Goal: Task Accomplishment & Management: Manage account settings

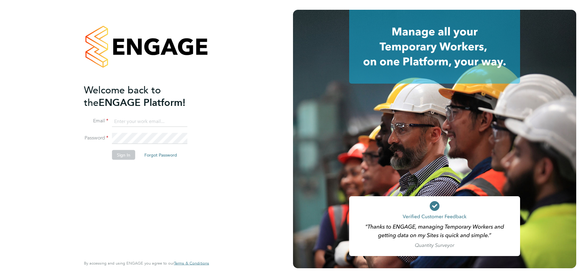
drag, startPoint x: 152, startPoint y: 118, endPoint x: 153, endPoint y: 122, distance: 4.7
click at [152, 118] on input at bounding box center [149, 121] width 75 height 11
type input "caitlin.rae@integrapeople.com"
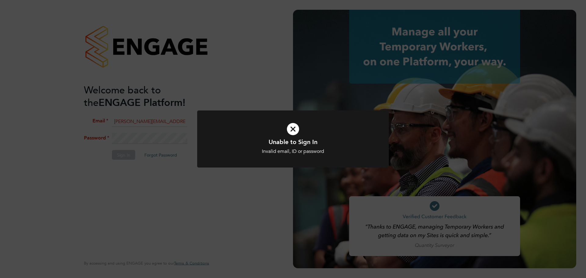
click at [223, 134] on icon at bounding box center [293, 129] width 159 height 24
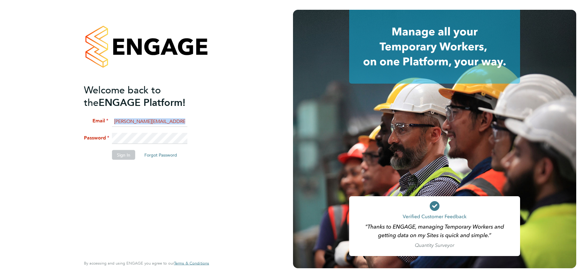
click at [145, 132] on fieldset "Email caitlin.rae@integrapeople.com Password Sign In Forgot Password" at bounding box center [143, 141] width 119 height 50
drag, startPoint x: 148, startPoint y: 132, endPoint x: 85, endPoint y: 141, distance: 63.5
click at [88, 141] on li "Password" at bounding box center [143, 141] width 119 height 17
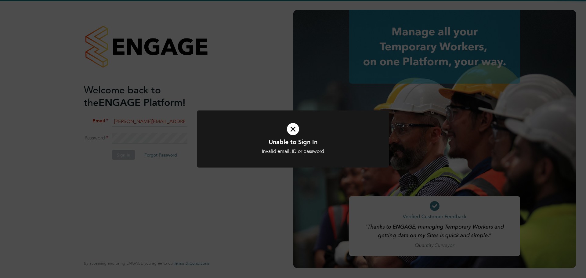
click at [296, 135] on icon at bounding box center [293, 129] width 159 height 24
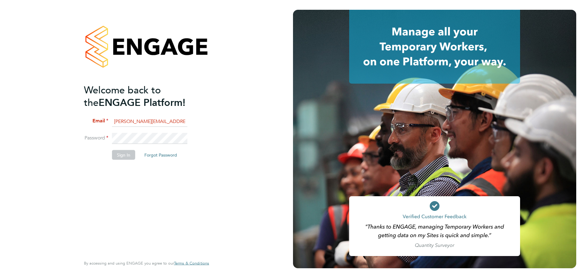
click at [92, 138] on li "Password" at bounding box center [143, 141] width 119 height 17
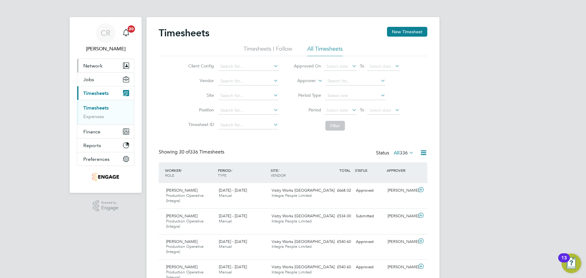
click at [93, 66] on span "Network" at bounding box center [92, 66] width 19 height 6
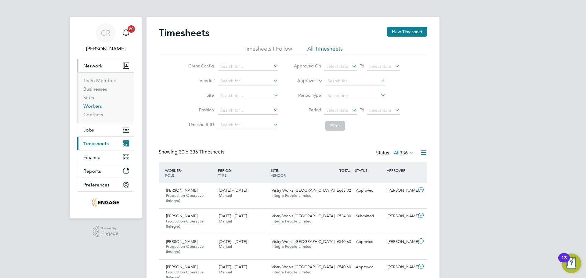
click at [95, 105] on link "Workers" at bounding box center [92, 106] width 19 height 6
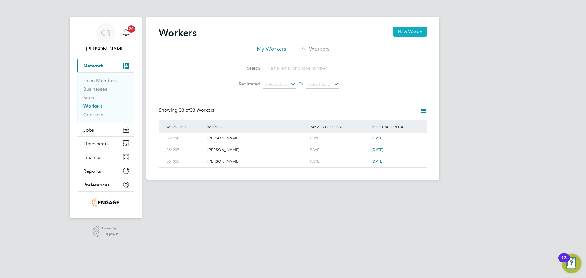
click at [409, 32] on button "New Worker" at bounding box center [410, 32] width 34 height 10
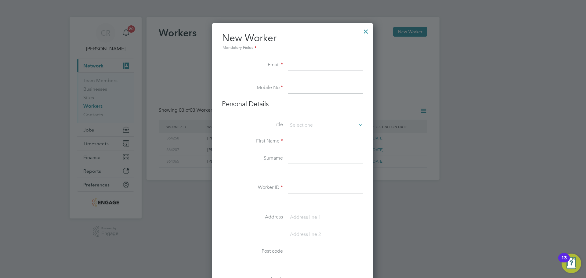
click at [365, 30] on div at bounding box center [365, 29] width 11 height 11
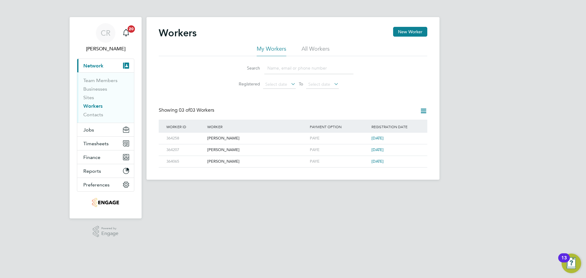
click at [404, 37] on div "Workers New Worker" at bounding box center [293, 36] width 268 height 18
click at [405, 34] on button "New Worker" at bounding box center [410, 32] width 34 height 10
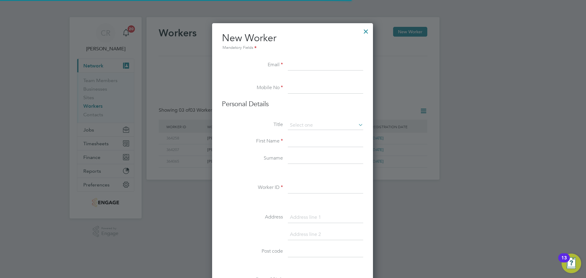
click at [299, 64] on input at bounding box center [325, 65] width 75 height 11
paste input "Nixon_940@hotmail.co.uk"
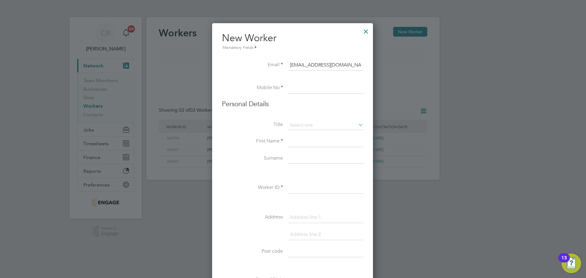
type input "Nixon_940@hotmail.co.uk"
drag, startPoint x: 325, startPoint y: 88, endPoint x: 324, endPoint y: 92, distance: 3.6
click at [325, 88] on input at bounding box center [325, 88] width 75 height 11
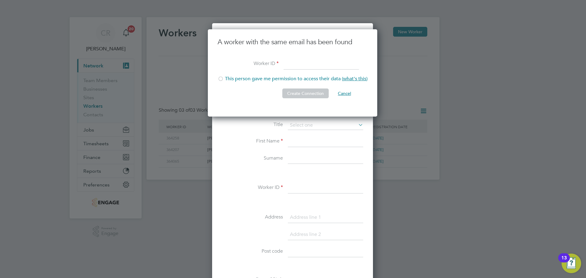
click at [343, 92] on button "Cancel" at bounding box center [344, 93] width 23 height 10
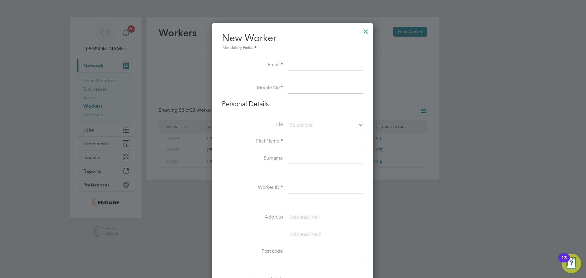
click at [366, 34] on div at bounding box center [365, 29] width 11 height 11
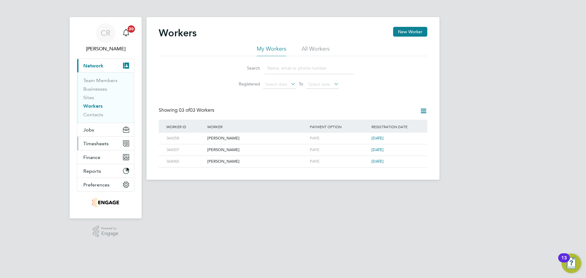
click at [102, 145] on span "Timesheets" at bounding box center [95, 144] width 25 height 6
click at [99, 142] on span "Timesheets" at bounding box center [95, 144] width 25 height 6
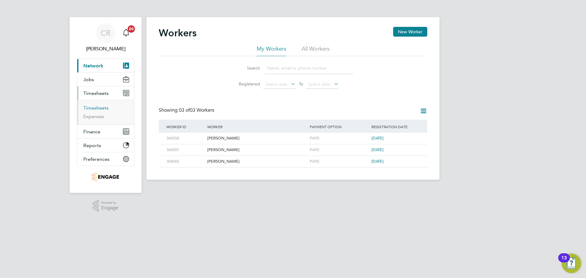
click at [95, 107] on link "Timesheets" at bounding box center [95, 108] width 25 height 6
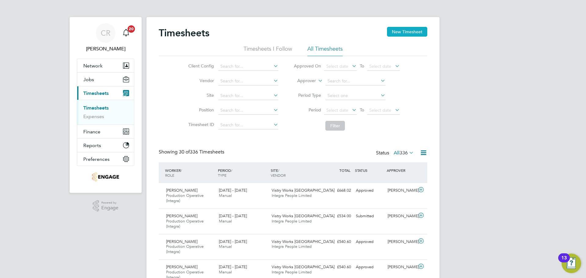
click at [401, 37] on button "New Timesheet" at bounding box center [407, 32] width 40 height 10
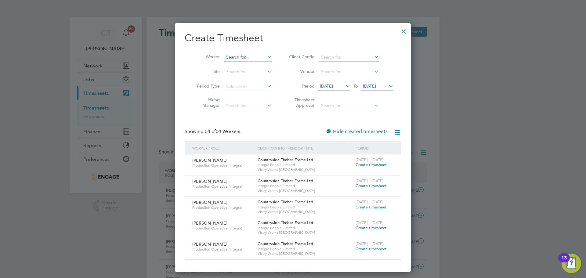
click at [237, 58] on input at bounding box center [248, 57] width 48 height 9
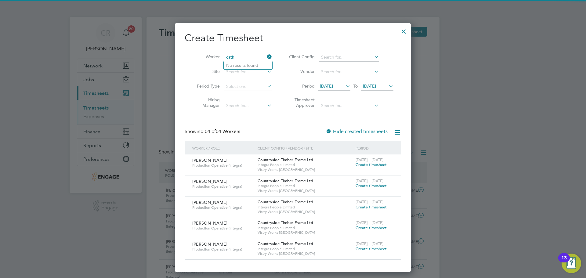
type input "cath"
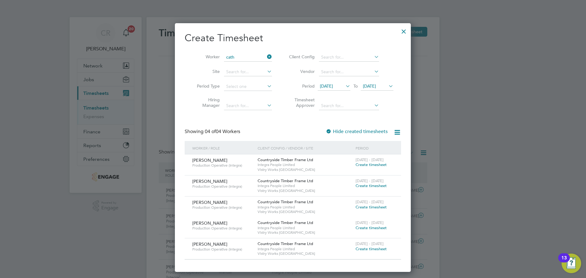
click at [248, 61] on li "No results found" at bounding box center [248, 65] width 49 height 8
click at [239, 57] on input at bounding box center [248, 57] width 48 height 9
drag, startPoint x: 405, startPoint y: 31, endPoint x: 402, endPoint y: 39, distance: 8.5
click at [405, 31] on div at bounding box center [403, 29] width 11 height 11
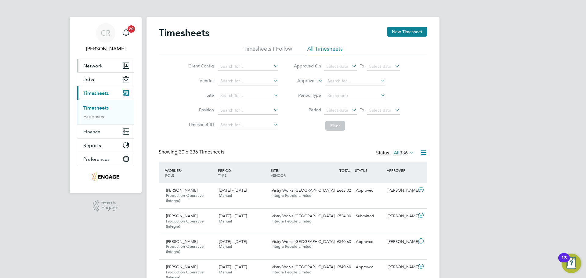
click at [92, 67] on span "Network" at bounding box center [92, 66] width 19 height 6
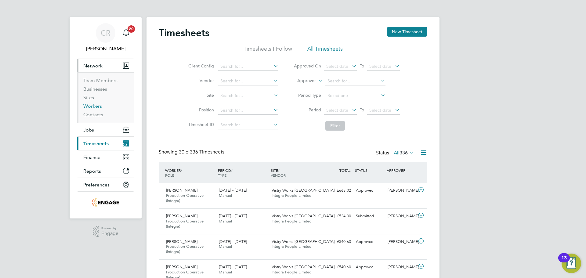
click at [94, 105] on link "Workers" at bounding box center [92, 106] width 19 height 6
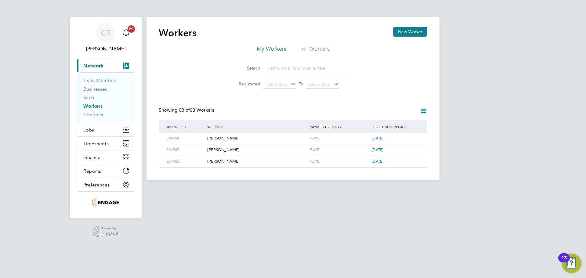
click at [280, 66] on input at bounding box center [308, 68] width 89 height 12
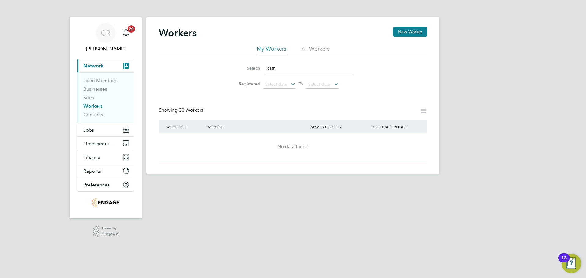
type input "cath"
click at [257, 163] on div "Workers New Worker My Workers All Workers Search cath Registered Select date To…" at bounding box center [292, 95] width 293 height 156
click at [310, 51] on li "All Workers" at bounding box center [315, 50] width 28 height 11
click at [415, 34] on button "New Worker" at bounding box center [410, 32] width 34 height 10
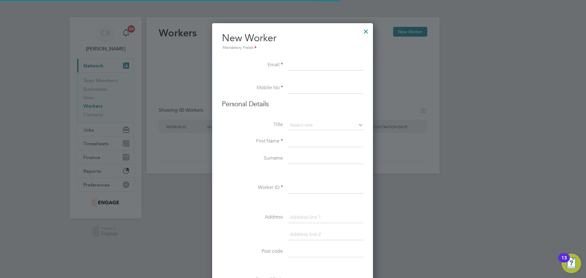
scroll to position [519, 162]
click at [345, 68] on input at bounding box center [325, 65] width 75 height 11
type input "Nixon_940@hotmail.co.uk"
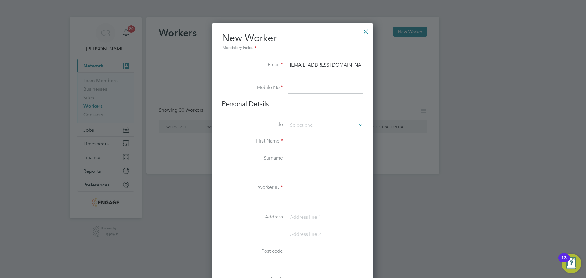
click at [349, 92] on input at bounding box center [325, 88] width 75 height 11
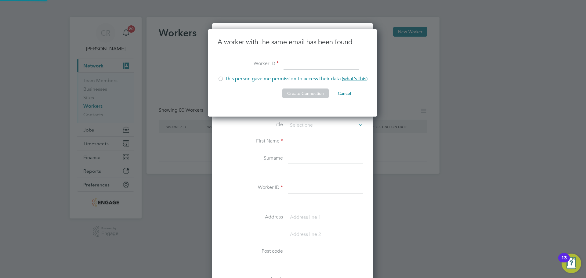
scroll to position [88, 170]
click at [350, 91] on button "Cancel" at bounding box center [344, 93] width 23 height 10
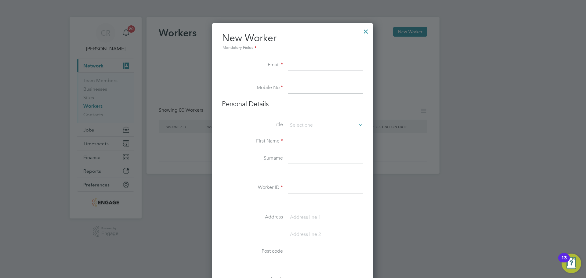
click at [369, 33] on div at bounding box center [365, 29] width 11 height 11
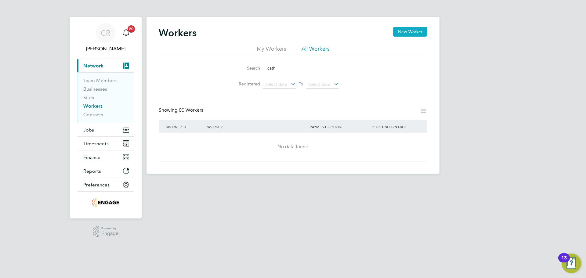
click at [403, 31] on button "New Worker" at bounding box center [410, 32] width 34 height 10
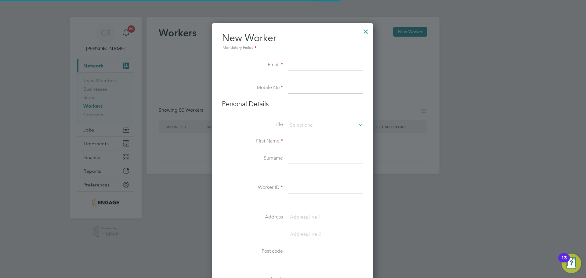
scroll to position [519, 162]
click at [336, 65] on input at bounding box center [325, 65] width 75 height 11
paste input "nathanlowe290@gmail.com"
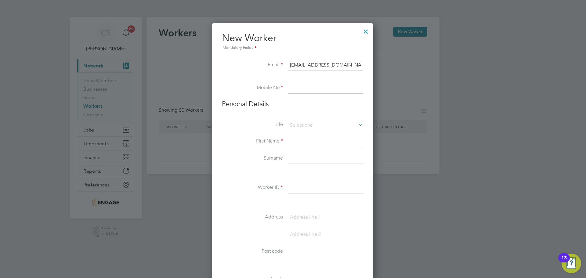
type input "nathanlowe290@gmail.com"
click at [322, 85] on input at bounding box center [325, 88] width 75 height 11
click at [306, 85] on input at bounding box center [325, 88] width 75 height 11
paste input "07563 702216"
type input "07563 702216"
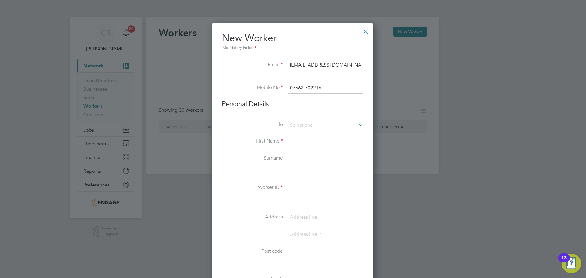
click at [322, 131] on li "Title" at bounding box center [292, 128] width 141 height 15
click at [323, 126] on input at bounding box center [325, 125] width 75 height 9
click at [308, 135] on li "Mr" at bounding box center [325, 134] width 76 height 8
type input "Mr"
drag, startPoint x: 300, startPoint y: 142, endPoint x: 331, endPoint y: 137, distance: 30.6
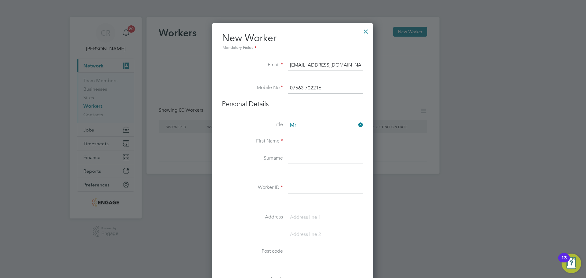
click at [300, 142] on input at bounding box center [325, 141] width 75 height 11
click at [316, 138] on input at bounding box center [325, 141] width 75 height 11
paste input "Nathan"
type input "Nathan"
drag, startPoint x: 292, startPoint y: 164, endPoint x: 293, endPoint y: 174, distance: 10.1
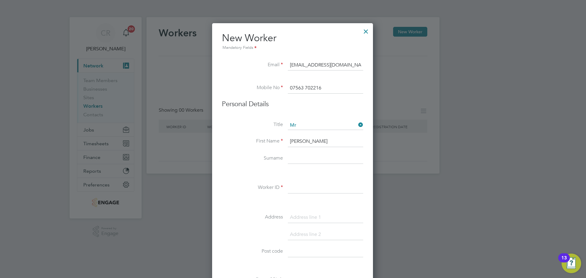
click at [292, 164] on input at bounding box center [325, 158] width 75 height 11
paste input "Lowe"
type input "Lowe"
click at [294, 189] on input at bounding box center [325, 187] width 75 height 11
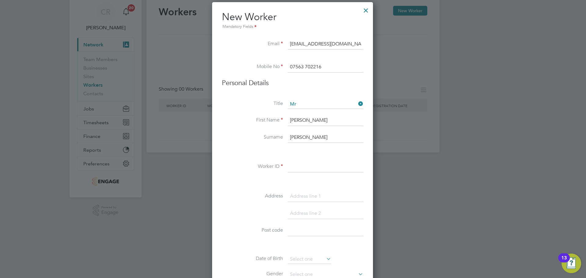
scroll to position [61, 0]
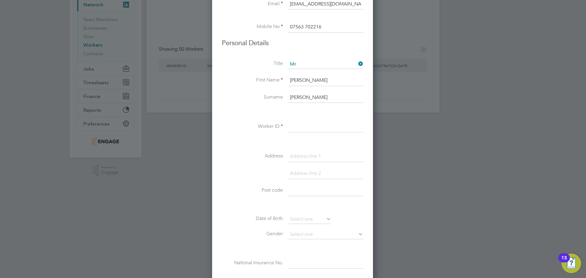
click at [306, 125] on input at bounding box center [325, 126] width 75 height 11
paste input "364093"
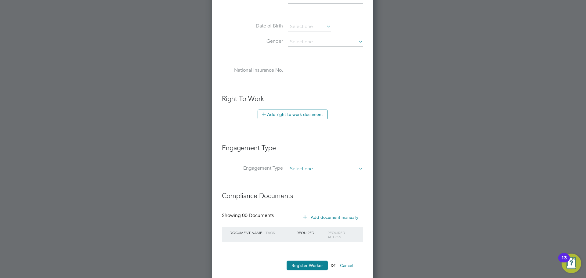
scroll to position [264, 0]
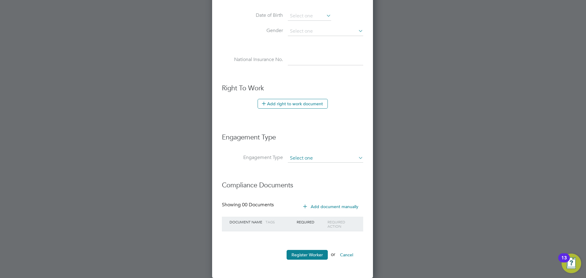
type input "364093"
click at [308, 160] on input at bounding box center [325, 158] width 75 height 9
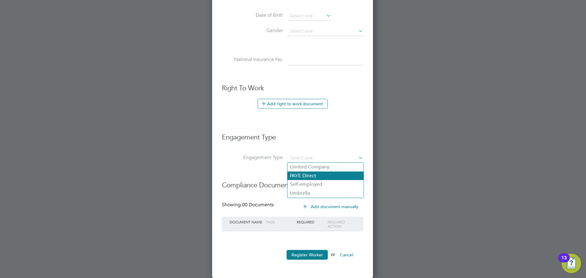
click at [309, 177] on li "PAYE Direct" at bounding box center [325, 175] width 76 height 9
type input "PAYE Direct"
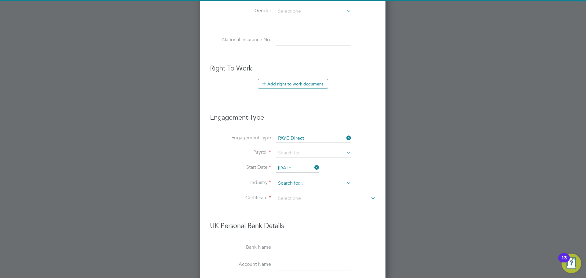
scroll to position [295, 0]
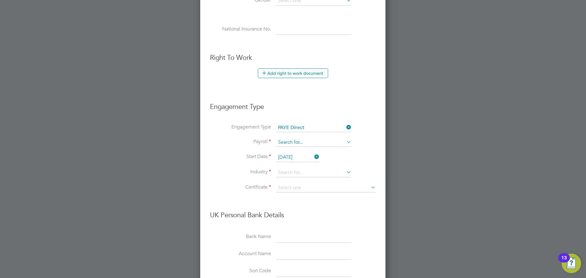
click at [295, 138] on input at bounding box center [313, 142] width 75 height 9
click at [296, 151] on li "PAYE" at bounding box center [313, 151] width 76 height 9
type input "PAYE"
click at [297, 157] on input "01 Sep 2025" at bounding box center [297, 157] width 43 height 9
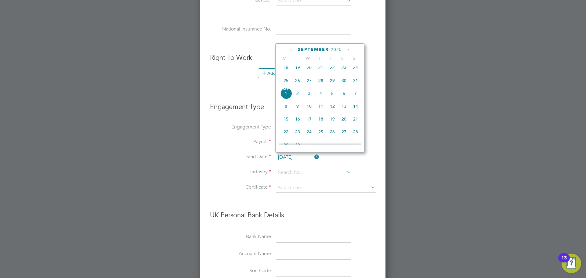
click at [286, 85] on span "25" at bounding box center [286, 81] width 12 height 12
type input "[DATE]"
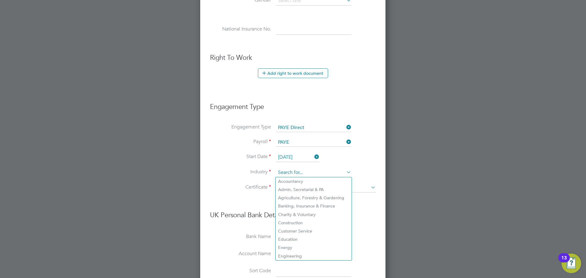
click at [298, 170] on input at bounding box center [313, 172] width 75 height 9
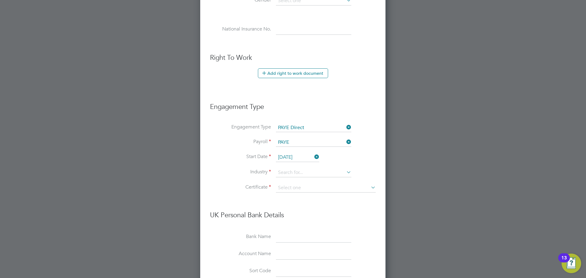
click at [304, 219] on li "Construction" at bounding box center [313, 223] width 76 height 8
type input "Construction"
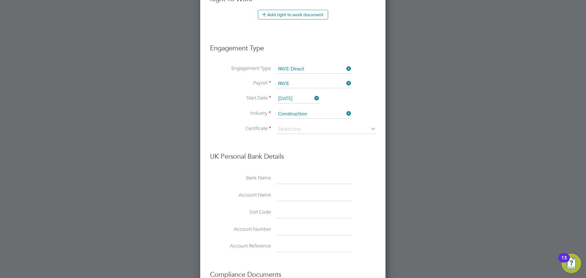
scroll to position [356, 0]
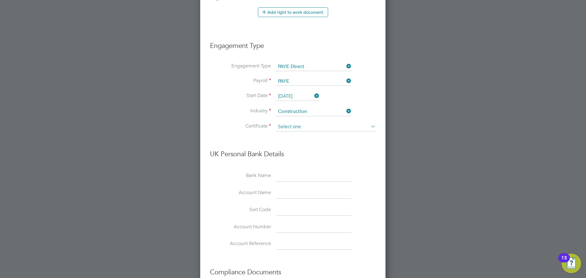
click at [324, 127] on input at bounding box center [326, 126] width 100 height 9
click at [316, 143] on li "No, worker doesn't have a P45 certificate" at bounding box center [325, 143] width 100 height 8
type input "No, worker doesn't have a P45 certificate"
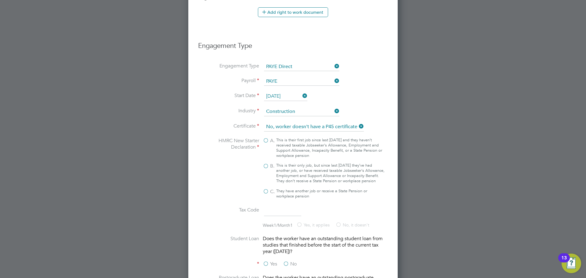
click at [267, 165] on label "B. This is their only job, but since last 6 April they’ve had another job, or h…" at bounding box center [324, 173] width 122 height 21
click at [0, 0] on input "B. This is their only job, but since last 6 April they’ve had another job, or h…" at bounding box center [0, 0] width 0 height 0
type input "1257L"
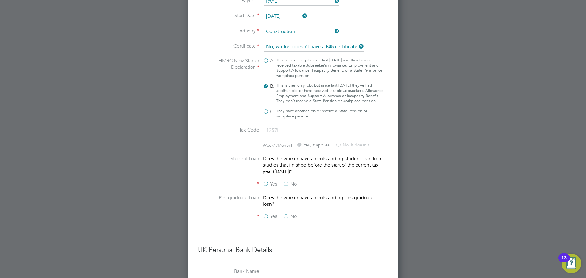
scroll to position [447, 0]
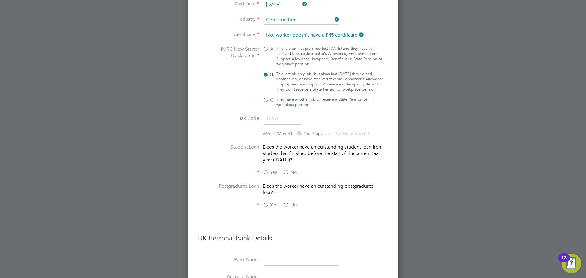
click at [286, 176] on label "No" at bounding box center [290, 172] width 14 height 6
click at [0, 0] on input "No" at bounding box center [0, 0] width 0 height 0
click at [286, 208] on label "No" at bounding box center [290, 205] width 14 height 6
click at [0, 0] on input "No" at bounding box center [0, 0] width 0 height 0
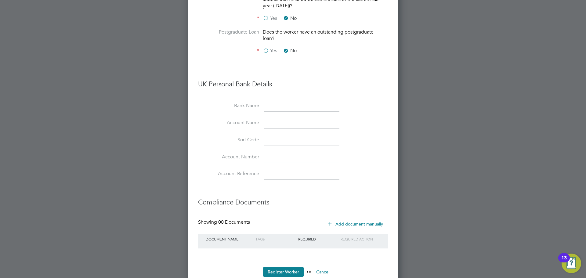
scroll to position [623, 0]
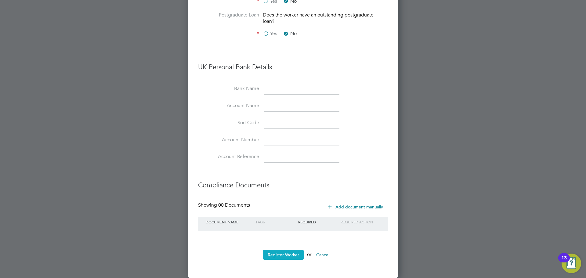
click at [287, 254] on button "Register Worker" at bounding box center [283, 255] width 41 height 10
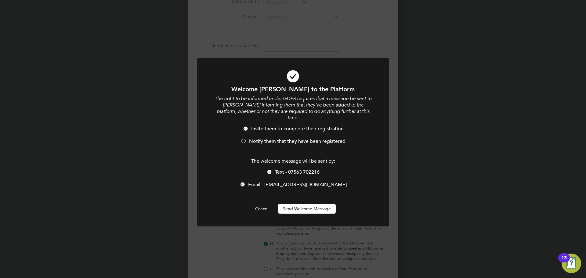
click at [245, 138] on div at bounding box center [243, 141] width 6 height 6
click at [306, 205] on button "Send Welcome Message" at bounding box center [307, 209] width 58 height 10
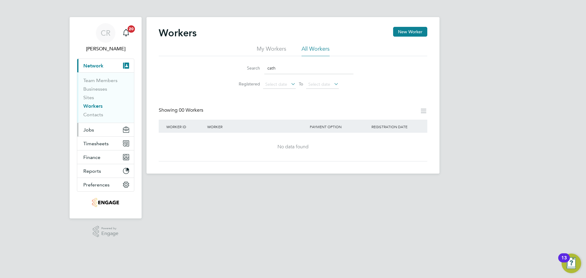
click at [94, 129] on button "Jobs" at bounding box center [105, 129] width 57 height 13
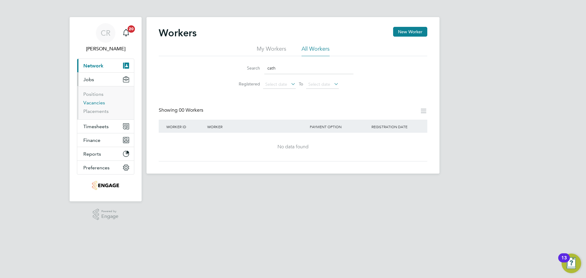
click at [96, 104] on link "Vacancies" at bounding box center [94, 103] width 22 height 6
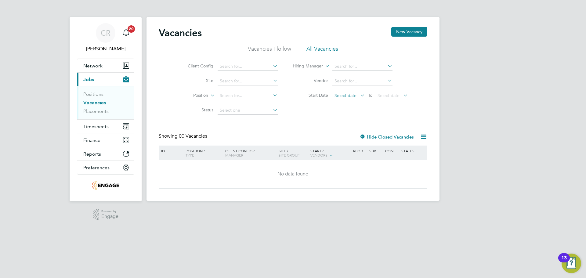
click at [347, 96] on span "Select date" at bounding box center [345, 95] width 22 height 5
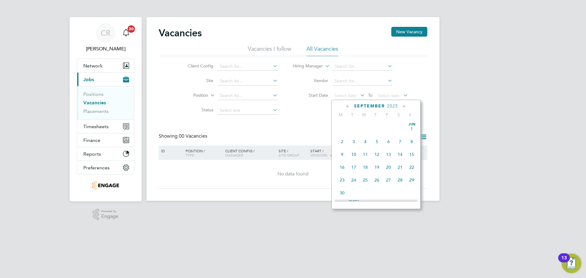
scroll to position [185, 0]
click at [390, 51] on ul "Vacancies I follow All Vacancies" at bounding box center [293, 50] width 268 height 11
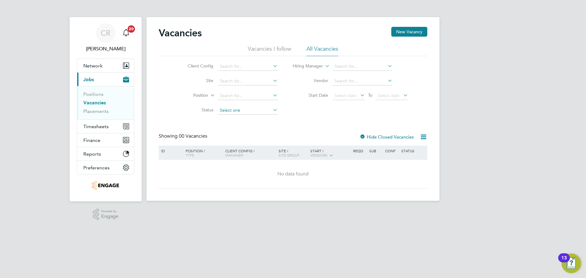
click at [266, 110] on input at bounding box center [248, 110] width 60 height 9
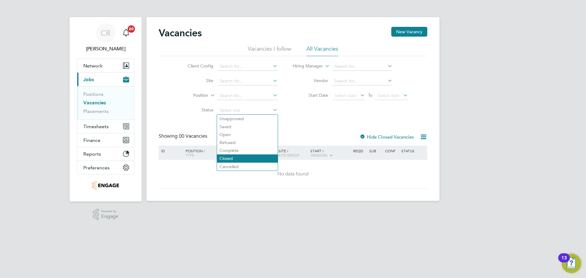
click at [244, 159] on li "Closed" at bounding box center [247, 158] width 61 height 8
type input "Closed"
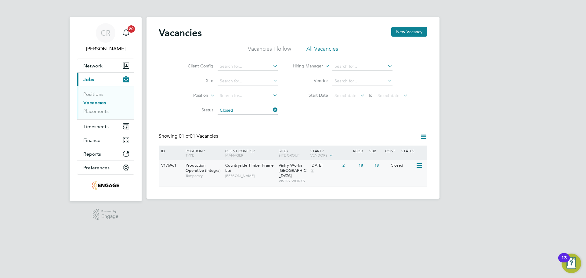
click at [333, 172] on div "23 Jul 2025 2" at bounding box center [325, 168] width 32 height 16
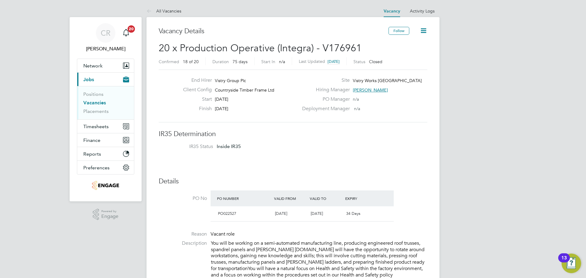
click at [425, 32] on icon at bounding box center [423, 31] width 8 height 8
click at [410, 51] on li "Update Status" at bounding box center [408, 53] width 35 height 9
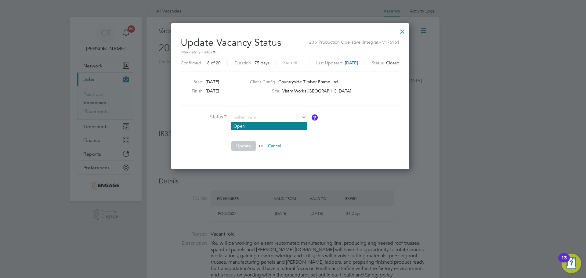
click at [263, 129] on li "Open" at bounding box center [269, 126] width 76 height 8
type input "Open"
click at [248, 143] on button "Update" at bounding box center [243, 146] width 24 height 10
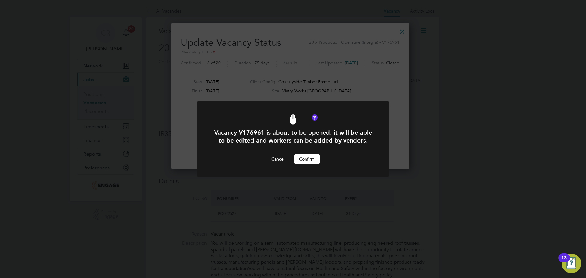
click at [308, 156] on button "Confirm" at bounding box center [306, 159] width 25 height 10
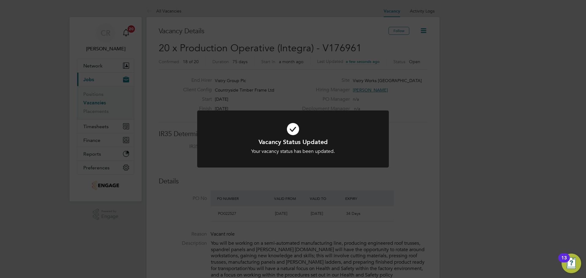
click at [413, 127] on div "Vacancy Status Updated Your vacancy status has been updated. Cancel Okay" at bounding box center [293, 139] width 586 height 278
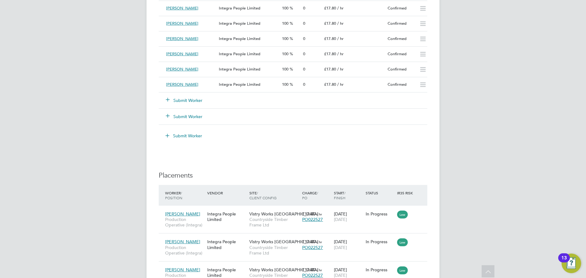
click at [186, 99] on button "Submit Worker" at bounding box center [184, 100] width 37 height 6
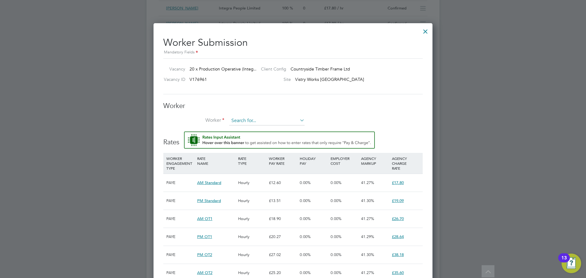
click at [244, 120] on input at bounding box center [266, 120] width 75 height 9
click at [270, 126] on li "Nathan Lowe (364093)" at bounding box center [276, 129] width 94 height 8
type input "Nathan Lowe (364093)"
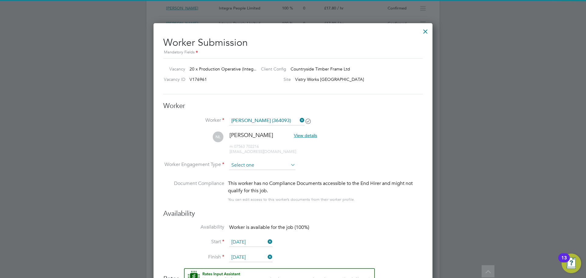
click at [254, 162] on input at bounding box center [262, 165] width 66 height 9
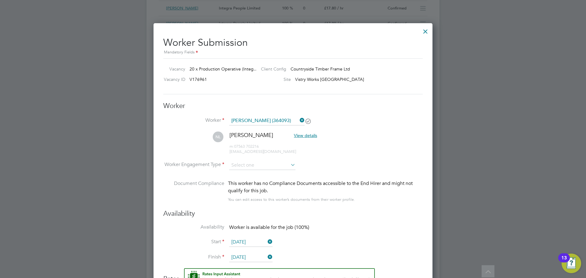
click at [254, 182] on li "PAYE" at bounding box center [262, 182] width 67 height 8
type input "PAYE"
click at [247, 245] on input "[DATE]" at bounding box center [250, 242] width 43 height 9
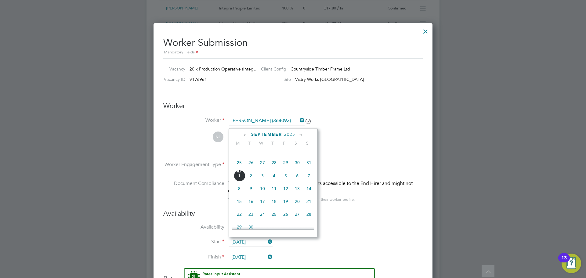
click at [239, 166] on span "25" at bounding box center [239, 163] width 12 height 12
type input "[DATE]"
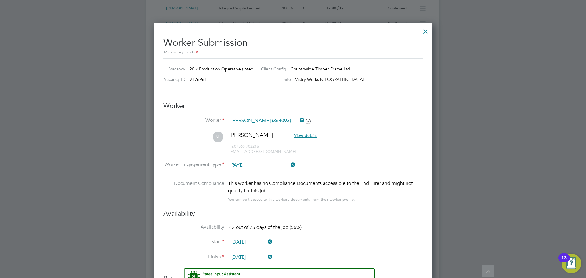
click at [250, 253] on input "[DATE]" at bounding box center [250, 257] width 43 height 9
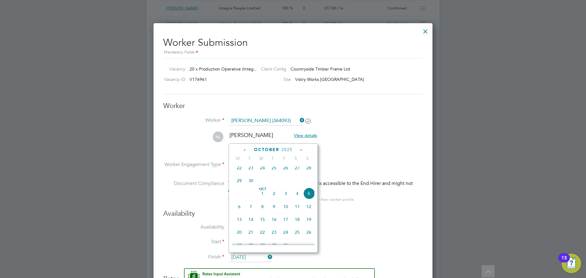
click at [288, 146] on div "October 2025 M T W T F S S Jul 1 2 3 4 5 6 7 8 9 10 11 12 13 14 15 16 17 18 19 …" at bounding box center [272, 197] width 89 height 109
click at [287, 148] on span "2025" at bounding box center [286, 149] width 11 height 5
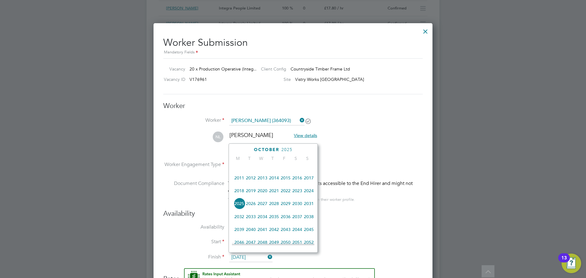
click at [250, 208] on span "2026" at bounding box center [251, 204] width 12 height 12
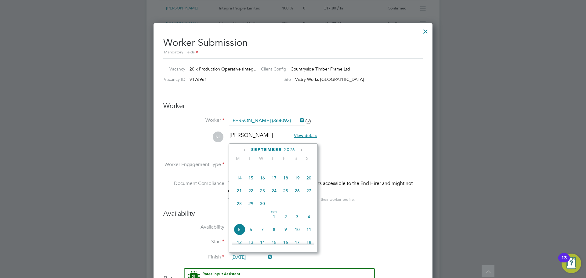
click at [239, 235] on span "5" at bounding box center [239, 230] width 12 height 12
type input "[DATE]"
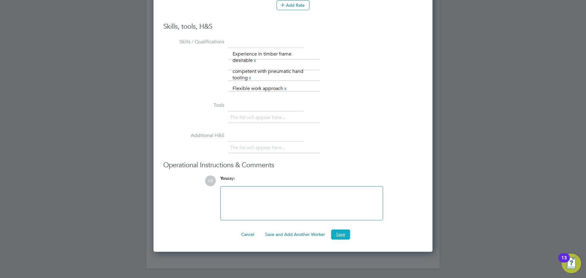
click at [343, 233] on button "Save" at bounding box center [340, 234] width 19 height 10
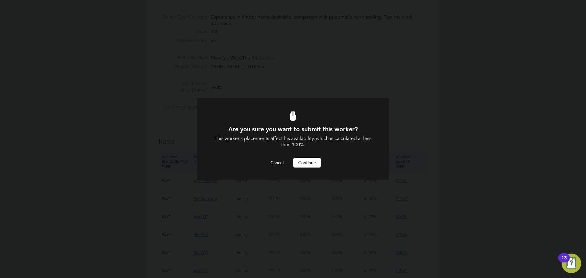
click at [306, 160] on button "Continue" at bounding box center [306, 163] width 27 height 10
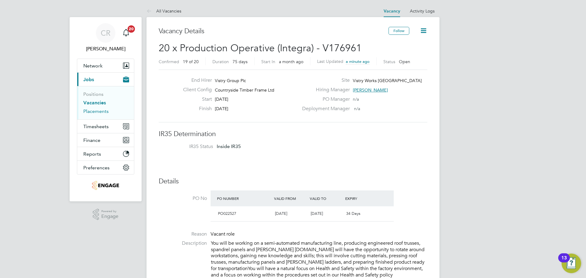
click at [105, 111] on link "Placements" at bounding box center [95, 111] width 25 height 6
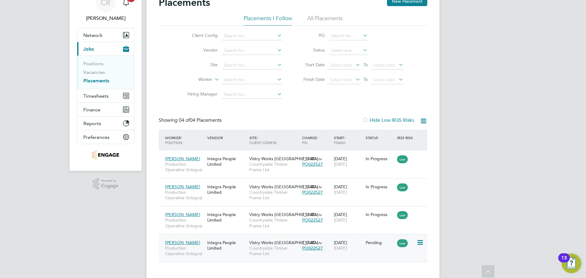
click at [420, 242] on icon at bounding box center [419, 242] width 6 height 7
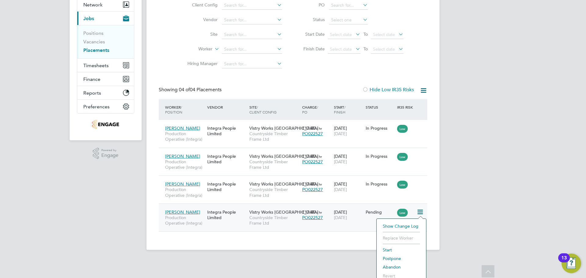
click at [392, 249] on li "Start" at bounding box center [400, 250] width 43 height 9
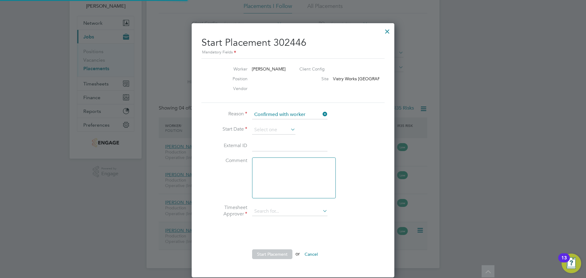
type input "[PERSON_NAME]"
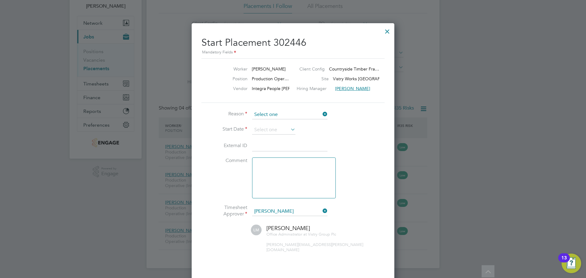
click at [288, 113] on input at bounding box center [289, 114] width 75 height 9
click at [281, 117] on input at bounding box center [289, 114] width 75 height 9
click at [281, 123] on li "Confirmed with worker" at bounding box center [290, 123] width 76 height 8
type input "Confirmed with worker"
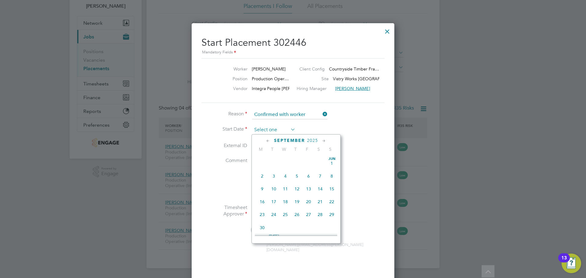
click at [278, 126] on input at bounding box center [273, 129] width 43 height 9
click at [261, 173] on span "25" at bounding box center [262, 172] width 12 height 12
type input "[DATE]"
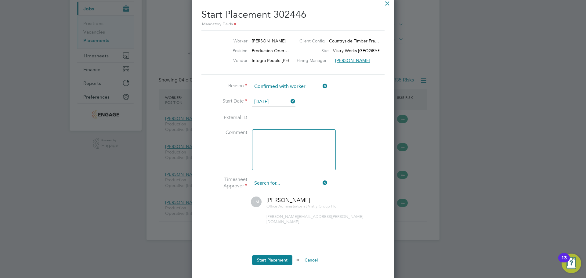
click at [285, 181] on ul "Reason Confirmed with worker Start Date 25 Aug 2025 External ID Comment Timeshe…" at bounding box center [292, 176] width 183 height 189
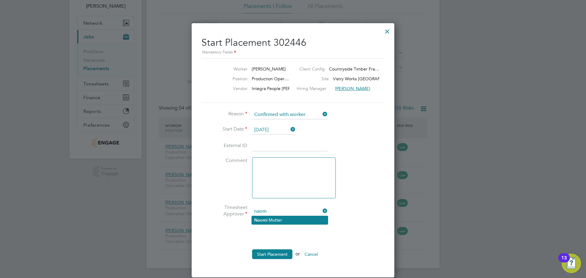
click at [278, 222] on li "Naom i Mutter" at bounding box center [290, 220] width 76 height 8
type input "Naomi Mutter"
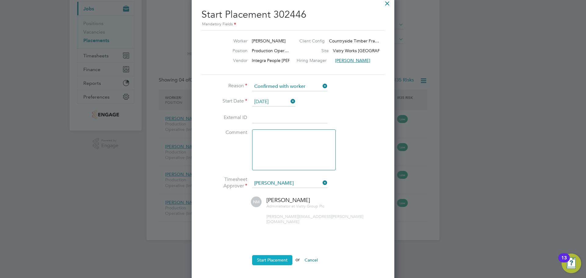
click at [280, 255] on button "Start Placement" at bounding box center [272, 260] width 40 height 10
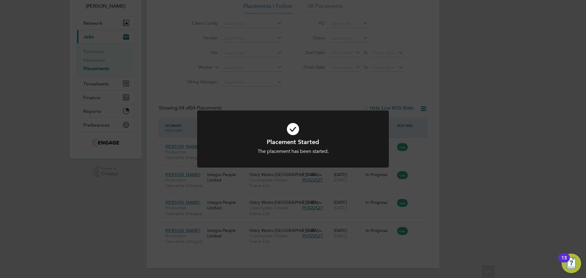
click at [310, 102] on div "Placement Started The placement has been started. Cancel Okay" at bounding box center [293, 139] width 586 height 278
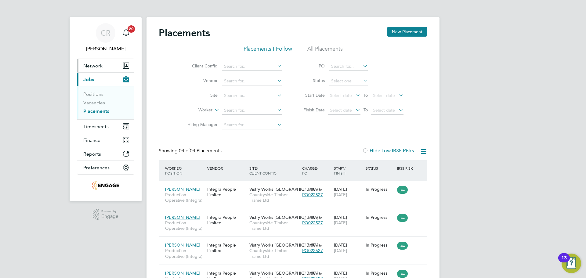
click at [100, 69] on button "Network" at bounding box center [105, 65] width 57 height 13
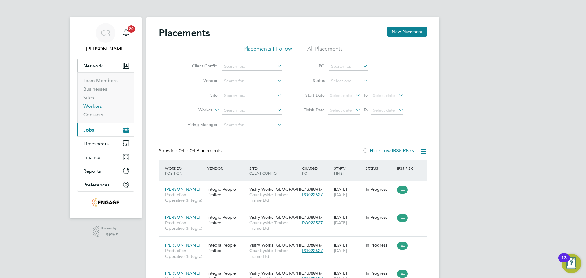
click at [98, 106] on link "Workers" at bounding box center [92, 106] width 19 height 6
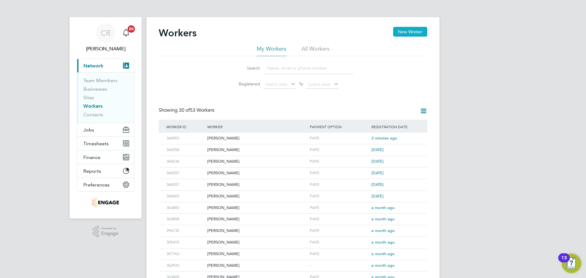
click at [415, 29] on button "New Worker" at bounding box center [410, 32] width 34 height 10
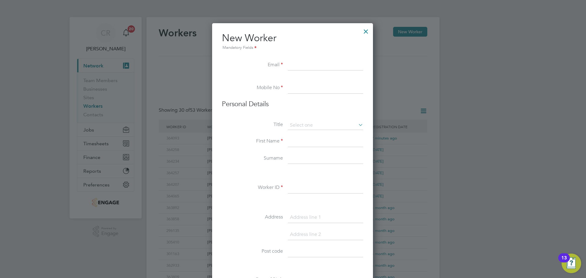
drag, startPoint x: 279, startPoint y: 60, endPoint x: 296, endPoint y: 67, distance: 18.4
click at [279, 60] on li "Email" at bounding box center [292, 68] width 141 height 17
drag, startPoint x: 298, startPoint y: 67, endPoint x: 303, endPoint y: 68, distance: 5.2
click at [298, 67] on input at bounding box center [325, 65] width 75 height 11
paste input "cieron.k2002@icloud.com"
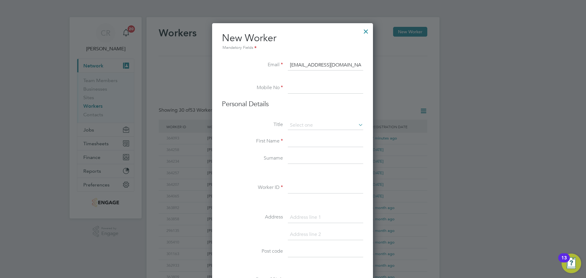
type input "cieron.k2002@icloud.com"
click at [318, 85] on input at bounding box center [325, 88] width 75 height 11
paste input "07368828847"
type input "07368828847"
click at [316, 129] on input at bounding box center [325, 125] width 75 height 9
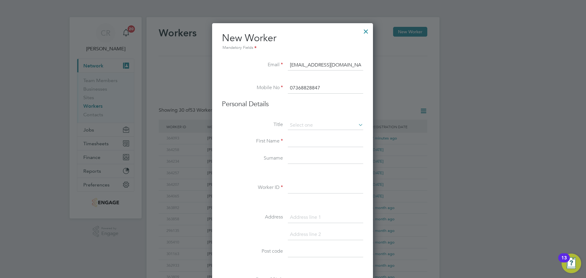
click at [311, 130] on li "Mr" at bounding box center [325, 134] width 76 height 8
type input "Mr"
click at [309, 138] on input at bounding box center [325, 141] width 75 height 11
click at [333, 144] on input at bounding box center [325, 141] width 75 height 11
paste input "Cieron"
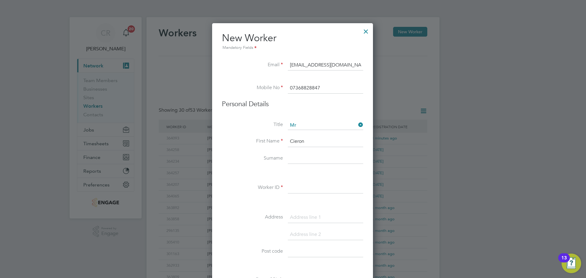
type input "Cieron"
click at [308, 153] on input at bounding box center [325, 158] width 75 height 11
paste input "Kirkham"
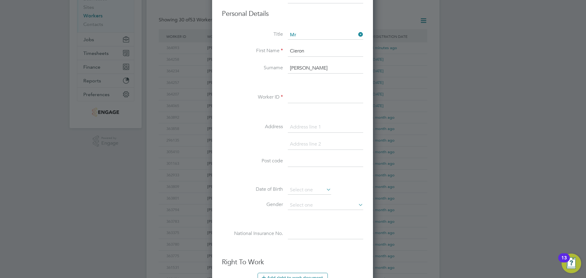
scroll to position [92, 0]
type input "Kirkham"
drag, startPoint x: 294, startPoint y: 95, endPoint x: 414, endPoint y: 92, distance: 119.6
click at [294, 95] on input at bounding box center [325, 96] width 75 height 11
click at [307, 98] on input at bounding box center [325, 96] width 75 height 11
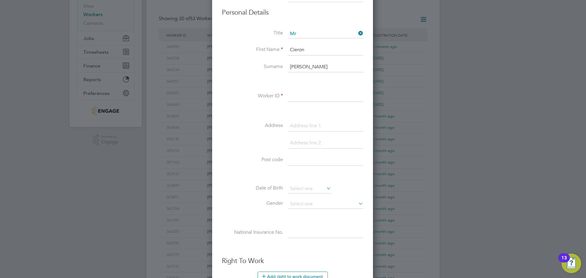
paste input "Kirkham"
type input "Kirkham"
drag, startPoint x: 273, startPoint y: 100, endPoint x: 269, endPoint y: 100, distance: 4.0
click at [269, 100] on li "Worker ID Kirkham" at bounding box center [292, 99] width 141 height 17
click at [310, 97] on input at bounding box center [325, 96] width 75 height 11
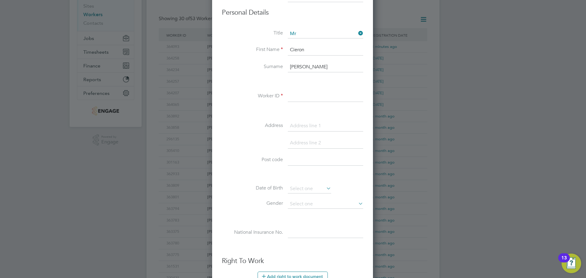
paste input "364357"
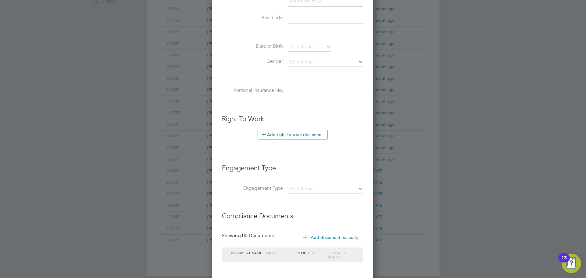
scroll to position [244, 0]
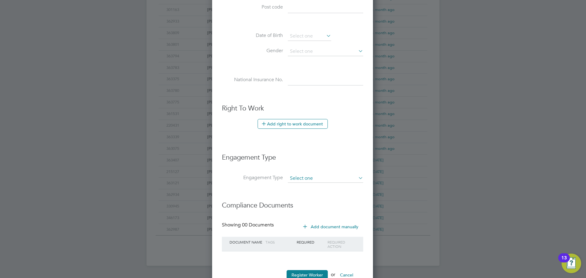
type input "364357"
click at [307, 177] on input at bounding box center [325, 178] width 75 height 9
click at [311, 195] on li "PAYE Direct" at bounding box center [325, 196] width 76 height 9
type input "PAYE Direct"
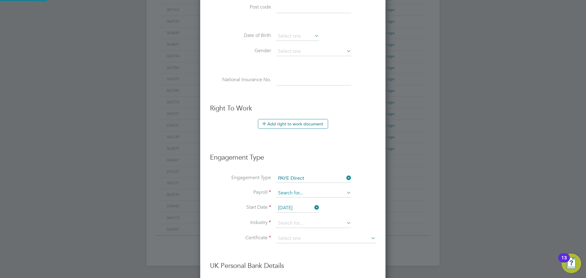
scroll to position [698, 186]
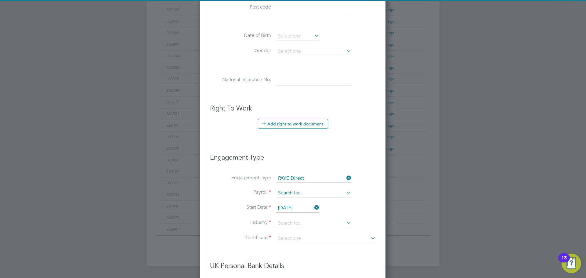
click at [300, 190] on input at bounding box center [313, 193] width 75 height 9
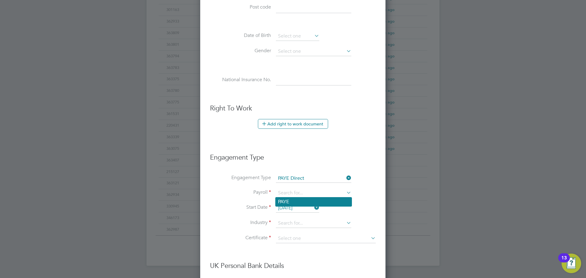
click at [299, 201] on li "PAYE" at bounding box center [313, 201] width 76 height 9
type input "PAYE"
click at [305, 206] on input "01 Sep 2025" at bounding box center [297, 207] width 43 height 9
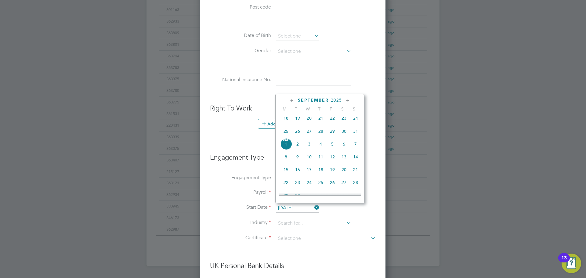
click at [286, 134] on span "25" at bounding box center [286, 131] width 12 height 12
type input "[DATE]"
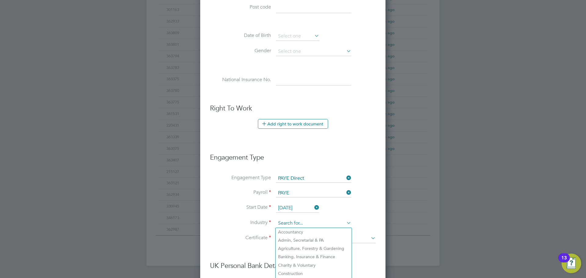
click at [306, 222] on input at bounding box center [313, 223] width 75 height 9
click at [301, 269] on li "Construction" at bounding box center [313, 273] width 76 height 8
type input "Construction"
click at [291, 234] on input at bounding box center [326, 238] width 100 height 9
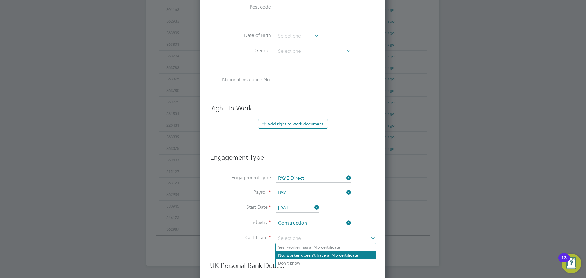
click at [307, 257] on li "No, worker doesn't have a P45 certificate" at bounding box center [325, 255] width 100 height 8
type input "No, worker doesn't have a P45 certificate"
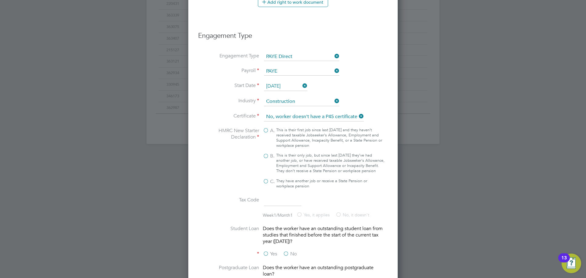
scroll to position [366, 0]
click at [266, 156] on label "B. This is their only job, but since last 6 April they’ve had another job, or h…" at bounding box center [324, 163] width 122 height 21
click at [0, 0] on input "B. This is their only job, but since last 6 April they’ve had another job, or h…" at bounding box center [0, 0] width 0 height 0
type input "1257L"
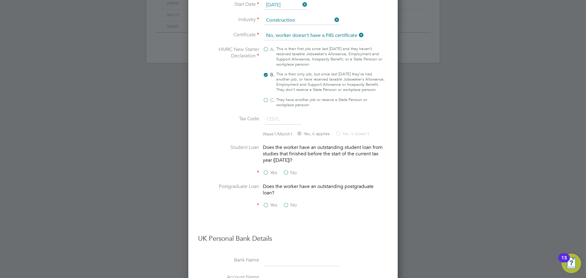
scroll to position [458, 0]
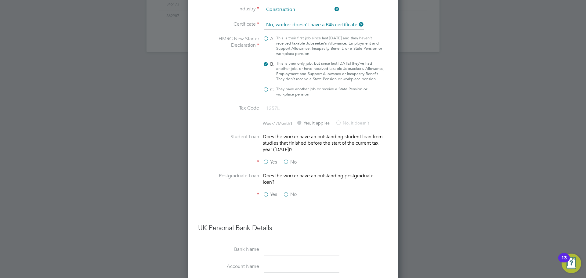
click at [286, 165] on label "No" at bounding box center [290, 162] width 14 height 6
click at [0, 0] on input "No" at bounding box center [0, 0] width 0 height 0
click at [286, 198] on label "No" at bounding box center [290, 194] width 14 height 6
click at [0, 0] on input "No" at bounding box center [0, 0] width 0 height 0
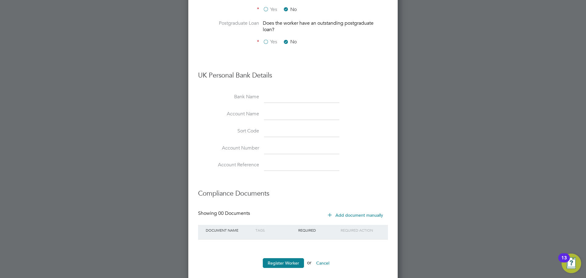
scroll to position [623, 0]
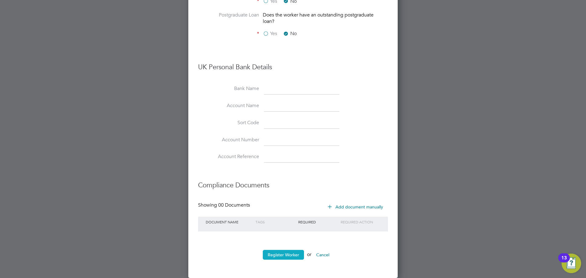
click at [291, 256] on button "Register Worker" at bounding box center [283, 255] width 41 height 10
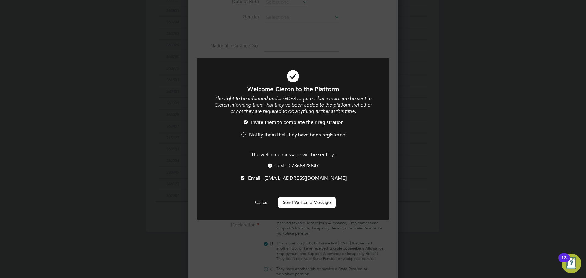
click at [246, 135] on div at bounding box center [243, 135] width 6 height 6
click at [300, 205] on button "Send Welcome Message" at bounding box center [307, 202] width 58 height 10
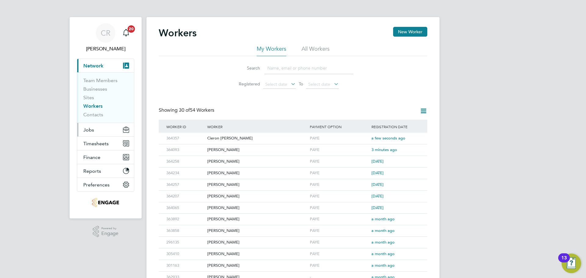
click at [90, 128] on span "Jobs" at bounding box center [88, 130] width 11 height 6
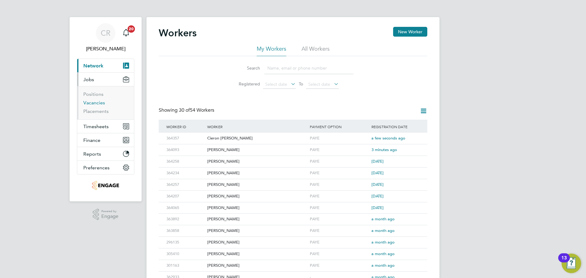
click at [96, 101] on link "Vacancies" at bounding box center [94, 103] width 22 height 6
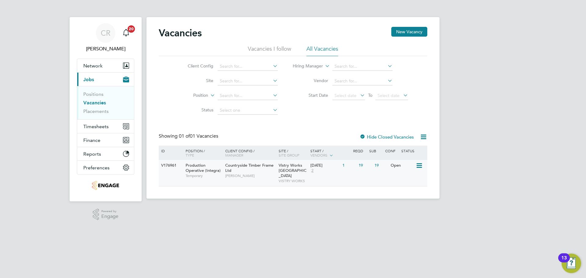
click at [283, 170] on span "Vistry Works [GEOGRAPHIC_DATA]" at bounding box center [293, 171] width 28 height 16
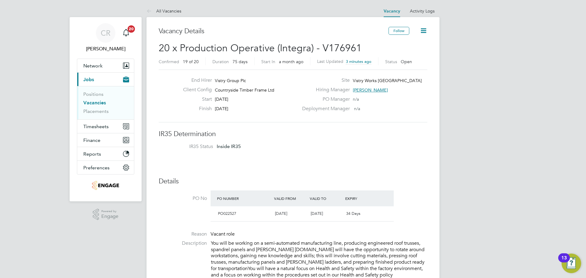
click at [423, 32] on icon at bounding box center [423, 31] width 8 height 8
click at [414, 51] on li "Update Status" at bounding box center [408, 53] width 35 height 9
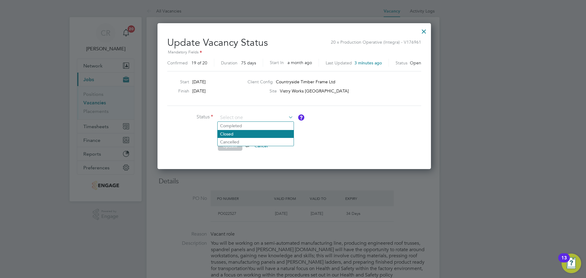
click at [240, 134] on li "Closed" at bounding box center [256, 134] width 76 height 8
type input "Closed"
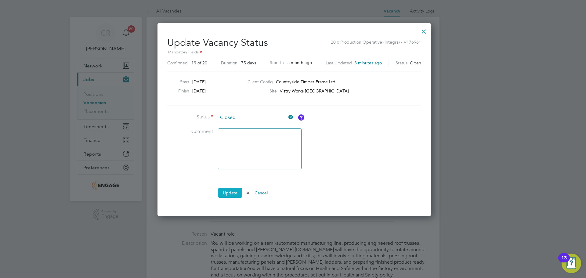
click at [235, 193] on button "Update" at bounding box center [230, 193] width 24 height 10
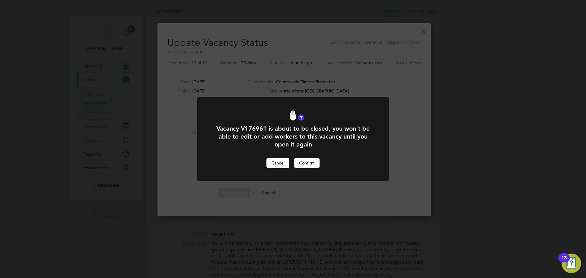
click at [276, 160] on button "Cancel" at bounding box center [277, 163] width 23 height 10
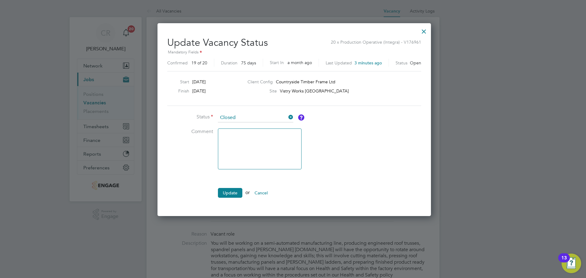
click at [421, 29] on div at bounding box center [423, 29] width 11 height 11
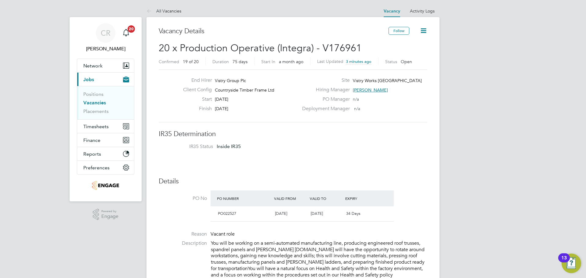
click at [97, 81] on button "Current page: Jobs" at bounding box center [105, 79] width 57 height 13
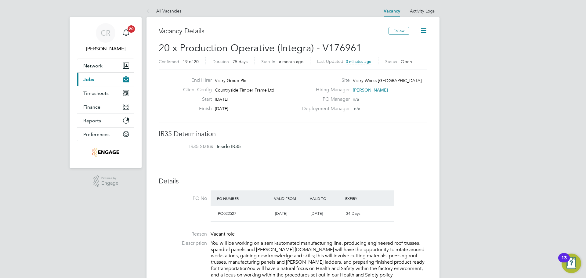
click at [95, 85] on button "Current page: Jobs" at bounding box center [105, 79] width 57 height 13
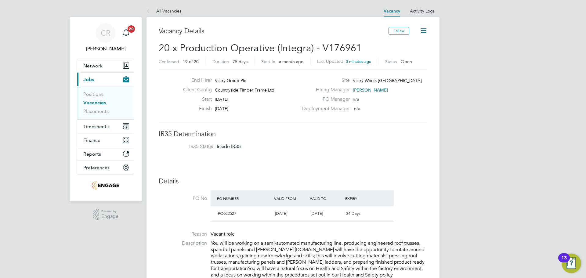
click at [95, 101] on link "Vacancies" at bounding box center [94, 103] width 23 height 6
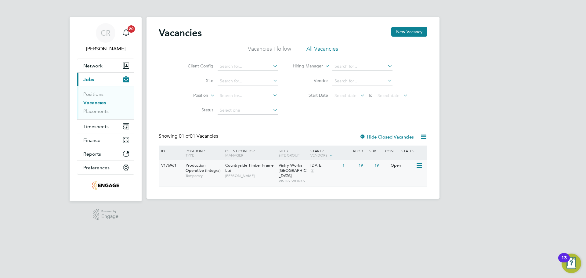
click at [305, 171] on div "Vistry Works Warrington VISTRY WORKS" at bounding box center [293, 173] width 32 height 26
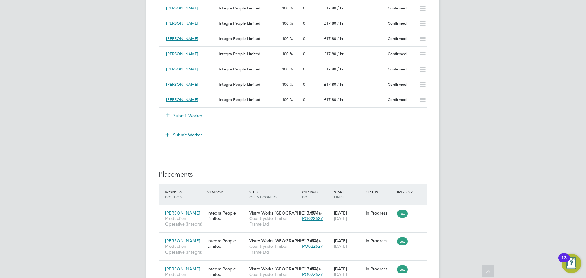
click at [186, 113] on button "Submit Worker" at bounding box center [184, 116] width 37 height 6
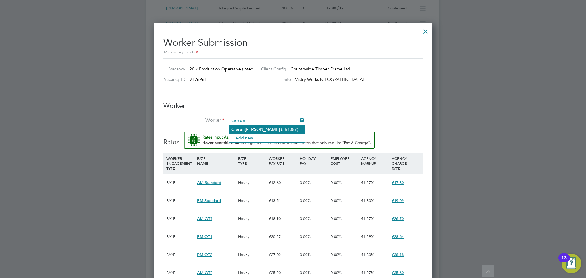
click at [282, 126] on li "Cieron [PERSON_NAME] (364357)" at bounding box center [267, 129] width 76 height 8
type input "Cieron [PERSON_NAME] (364357)"
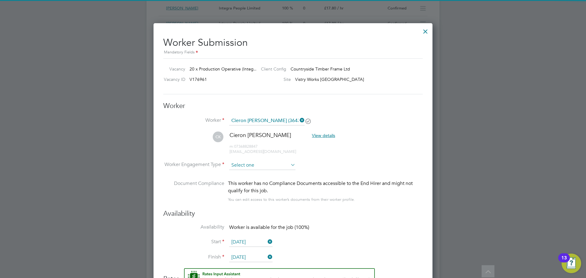
click at [264, 166] on input at bounding box center [262, 165] width 66 height 9
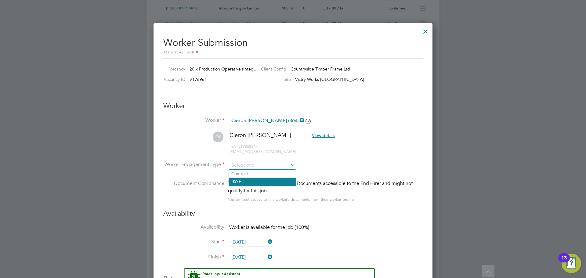
click at [253, 180] on li "PAYE" at bounding box center [262, 182] width 67 height 8
type input "PAYE"
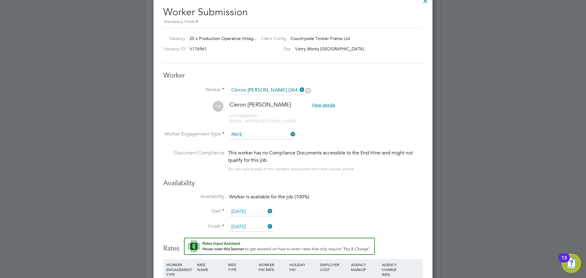
click at [248, 213] on input "[DATE]" at bounding box center [250, 211] width 43 height 9
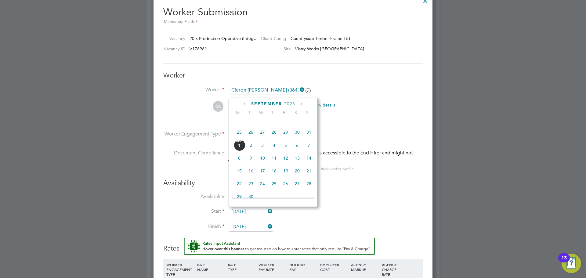
click at [239, 138] on span "25" at bounding box center [239, 132] width 12 height 12
type input "[DATE]"
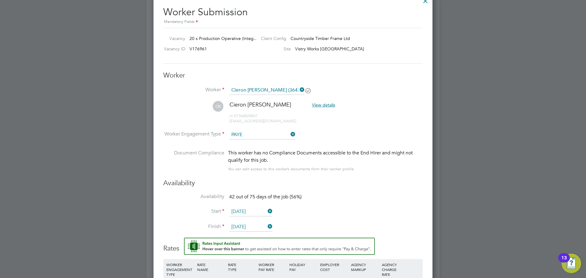
click at [250, 225] on input "[DATE]" at bounding box center [250, 226] width 43 height 9
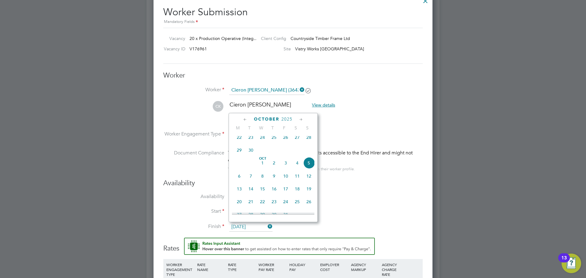
click at [282, 117] on span "2025" at bounding box center [286, 119] width 11 height 5
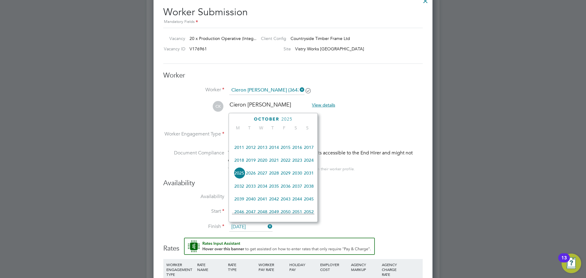
click at [252, 174] on span "2026" at bounding box center [251, 173] width 12 height 12
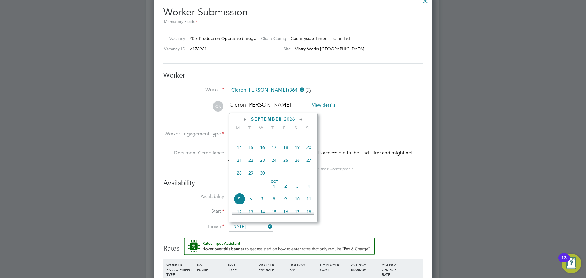
click at [240, 204] on span "5" at bounding box center [239, 199] width 12 height 12
type input "[DATE]"
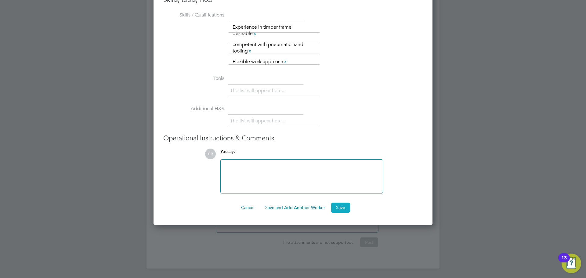
click at [336, 209] on button "Save" at bounding box center [340, 208] width 19 height 10
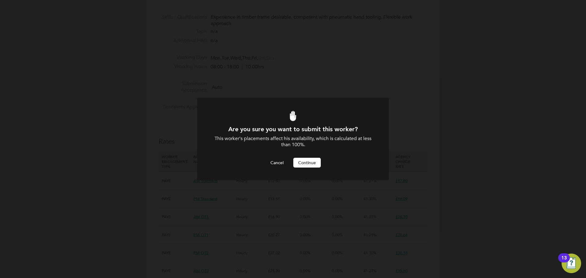
click at [313, 163] on button "Continue" at bounding box center [306, 163] width 27 height 10
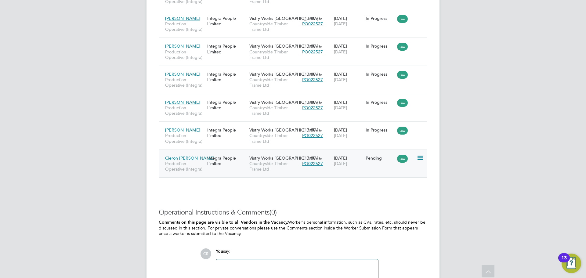
click at [420, 156] on icon at bounding box center [419, 157] width 6 height 7
click at [399, 195] on li "Start" at bounding box center [400, 196] width 43 height 9
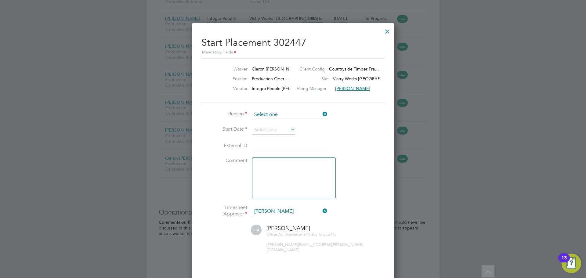
click at [291, 114] on input at bounding box center [289, 114] width 75 height 9
click at [284, 122] on li "Confirmed with worker" at bounding box center [290, 123] width 76 height 8
type input "Confirmed with worker"
click at [275, 126] on input at bounding box center [273, 129] width 43 height 9
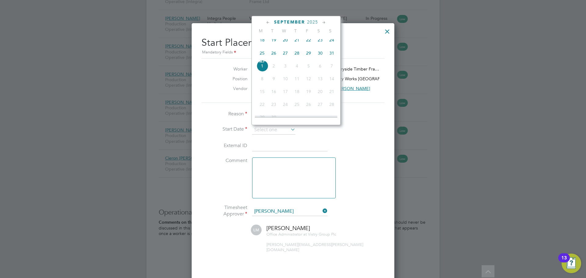
click at [264, 55] on span "25" at bounding box center [262, 53] width 12 height 12
type input "[DATE]"
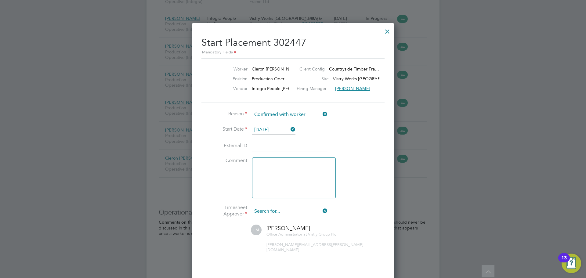
click at [262, 210] on input at bounding box center [289, 211] width 75 height 9
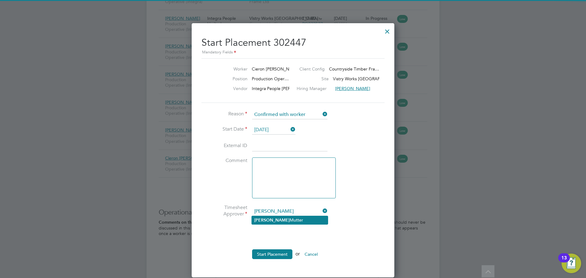
drag, startPoint x: 264, startPoint y: 219, endPoint x: 264, endPoint y: 223, distance: 4.3
click at [264, 221] on b "Naomi" at bounding box center [271, 220] width 35 height 5
type input "Naomi Mutter"
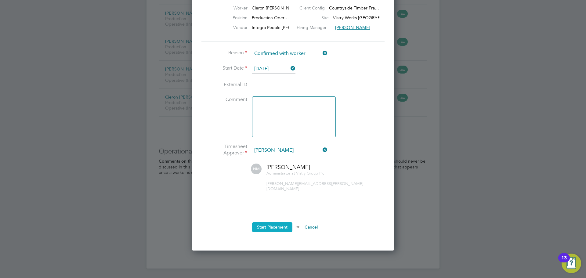
click at [280, 222] on button "Start Placement" at bounding box center [272, 227] width 40 height 10
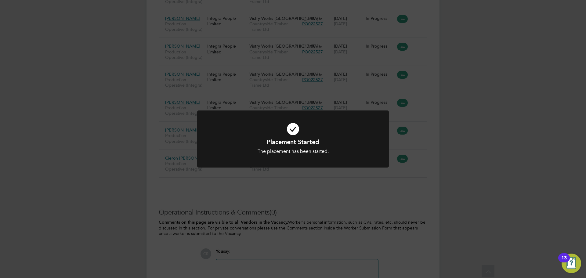
click at [422, 126] on div "Placement Started The placement has been started. Cancel Okay" at bounding box center [293, 139] width 586 height 278
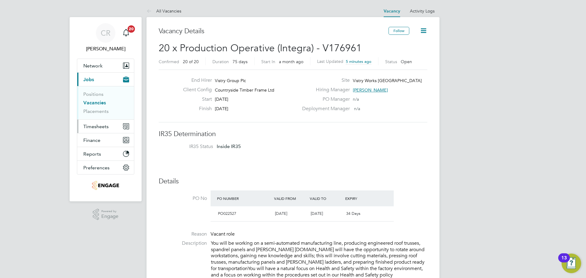
click at [98, 124] on span "Timesheets" at bounding box center [95, 127] width 25 height 6
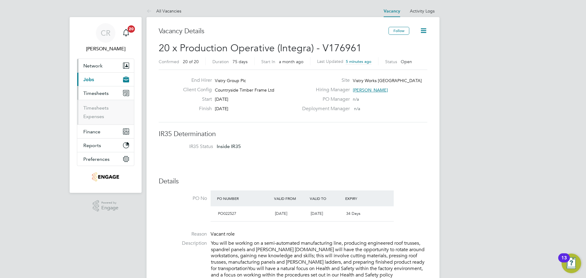
click at [97, 70] on button "Network" at bounding box center [105, 65] width 57 height 13
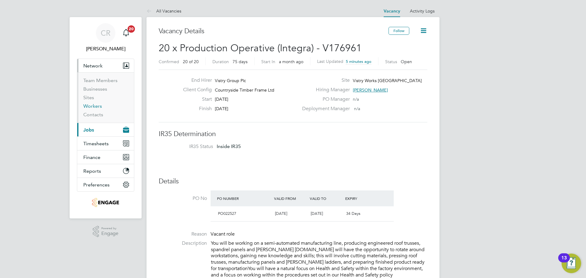
click at [96, 105] on link "Workers" at bounding box center [92, 106] width 19 height 6
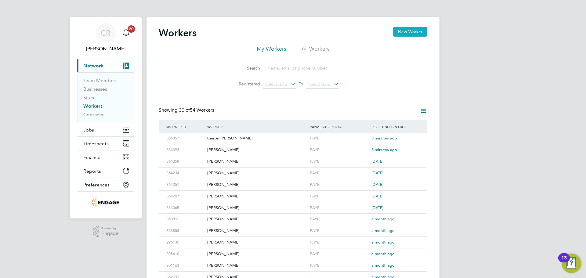
click at [406, 32] on button "New Worker" at bounding box center [410, 32] width 34 height 10
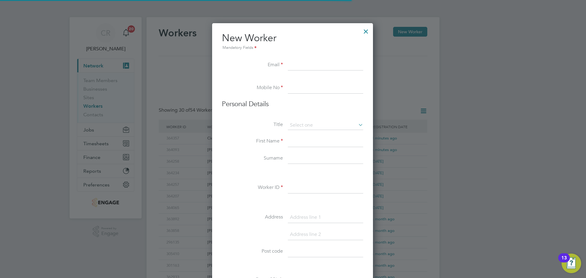
scroll to position [519, 162]
click at [307, 60] on input at bounding box center [325, 65] width 75 height 11
paste input "[EMAIL_ADDRESS][DOMAIN_NAME]"
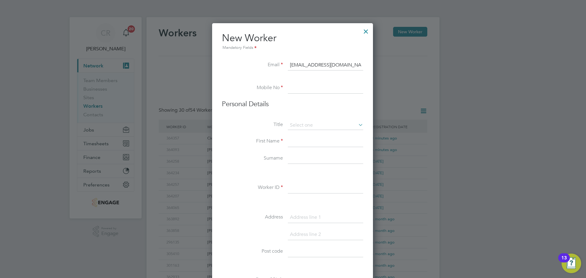
type input "[EMAIL_ADDRESS][DOMAIN_NAME]"
drag, startPoint x: 304, startPoint y: 87, endPoint x: 309, endPoint y: 103, distance: 17.4
click at [304, 87] on input at bounding box center [325, 88] width 75 height 11
paste input "07848 983116"
type input "07848 983116"
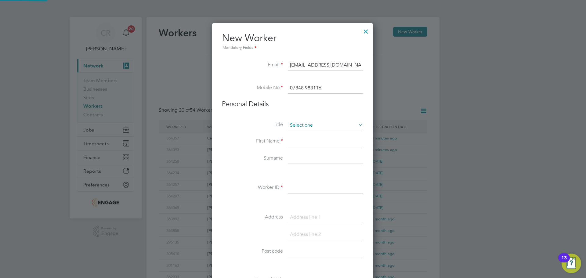
click at [307, 124] on input at bounding box center [325, 125] width 75 height 9
click at [315, 134] on li "Mr" at bounding box center [325, 134] width 76 height 8
type input "Mr"
click at [312, 142] on input at bounding box center [325, 141] width 75 height 11
click at [304, 143] on input at bounding box center [325, 141] width 75 height 11
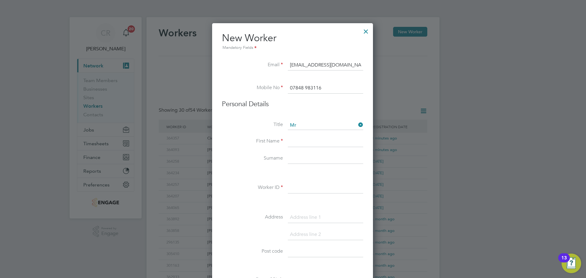
paste input "[PERSON_NAME]"
type input "[PERSON_NAME]"
click at [327, 155] on input at bounding box center [325, 158] width 75 height 11
paste input "[PERSON_NAME]"
type input "[PERSON_NAME]"
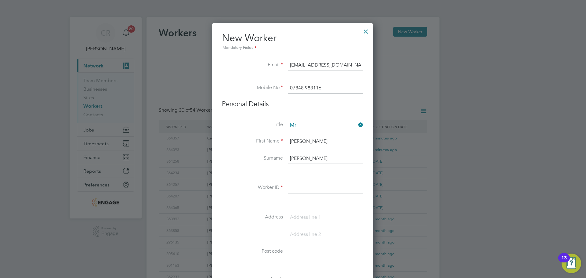
click at [322, 187] on input at bounding box center [325, 187] width 75 height 11
paste input "364397"
type input "364397"
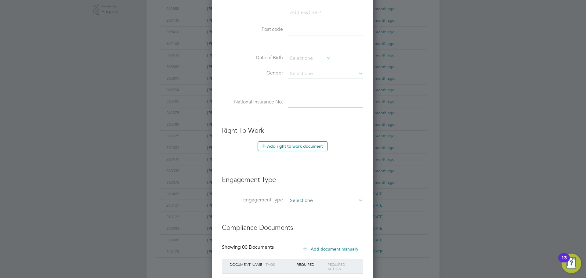
scroll to position [264, 0]
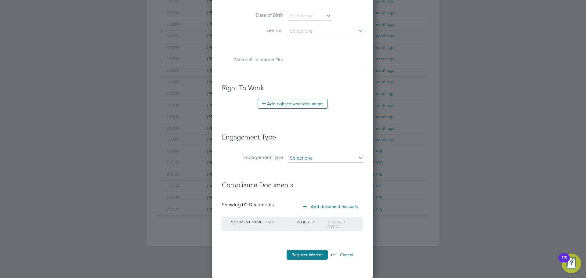
click at [325, 159] on input at bounding box center [325, 158] width 75 height 9
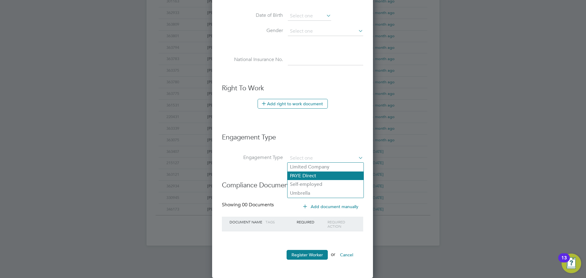
click at [311, 174] on li "PAYE Direct" at bounding box center [325, 175] width 76 height 9
type input "PAYE Direct"
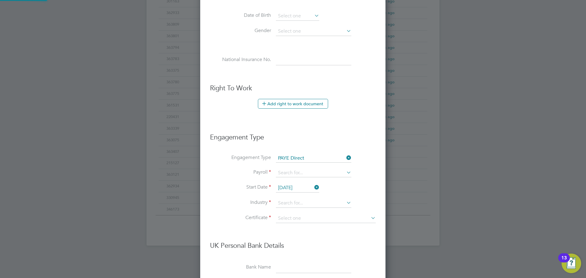
scroll to position [698, 186]
click at [307, 175] on input at bounding box center [313, 173] width 75 height 9
click at [300, 183] on li "PAYE" at bounding box center [313, 181] width 76 height 9
type input "PAYE"
click at [300, 183] on input "01 Sep 2025" at bounding box center [297, 187] width 43 height 9
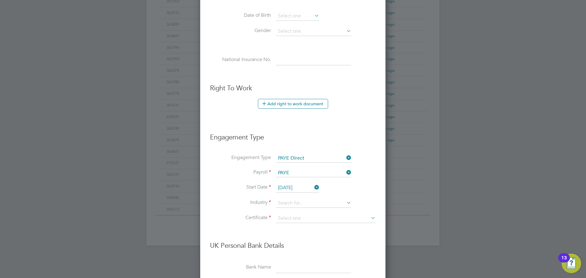
scroll to position [185, 0]
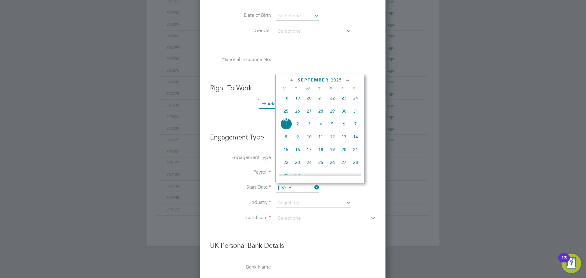
click at [286, 115] on span "25" at bounding box center [286, 111] width 12 height 12
type input "25 Aug 2025"
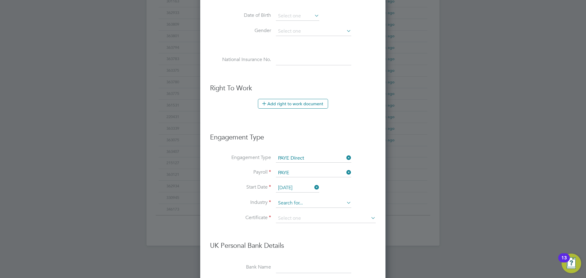
click at [292, 202] on input at bounding box center [313, 203] width 75 height 9
click at [297, 251] on li "Construction" at bounding box center [313, 253] width 76 height 8
type input "Construction"
click at [294, 214] on input at bounding box center [326, 218] width 100 height 9
click at [296, 232] on li "No, worker doesn't have a P45 certificate" at bounding box center [325, 235] width 100 height 8
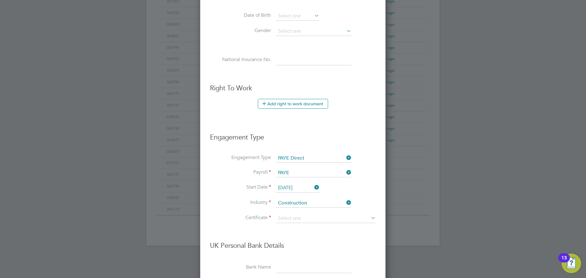
type input "No, worker doesn't have a P45 certificate"
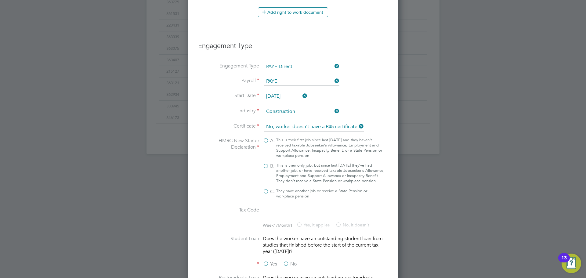
click at [268, 164] on label "B. This is their only job, but since last 6 April they’ve had another job, or h…" at bounding box center [324, 173] width 122 height 21
click at [0, 0] on input "B. This is their only job, but since last 6 April they’ve had another job, or h…" at bounding box center [0, 0] width 0 height 0
type input "1257L"
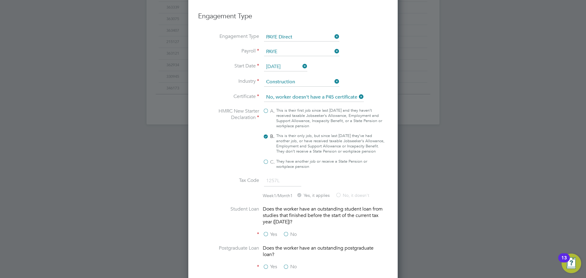
scroll to position [478, 0]
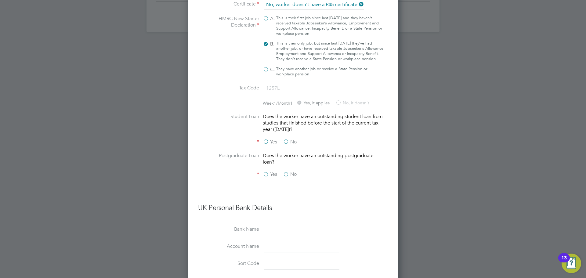
drag, startPoint x: 287, startPoint y: 147, endPoint x: 286, endPoint y: 152, distance: 4.7
click at [288, 145] on label "No" at bounding box center [290, 142] width 14 height 6
click at [0, 0] on input "No" at bounding box center [0, 0] width 0 height 0
click at [286, 178] on label "No" at bounding box center [290, 174] width 14 height 6
click at [0, 0] on input "No" at bounding box center [0, 0] width 0 height 0
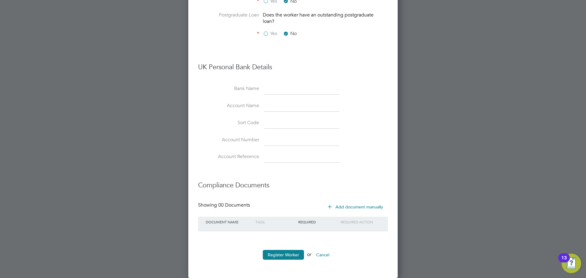
scroll to position [623, 0]
click at [286, 256] on button "Register Worker" at bounding box center [283, 255] width 41 height 10
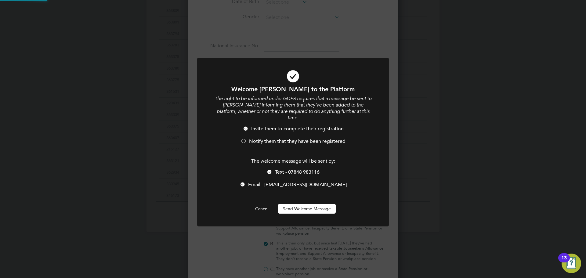
scroll to position [0, 0]
click at [246, 138] on div at bounding box center [243, 141] width 6 height 6
click at [310, 204] on button "Send Welcome Message" at bounding box center [307, 209] width 58 height 10
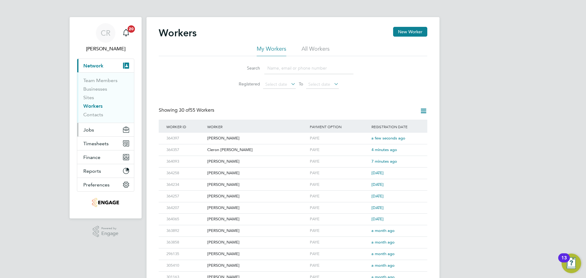
click at [93, 127] on span "Jobs" at bounding box center [88, 130] width 11 height 6
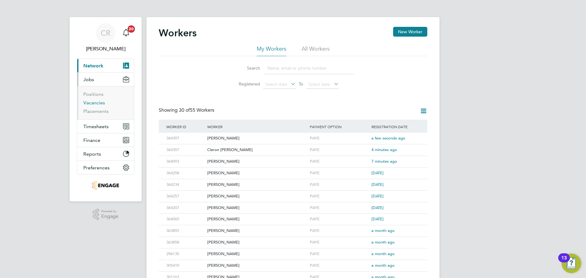
click at [100, 105] on link "Vacancies" at bounding box center [94, 103] width 22 height 6
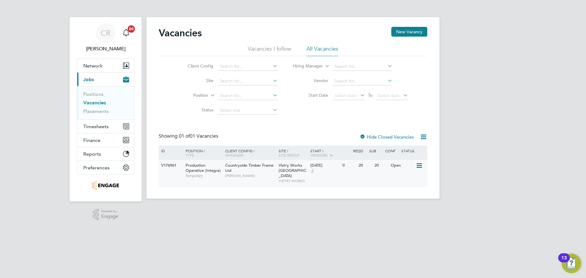
click at [333, 168] on div "23 Jul 2025 2" at bounding box center [325, 168] width 32 height 16
click at [96, 128] on span "Timesheets" at bounding box center [95, 127] width 25 height 6
click at [97, 100] on link "Vacancies" at bounding box center [94, 103] width 23 height 6
click at [94, 126] on span "Timesheets" at bounding box center [95, 127] width 25 height 6
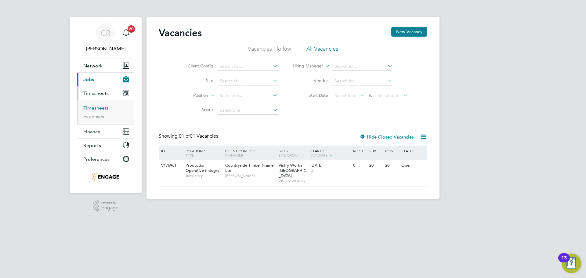
click at [94, 109] on link "Timesheets" at bounding box center [95, 108] width 25 height 6
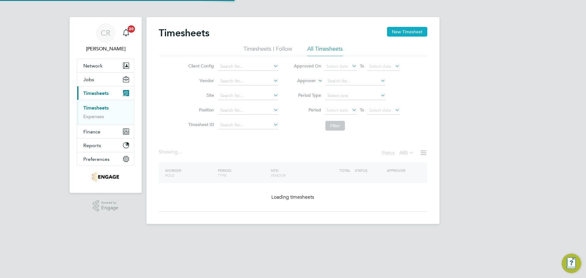
click at [401, 30] on button "New Timesheet" at bounding box center [407, 32] width 40 height 10
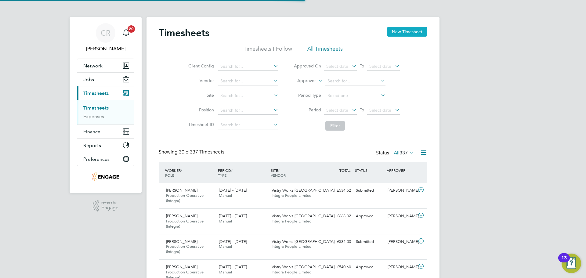
scroll to position [20, 53]
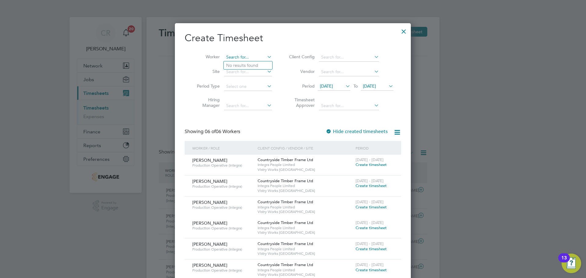
click at [241, 56] on input at bounding box center [248, 57] width 48 height 9
click at [242, 64] on li "Natha n Lowe" at bounding box center [252, 65] width 56 height 8
type input "Nathan Lowe"
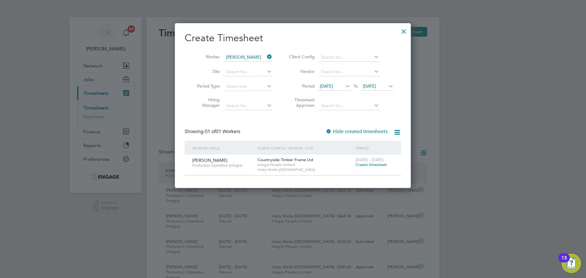
click at [368, 165] on span "Create timesheet" at bounding box center [370, 164] width 31 height 5
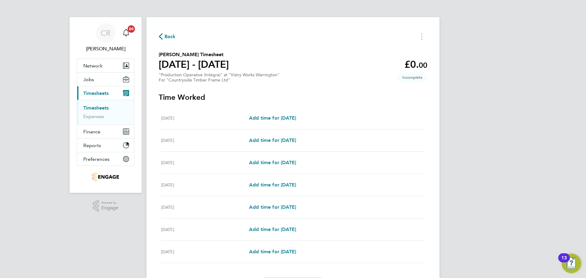
click at [281, 132] on div "Tue 26 Aug Add time for Tue 26 Aug Add time for Tue 26 Aug" at bounding box center [293, 140] width 264 height 22
click at [280, 141] on span "Add time for Tue 26 Aug" at bounding box center [272, 140] width 47 height 6
select select "15"
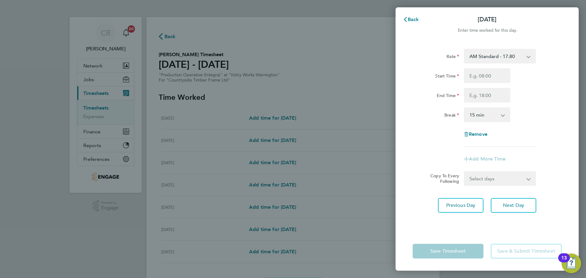
click at [489, 59] on select "AM Standard - 17.80 PM OT2 - 38.18 AM OT1 - 26.70 PM Standard - 19.09 AM OT2 - …" at bounding box center [495, 55] width 63 height 13
select select "15"
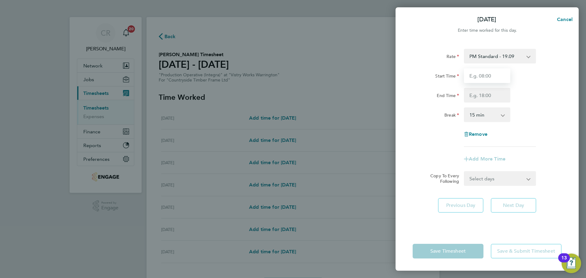
click at [482, 77] on input "Start Time" at bounding box center [487, 75] width 46 height 15
type input "14:00"
click at [487, 96] on input "End Time" at bounding box center [487, 95] width 46 height 15
type input "00:00"
click at [486, 118] on select "0 min 15 min 30 min 45 min 60 min 75 min 90 min" at bounding box center [483, 114] width 38 height 13
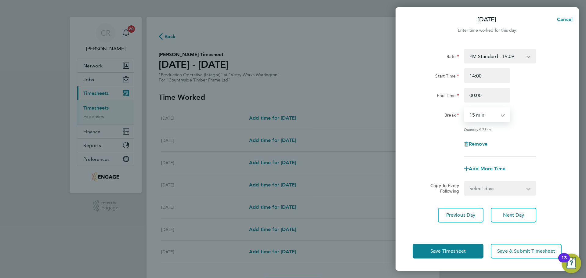
select select "30"
click at [464, 108] on select "0 min 15 min 30 min 45 min 60 min 75 min 90 min" at bounding box center [483, 114] width 38 height 13
click at [472, 254] on button "Save Timesheet" at bounding box center [447, 251] width 71 height 15
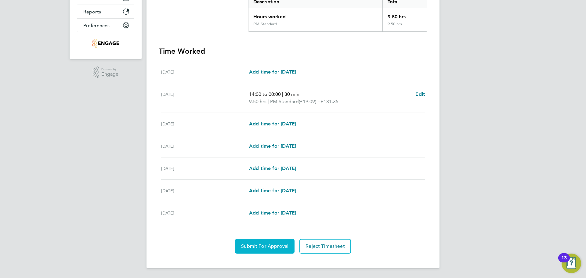
click at [277, 243] on span "Submit For Approval" at bounding box center [264, 246] width 47 height 6
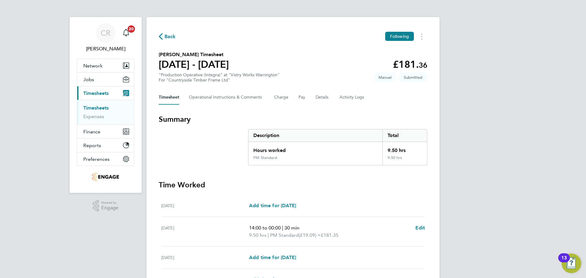
click at [98, 93] on span "Timesheets" at bounding box center [95, 93] width 25 height 6
click at [166, 36] on span "Back" at bounding box center [169, 36] width 11 height 7
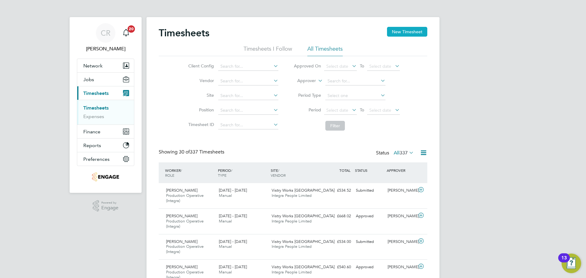
click at [408, 30] on button "New Timesheet" at bounding box center [407, 32] width 40 height 10
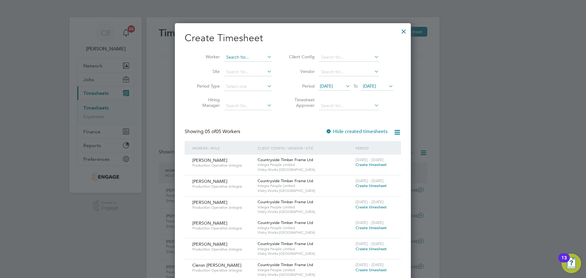
click at [373, 268] on span "Create timesheet" at bounding box center [370, 269] width 31 height 5
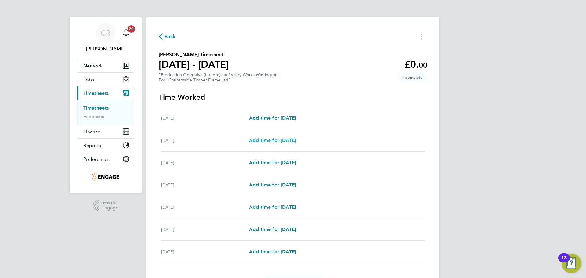
click at [277, 141] on span "Add time for Tue 26 Aug" at bounding box center [272, 140] width 47 height 6
select select "15"
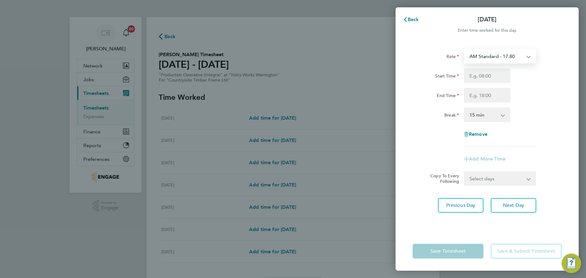
drag, startPoint x: 480, startPoint y: 57, endPoint x: 482, endPoint y: 63, distance: 6.0
click at [480, 57] on select "AM Standard - 17.80 PM Standard - 19.09 PM OT2 - 38.18 AM OT1 - 26.70 PM OT1 - …" at bounding box center [495, 55] width 63 height 13
select select "15"
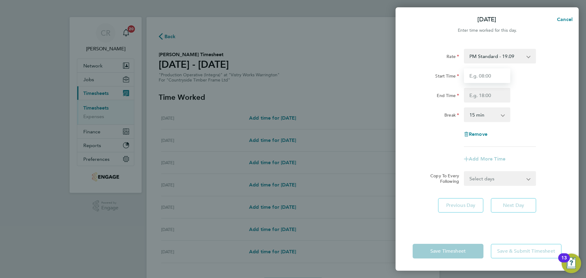
drag, startPoint x: 483, startPoint y: 74, endPoint x: 484, endPoint y: 81, distance: 7.7
click at [483, 74] on input "Start Time" at bounding box center [487, 75] width 46 height 15
type input "14:00"
click at [485, 98] on input "End Time" at bounding box center [487, 95] width 46 height 15
type input "00:00"
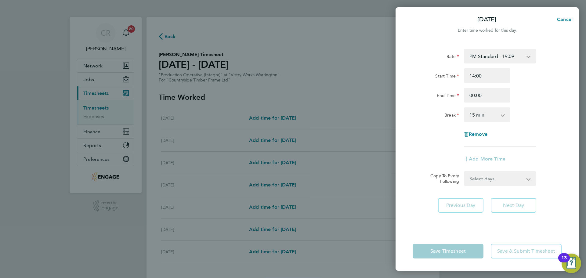
click at [486, 117] on select "0 min 15 min 30 min 45 min 60 min 75 min 90 min" at bounding box center [483, 114] width 38 height 13
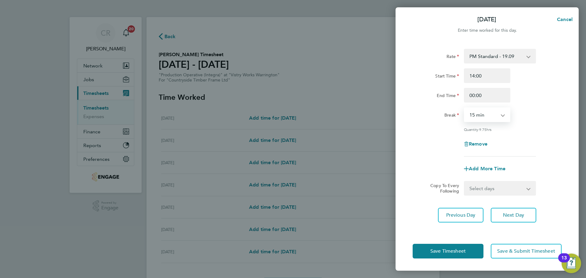
select select "30"
click at [464, 108] on select "0 min 15 min 30 min 45 min 60 min 75 min 90 min" at bounding box center [483, 114] width 38 height 13
click at [464, 249] on span "Save Timesheet" at bounding box center [447, 251] width 35 height 6
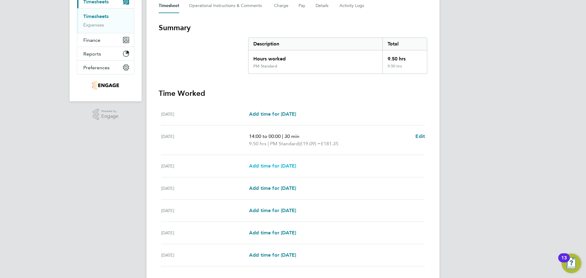
click at [296, 166] on span "Add time for Wed 27 Aug" at bounding box center [272, 166] width 47 height 6
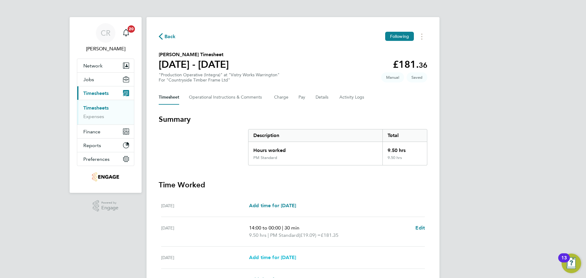
select select "15"
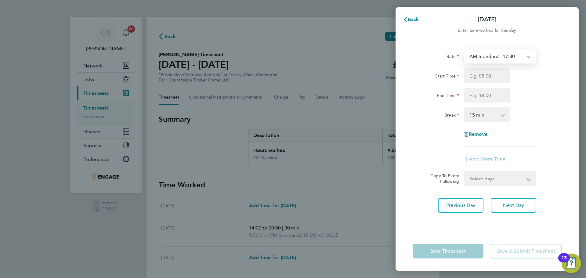
drag, startPoint x: 516, startPoint y: 55, endPoint x: 514, endPoint y: 61, distance: 6.7
click at [516, 55] on select "AM Standard - 17.80 PM Standard - 19.09 PM OT2 - 38.18 AM OT1 - 26.70 PM OT1 - …" at bounding box center [495, 55] width 63 height 13
select select "15"
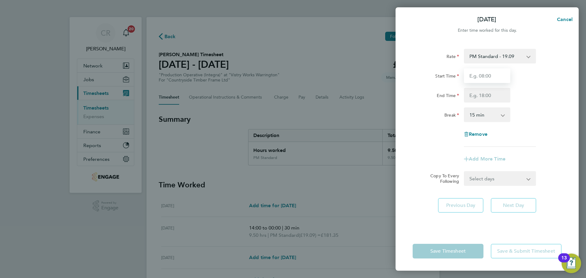
click at [497, 76] on input "Start Time" at bounding box center [487, 75] width 46 height 15
type input "14:00"
click at [487, 105] on div "Rate PM Standard - 19.09 AM Standard - 17.80 PM OT2 - 38.18 AM OT1 - 26.70 PM O…" at bounding box center [486, 98] width 149 height 98
click at [488, 99] on input "End Time" at bounding box center [487, 95] width 46 height 15
type input "14:00"
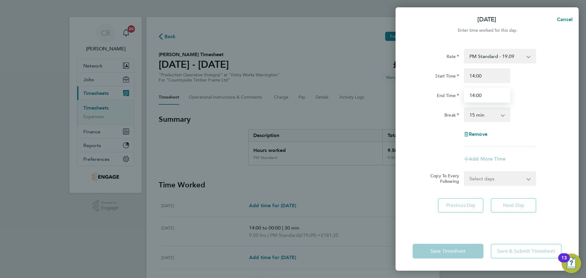
drag, startPoint x: 492, startPoint y: 96, endPoint x: 446, endPoint y: 94, distance: 46.4
click at [446, 94] on div "End Time 14:00" at bounding box center [487, 95] width 154 height 15
click at [485, 95] on input "End Time" at bounding box center [487, 95] width 46 height 15
type input "00:00"
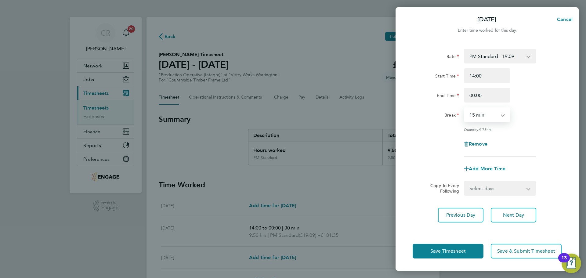
click at [487, 115] on select "0 min 15 min 30 min 45 min 60 min 75 min 90 min" at bounding box center [483, 114] width 38 height 13
select select "30"
click at [464, 108] on select "0 min 15 min 30 min 45 min 60 min 75 min 90 min" at bounding box center [483, 114] width 38 height 13
click at [475, 247] on button "Save Timesheet" at bounding box center [447, 251] width 71 height 15
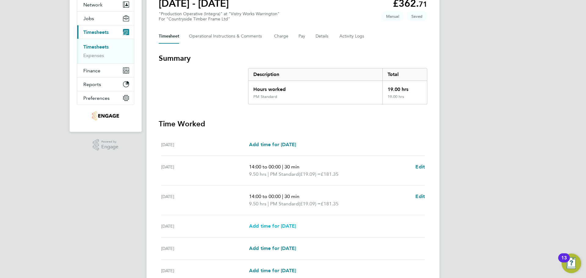
click at [290, 224] on span "Add time for Thu 28 Aug" at bounding box center [272, 226] width 47 height 6
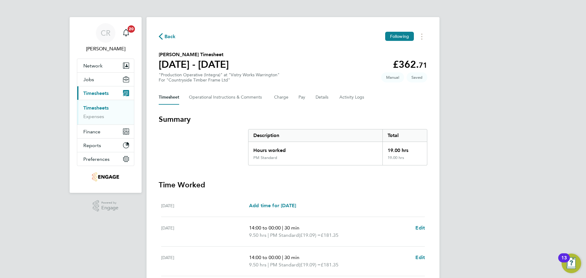
select select "15"
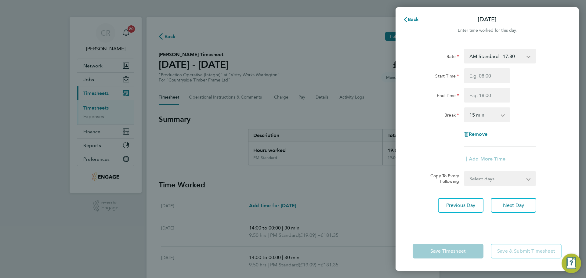
click at [501, 60] on select "AM Standard - 17.80 PM Standard - 19.09 PM OT2 - 38.18 AM OT1 - 26.70 PM OT1 - …" at bounding box center [495, 55] width 63 height 13
select select "15"
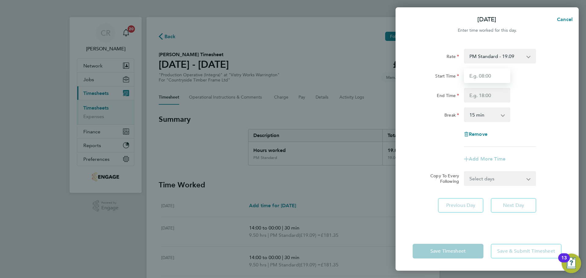
drag, startPoint x: 493, startPoint y: 74, endPoint x: 491, endPoint y: 80, distance: 6.4
click at [493, 74] on input "Start Time" at bounding box center [487, 75] width 46 height 15
type input "14:00"
click at [489, 94] on input "End Time" at bounding box center [487, 95] width 46 height 15
type input "23:30"
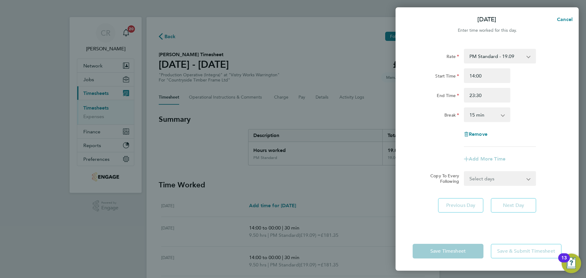
click at [484, 118] on select "0 min 15 min 30 min 45 min 60 min 75 min 90 min" at bounding box center [483, 114] width 38 height 13
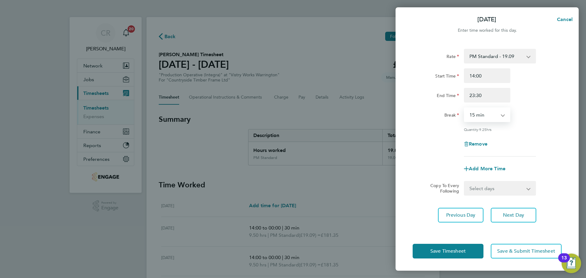
select select "30"
click at [464, 108] on select "0 min 15 min 30 min 45 min 60 min 75 min 90 min" at bounding box center [483, 114] width 38 height 13
click at [472, 251] on button "Save Timesheet" at bounding box center [447, 251] width 71 height 15
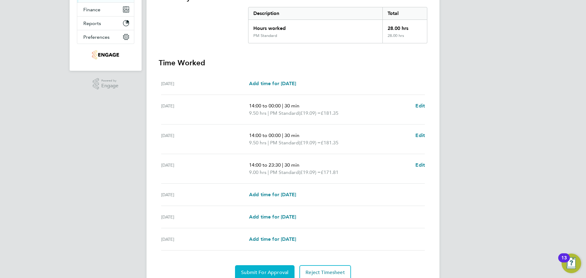
click at [276, 269] on button "Submit For Approval" at bounding box center [264, 272] width 59 height 15
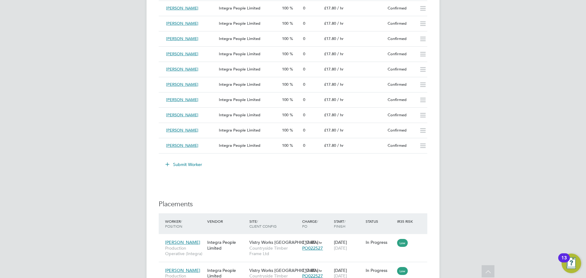
click at [187, 165] on button "Submit Worker" at bounding box center [184, 165] width 46 height 10
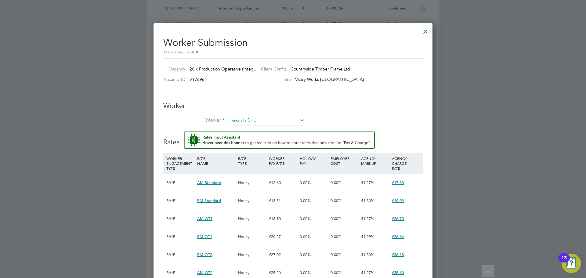
click at [277, 120] on input at bounding box center [266, 120] width 75 height 9
click at [241, 120] on input at bounding box center [266, 120] width 75 height 9
click at [269, 135] on li "Char lie [PERSON_NAME] (364397)" at bounding box center [267, 138] width 76 height 8
type input "[PERSON_NAME] (364397)"
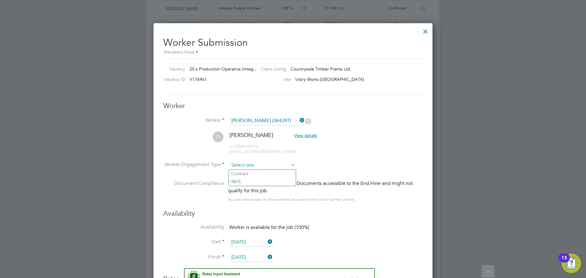
click at [253, 166] on input at bounding box center [262, 165] width 66 height 9
click at [259, 184] on li "PAYE" at bounding box center [262, 182] width 67 height 8
type input "PAYE"
click at [255, 240] on input "[DATE]" at bounding box center [250, 242] width 43 height 9
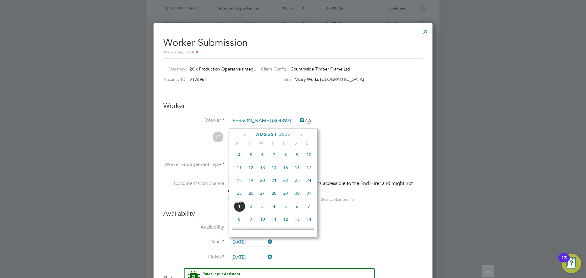
click at [241, 196] on span "25" at bounding box center [239, 193] width 12 height 12
type input "[DATE]"
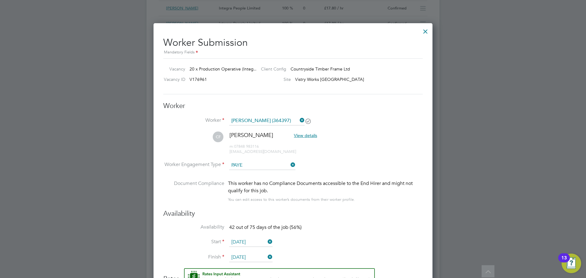
click at [249, 256] on input "[DATE]" at bounding box center [250, 257] width 43 height 9
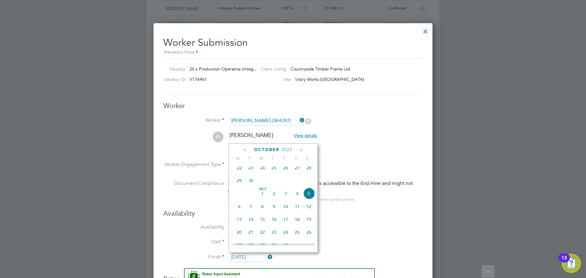
click at [290, 150] on span "2025" at bounding box center [286, 149] width 11 height 5
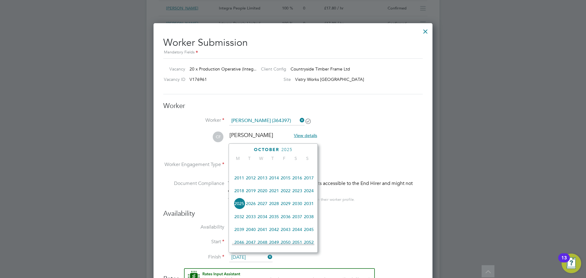
click at [252, 208] on span "2026" at bounding box center [251, 204] width 12 height 12
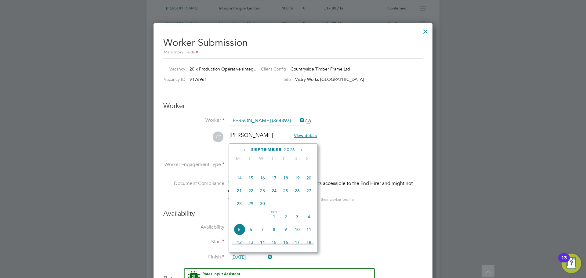
click at [238, 233] on span "5" at bounding box center [239, 230] width 12 height 12
type input "[DATE]"
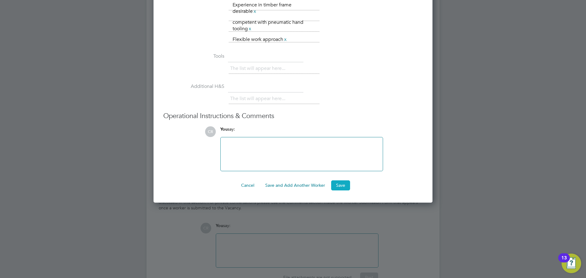
click at [335, 185] on button "Save" at bounding box center [340, 185] width 19 height 10
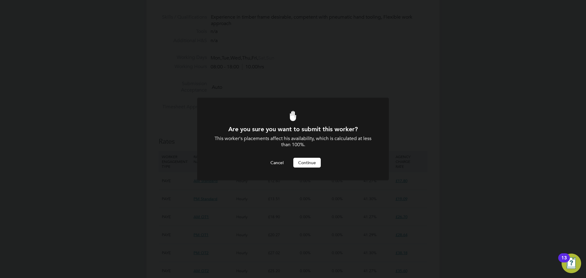
click at [313, 165] on button "Continue" at bounding box center [306, 163] width 27 height 10
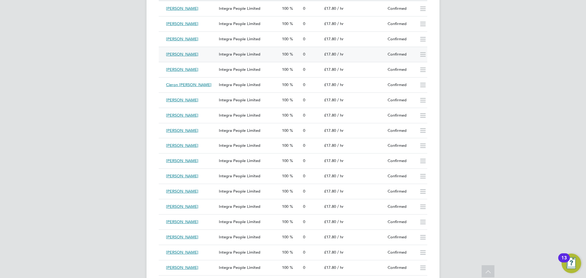
click at [421, 56] on icon at bounding box center [423, 54] width 8 height 5
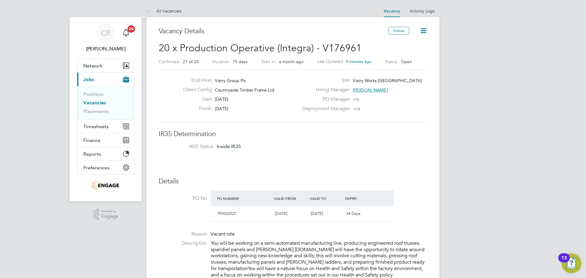
click at [95, 102] on link "Vacancies" at bounding box center [94, 103] width 23 height 6
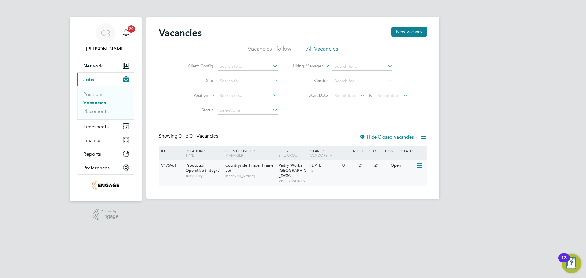
click at [417, 166] on icon at bounding box center [418, 165] width 6 height 7
click at [402, 196] on li "Update Status" at bounding box center [404, 196] width 35 height 9
click at [376, 171] on div "V176961 Production Operative (Integra) Temporary Countryside Timber Frame Ltd […" at bounding box center [293, 173] width 268 height 26
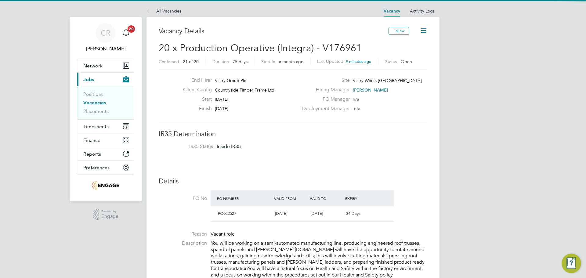
click at [421, 34] on icon at bounding box center [423, 31] width 8 height 8
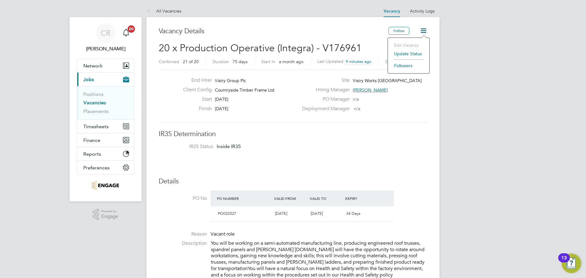
click at [416, 52] on li "Update Status" at bounding box center [408, 53] width 35 height 9
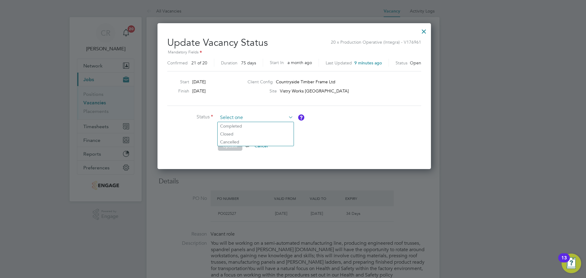
click at [252, 114] on input at bounding box center [255, 117] width 75 height 9
click at [227, 135] on li "Closed" at bounding box center [256, 134] width 76 height 8
type input "Closed"
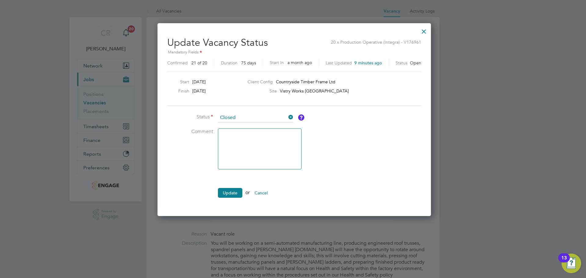
click at [231, 195] on button "Update" at bounding box center [230, 193] width 24 height 10
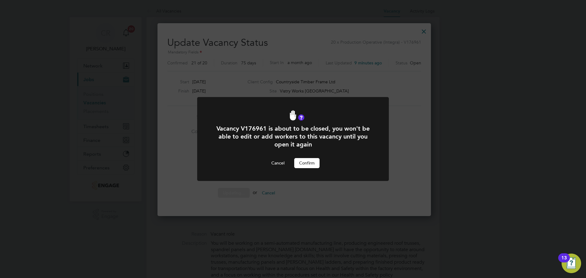
click at [304, 163] on button "Confirm" at bounding box center [306, 163] width 25 height 10
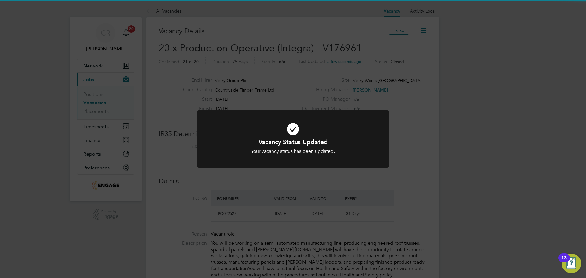
click at [291, 128] on icon at bounding box center [293, 129] width 159 height 24
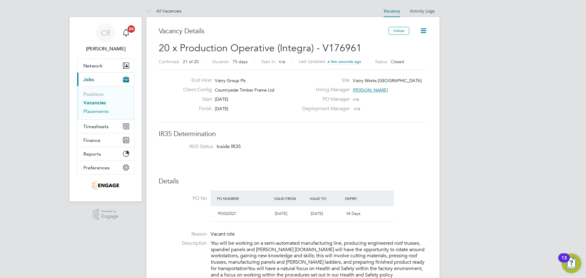
click at [94, 111] on link "Placements" at bounding box center [95, 111] width 25 height 6
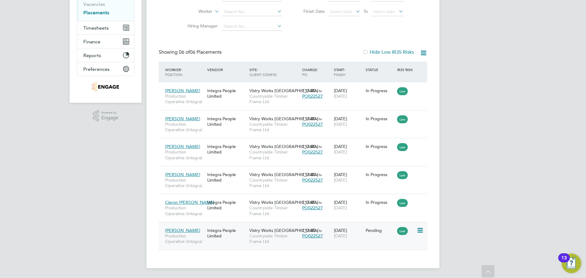
click at [421, 231] on icon at bounding box center [419, 230] width 6 height 7
click at [385, 267] on li "Start" at bounding box center [400, 268] width 43 height 9
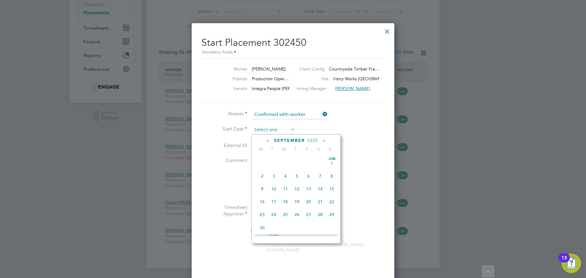
click at [272, 132] on input at bounding box center [273, 129] width 43 height 9
click at [262, 175] on span "25" at bounding box center [262, 172] width 12 height 12
type input "25 Aug 2025"
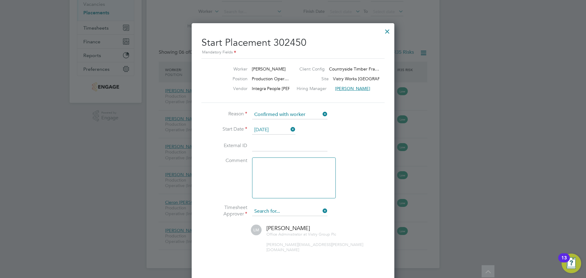
click at [276, 211] on input at bounding box center [289, 211] width 75 height 9
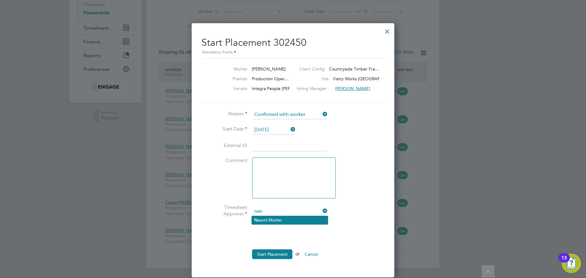
click at [285, 216] on li "Nao mi Mutter" at bounding box center [290, 220] width 76 height 8
type input "Naomi Mutter"
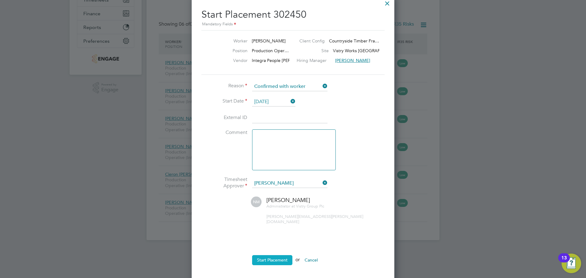
click at [275, 255] on button "Start Placement" at bounding box center [272, 260] width 40 height 10
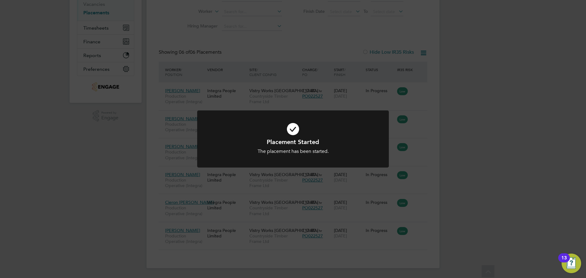
click at [294, 130] on icon at bounding box center [293, 129] width 159 height 24
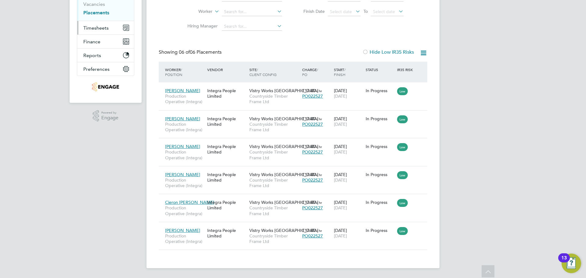
click at [101, 29] on span "Timesheets" at bounding box center [95, 28] width 25 height 6
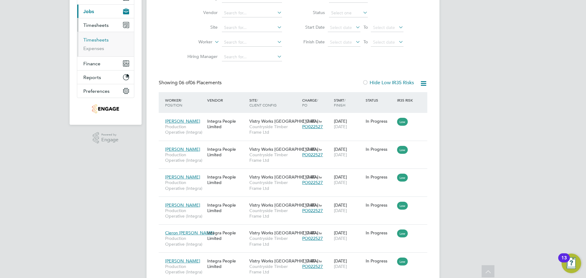
click at [101, 38] on link "Timesheets" at bounding box center [95, 40] width 25 height 6
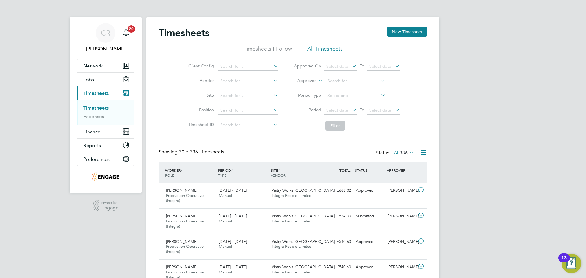
click at [309, 77] on li "Approver" at bounding box center [346, 81] width 121 height 15
click at [311, 80] on label "Approver" at bounding box center [301, 81] width 27 height 6
click at [300, 85] on li "Worker" at bounding box center [301, 88] width 30 height 8
click at [330, 84] on input at bounding box center [355, 81] width 60 height 9
click at [365, 94] on li "Charlie Fairbrother" at bounding box center [362, 98] width 75 height 8
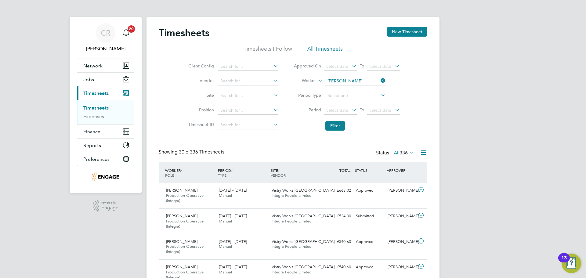
type input "Charlie Fairbrother"
click at [333, 124] on button "Filter" at bounding box center [335, 126] width 20 height 10
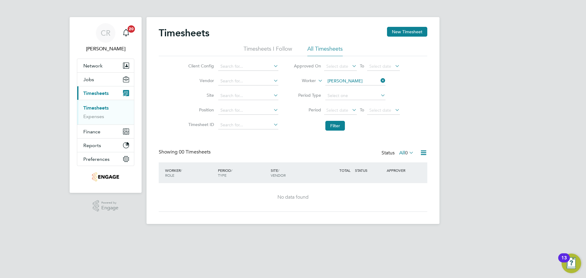
click at [387, 30] on div "Timesheets New Timesheet" at bounding box center [293, 36] width 268 height 18
click at [394, 32] on button "New Timesheet" at bounding box center [407, 32] width 40 height 10
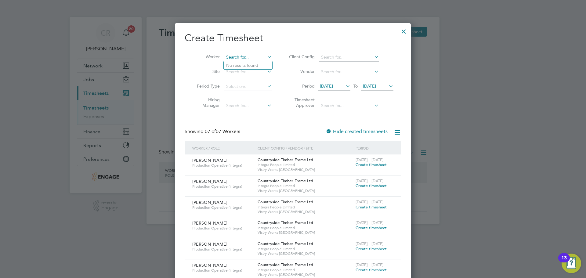
click at [259, 60] on input at bounding box center [248, 57] width 48 height 9
click at [253, 72] on li "Char lie Fairbrother" at bounding box center [251, 74] width 55 height 8
type input "[PERSON_NAME]"
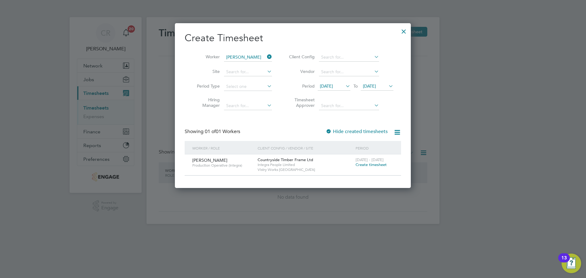
click at [358, 165] on span "Create timesheet" at bounding box center [370, 164] width 31 height 5
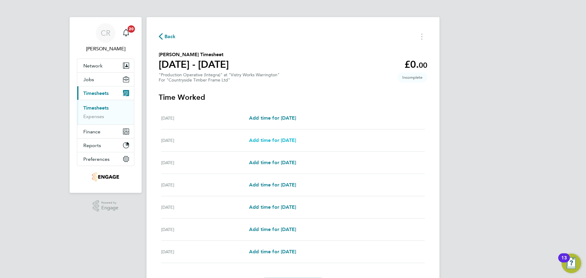
click at [296, 138] on span "Add time for Tue 26 Aug" at bounding box center [272, 140] width 47 height 6
select select "15"
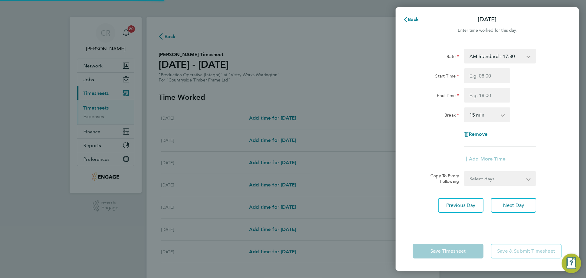
click at [506, 60] on select "AM Standard - 17.80 PM Standard - 19.09 AM OT2 - 35.60 PM OT1 - 28.64 PM OT2 - …" at bounding box center [495, 55] width 63 height 13
select select "15"
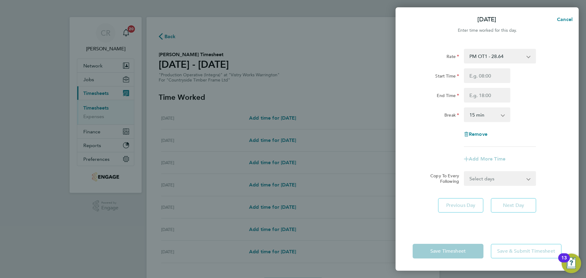
drag, startPoint x: 495, startPoint y: 57, endPoint x: 494, endPoint y: 61, distance: 4.1
click at [495, 57] on select "PM OT1 - 28.64 PM Standard - 19.09 AM Standard - 17.80 AM OT2 - 35.60 PM OT2 - …" at bounding box center [495, 55] width 63 height 13
select select "15"
click at [488, 78] on input "Start Time" at bounding box center [487, 75] width 46 height 15
type input "14:00"
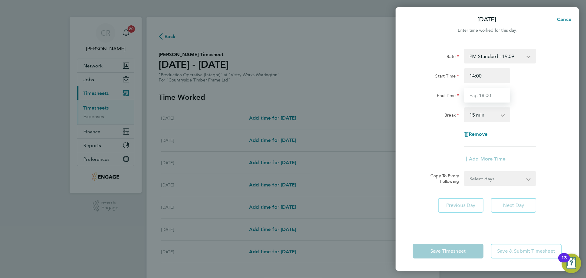
click at [485, 98] on input "End Time" at bounding box center [487, 95] width 46 height 15
type input "14:00"
drag, startPoint x: 488, startPoint y: 95, endPoint x: 466, endPoint y: 97, distance: 21.8
click at [466, 97] on input "14:00" at bounding box center [487, 95] width 46 height 15
click at [484, 99] on input "End Time" at bounding box center [487, 95] width 46 height 15
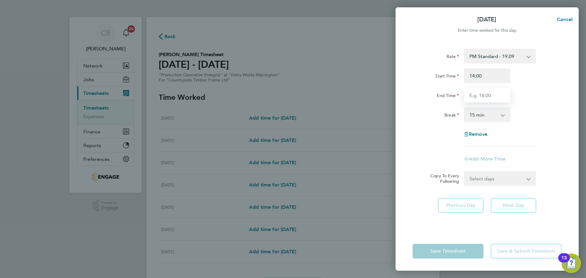
type input "00:00"
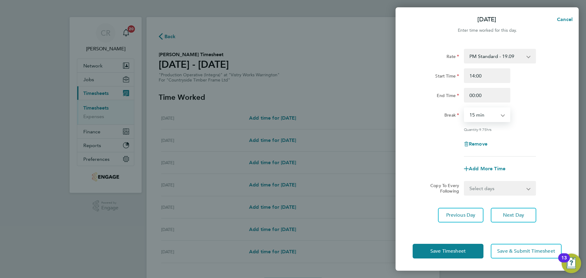
click at [484, 114] on select "0 min 15 min 30 min 45 min 60 min 75 min 90 min" at bounding box center [483, 114] width 38 height 13
select select "30"
click at [464, 108] on select "0 min 15 min 30 min 45 min 60 min 75 min 90 min" at bounding box center [483, 114] width 38 height 13
click at [477, 253] on button "Save Timesheet" at bounding box center [447, 251] width 71 height 15
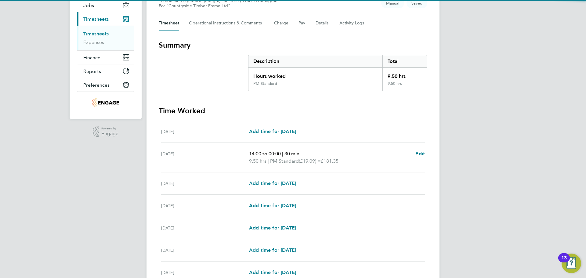
scroll to position [92, 0]
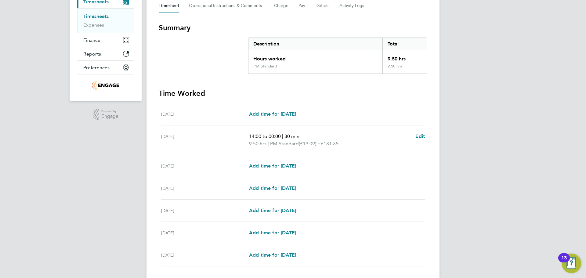
click at [296, 171] on div "Wed 27 Aug Add time for Wed 27 Aug Add time for Wed 27 Aug" at bounding box center [293, 166] width 264 height 22
click at [296, 168] on span "Add time for Wed 27 Aug" at bounding box center [272, 166] width 47 height 6
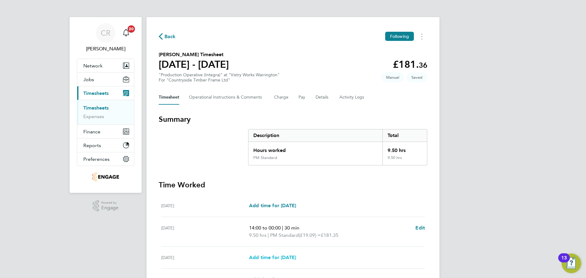
select select "15"
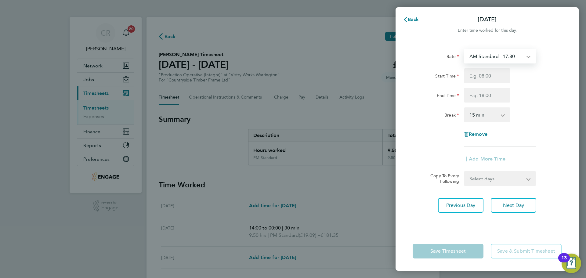
click at [483, 61] on select "AM Standard - 17.80 PM Standard - 19.09 AM OT2 - 35.60 PM OT1 - 28.64 PM OT2 - …" at bounding box center [495, 55] width 63 height 13
select select "15"
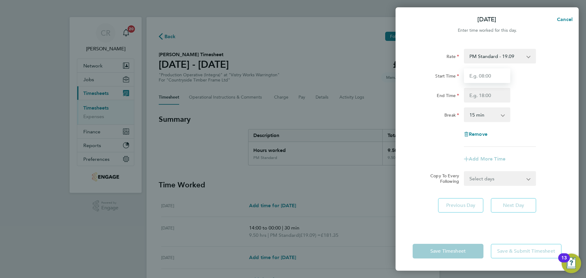
drag, startPoint x: 483, startPoint y: 62, endPoint x: 485, endPoint y: 80, distance: 18.5
click at [485, 76] on input "Start Time" at bounding box center [487, 75] width 46 height 15
type input "14:00"
click at [489, 96] on input "End Time" at bounding box center [487, 95] width 46 height 15
type input "00:00"
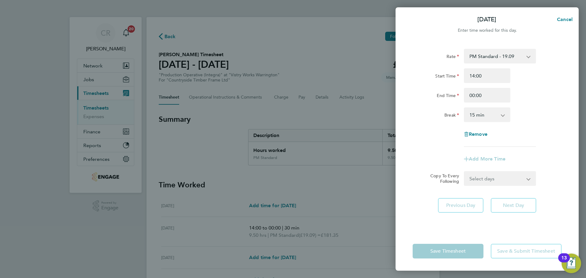
click at [490, 120] on select "0 min 15 min 30 min 45 min 60 min 75 min 90 min" at bounding box center [483, 114] width 38 height 13
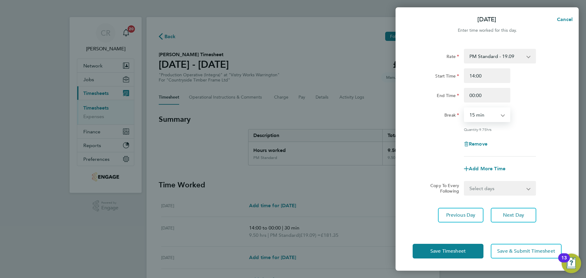
select select "30"
click at [464, 108] on select "0 min 15 min 30 min 45 min 60 min 75 min 90 min" at bounding box center [483, 114] width 38 height 13
click at [454, 254] on button "Save Timesheet" at bounding box center [447, 251] width 71 height 15
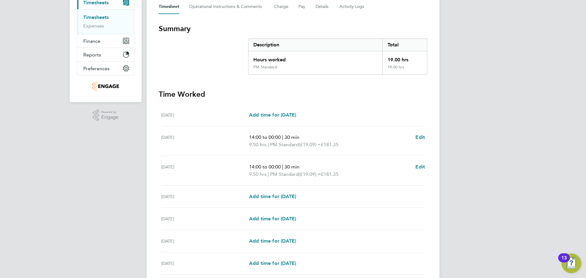
scroll to position [92, 0]
click at [296, 195] on span "Add time for Thu 28 Aug" at bounding box center [272, 195] width 47 height 6
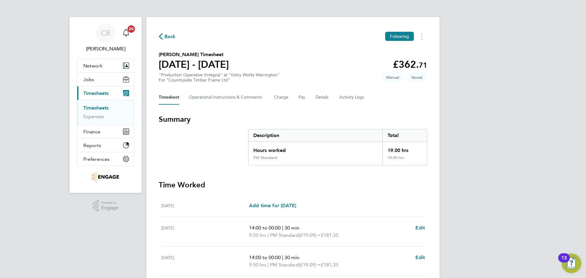
select select "15"
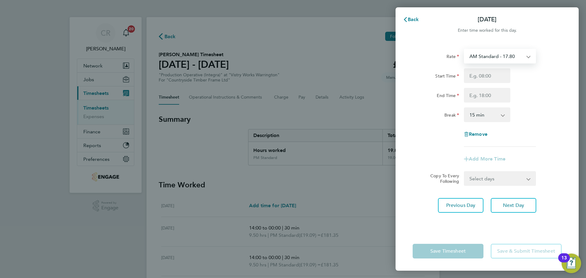
click at [502, 55] on select "AM Standard - 17.80 PM Standard - 19.09 AM OT2 - 35.60 PM OT1 - 28.64 PM OT2 - …" at bounding box center [495, 55] width 63 height 13
select select "15"
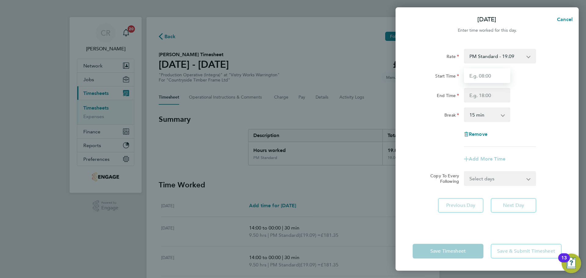
click at [494, 77] on input "Start Time" at bounding box center [487, 75] width 46 height 15
type input "14:00"
click at [491, 92] on input "End Time" at bounding box center [487, 95] width 46 height 15
type input "23:30"
drag, startPoint x: 480, startPoint y: 116, endPoint x: 480, endPoint y: 121, distance: 5.2
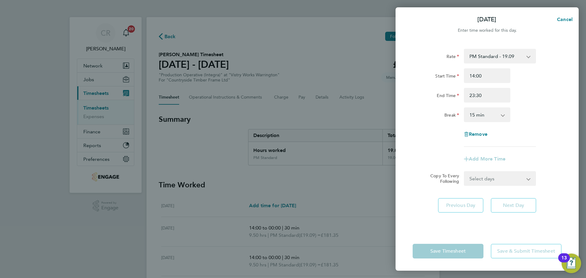
click at [480, 116] on select "0 min 15 min 30 min 45 min 60 min 75 min 90 min" at bounding box center [483, 114] width 38 height 13
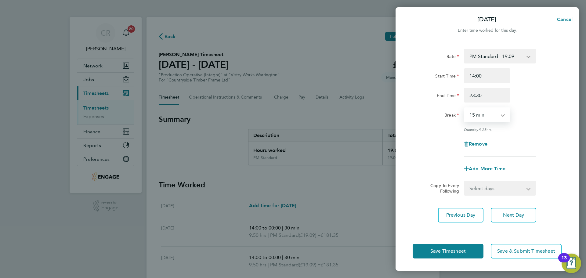
select select "30"
click at [464, 108] on select "0 min 15 min 30 min 45 min 60 min 75 min 90 min" at bounding box center [483, 114] width 38 height 13
click at [460, 251] on span "Save Timesheet" at bounding box center [447, 251] width 35 height 6
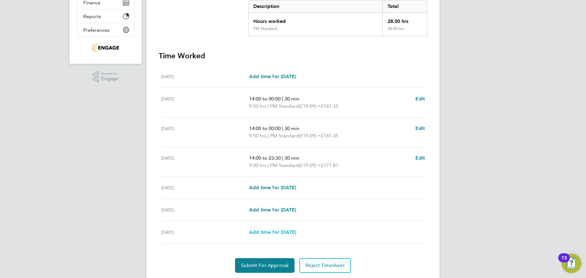
scroll to position [148, 0]
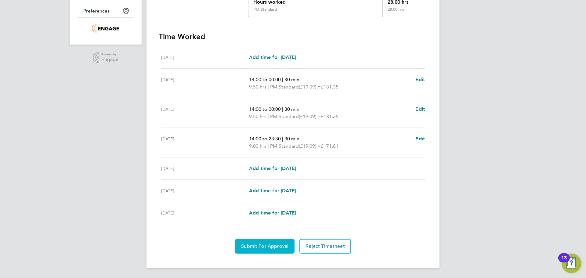
click at [284, 241] on button "Submit For Approval" at bounding box center [264, 246] width 59 height 15
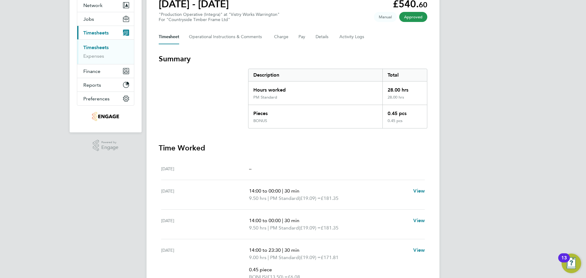
scroll to position [9, 0]
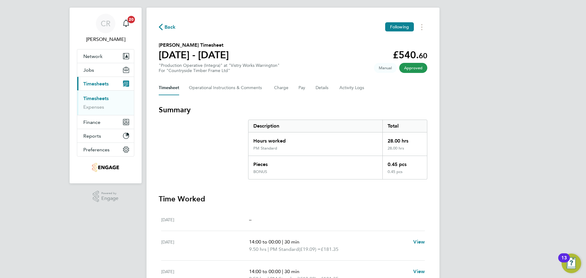
click at [162, 28] on icon "button" at bounding box center [161, 27] width 4 height 6
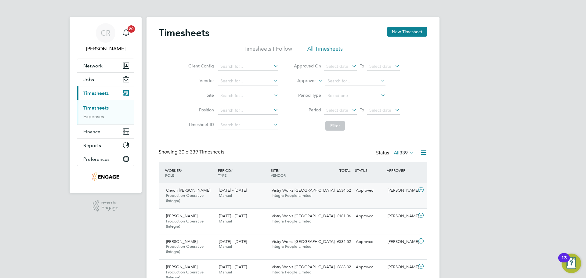
click at [384, 199] on div "Cieron Kirkham Production Operative (Integra) 25 - 31 Aug 2025 25 - 31 Aug 2025…" at bounding box center [293, 195] width 268 height 25
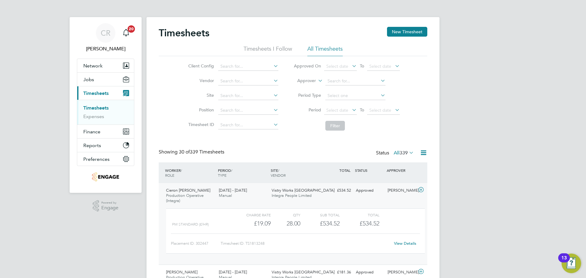
click at [405, 242] on link "View Details" at bounding box center [405, 243] width 22 height 5
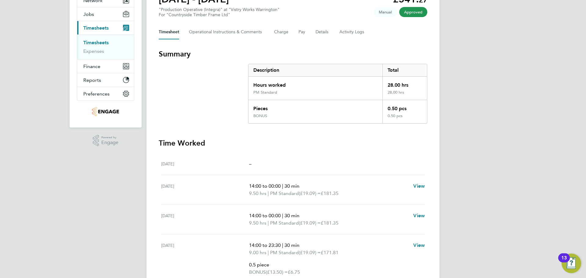
scroll to position [9, 0]
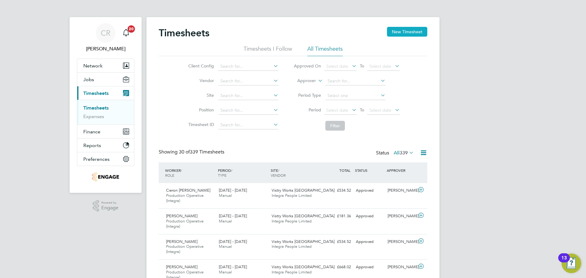
click at [402, 33] on button "New Timesheet" at bounding box center [407, 32] width 40 height 10
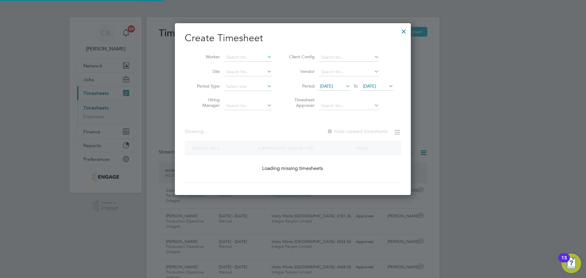
scroll to position [249, 236]
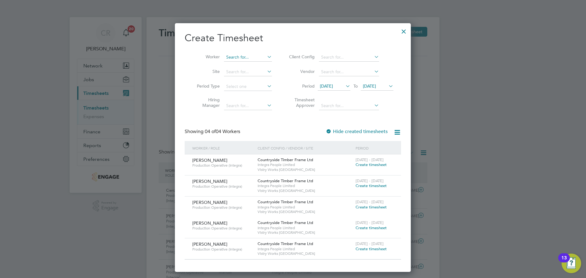
click at [229, 54] on input at bounding box center [248, 57] width 48 height 9
click at [242, 63] on li "An thony Judson" at bounding box center [248, 65] width 49 height 8
type input "Anthony Judson"
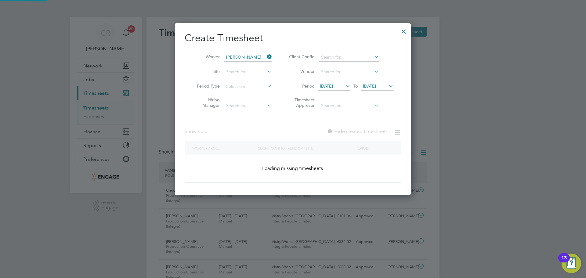
scroll to position [172, 236]
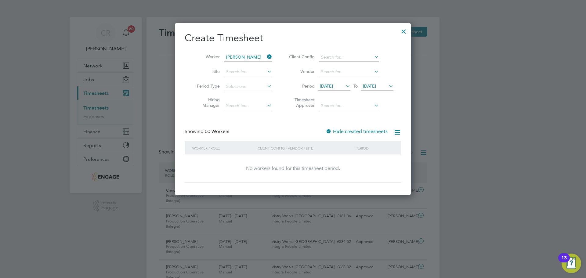
click at [376, 84] on span "25 Aug 2025" at bounding box center [369, 85] width 13 height 5
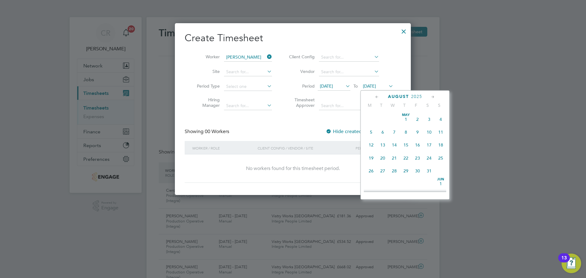
scroll to position [238, 0]
click at [441, 144] on span "31" at bounding box center [441, 139] width 12 height 12
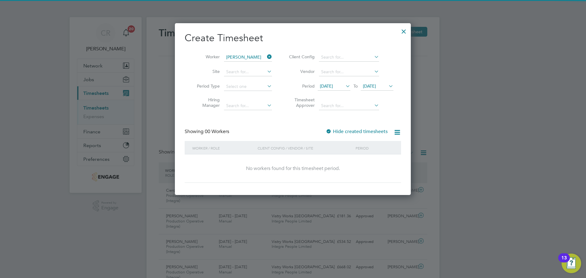
click at [333, 87] on span "[DATE]" at bounding box center [326, 85] width 13 height 5
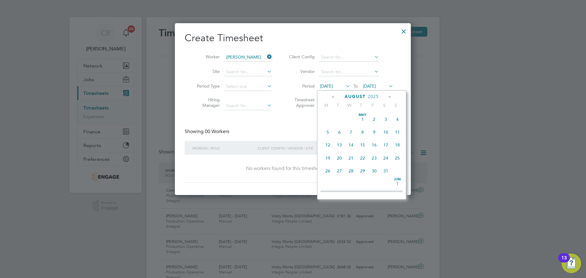
scroll to position [225, 0]
click at [327, 156] on span "25" at bounding box center [328, 152] width 12 height 12
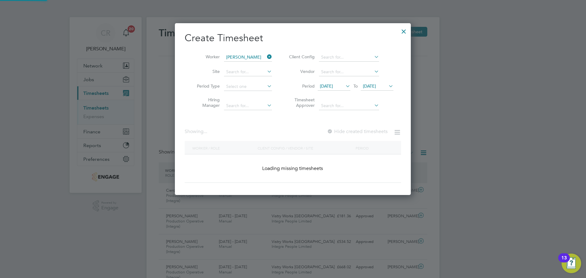
scroll to position [172, 236]
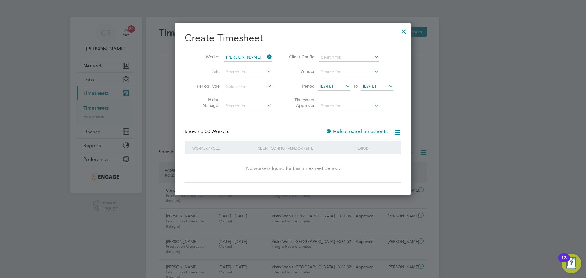
click at [344, 86] on icon at bounding box center [344, 86] width 0 height 9
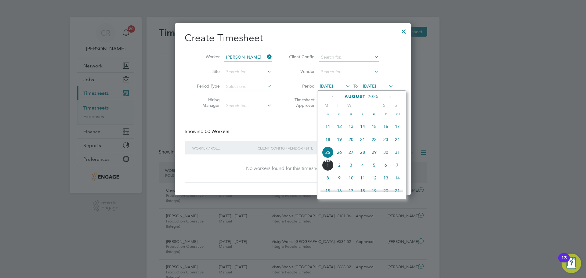
scroll to position [238, 0]
click at [333, 85] on span "[DATE]" at bounding box center [326, 85] width 13 height 5
click at [376, 86] on span "[DATE]" at bounding box center [369, 85] width 13 height 5
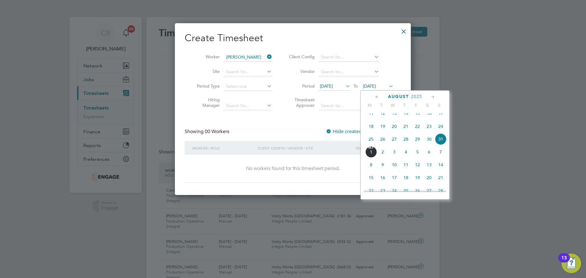
click at [438, 143] on span "31" at bounding box center [441, 139] width 12 height 12
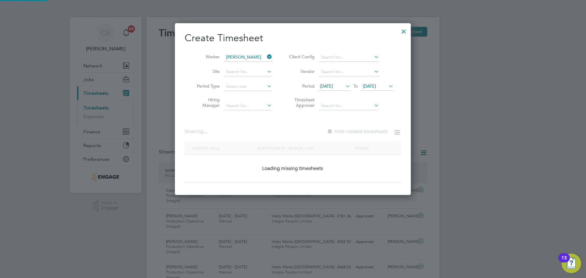
scroll to position [172, 236]
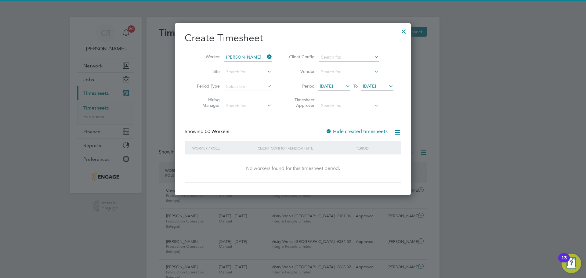
click at [327, 131] on div at bounding box center [328, 132] width 6 height 6
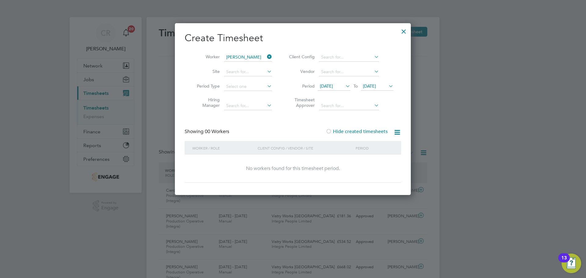
click at [371, 89] on span "[DATE]" at bounding box center [377, 86] width 33 height 8
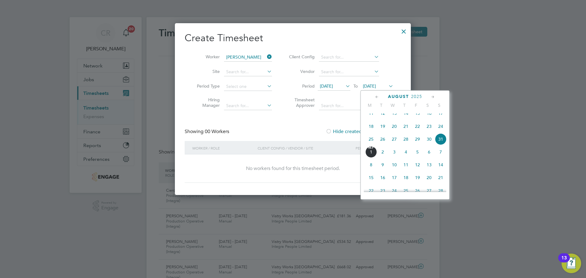
click at [438, 142] on span "31" at bounding box center [441, 139] width 12 height 12
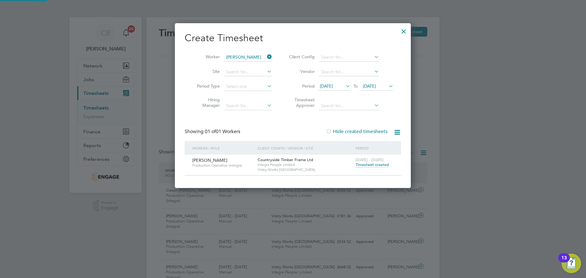
click at [344, 84] on icon at bounding box center [344, 86] width 0 height 9
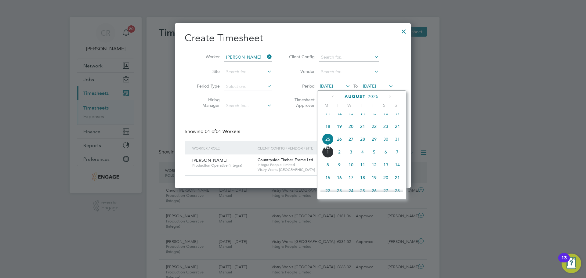
click at [329, 143] on span "25" at bounding box center [328, 139] width 12 height 12
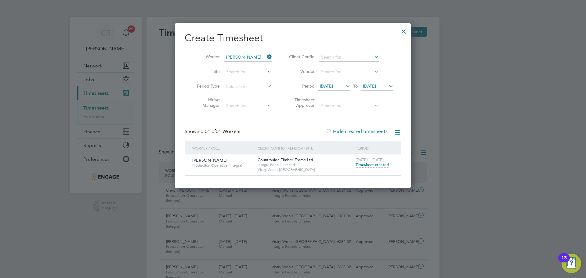
click at [366, 163] on span "Timesheet created" at bounding box center [371, 164] width 33 height 5
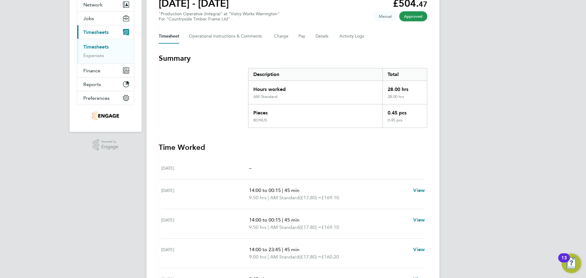
scroll to position [150, 0]
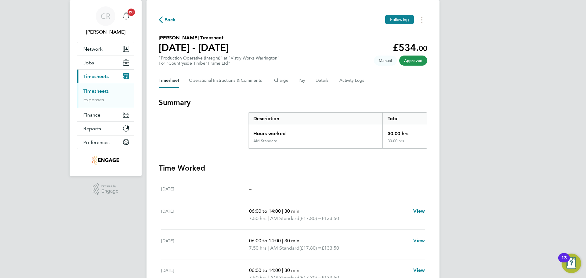
scroll to position [31, 0]
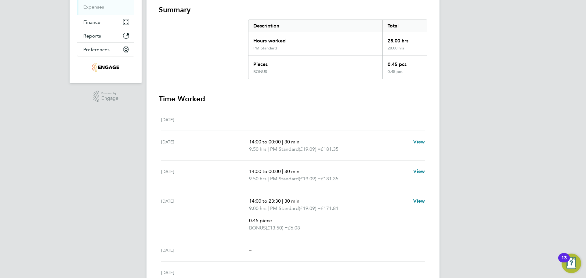
scroll to position [122, 0]
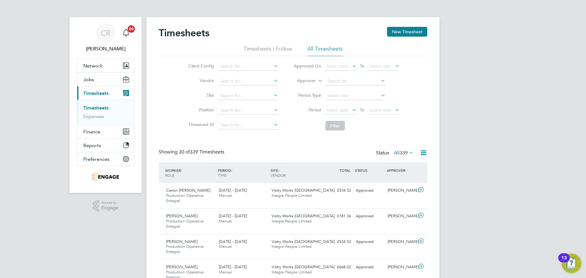
click at [248, 57] on div "Client Config Vendor Site Position Timesheet ID Approved On Select date To Sele…" at bounding box center [293, 94] width 268 height 77
click at [249, 65] on input at bounding box center [248, 66] width 60 height 9
click at [282, 51] on li "Timesheets I Follow" at bounding box center [267, 50] width 49 height 11
click at [322, 49] on li "All Timesheets" at bounding box center [324, 50] width 35 height 11
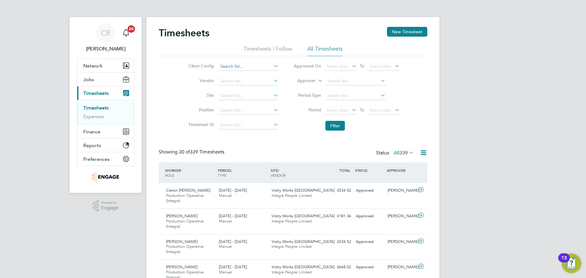
click at [248, 64] on input at bounding box center [248, 66] width 60 height 9
click at [341, 78] on input at bounding box center [355, 81] width 60 height 9
drag, startPoint x: 346, startPoint y: 124, endPoint x: 348, endPoint y: 89, distance: 35.2
click at [348, 81] on input at bounding box center [355, 81] width 60 height 9
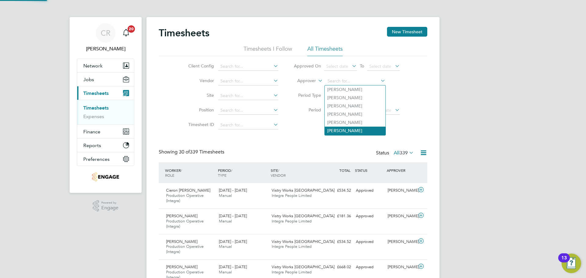
click at [348, 129] on li "[PERSON_NAME]" at bounding box center [355, 131] width 61 height 8
type input "[PERSON_NAME]"
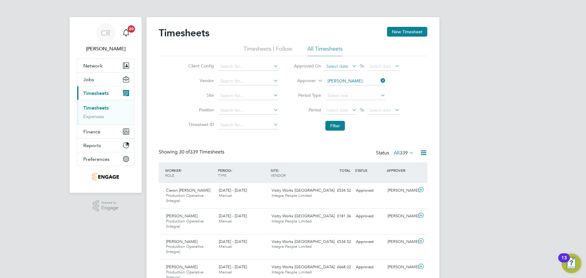
click at [335, 69] on span "Select date" at bounding box center [340, 67] width 33 height 8
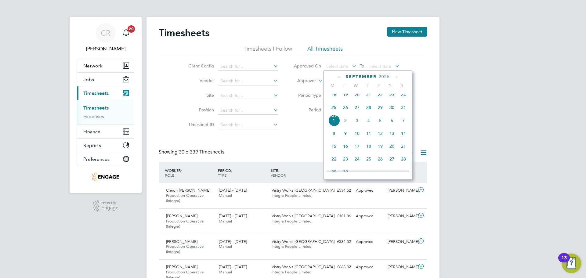
click at [334, 118] on span "Sep" at bounding box center [334, 116] width 12 height 3
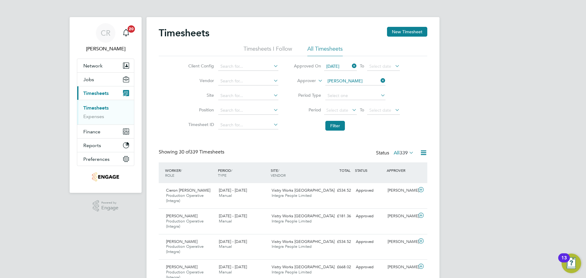
click at [351, 64] on icon at bounding box center [351, 66] width 0 height 9
click at [340, 68] on span "Select date" at bounding box center [337, 65] width 22 height 5
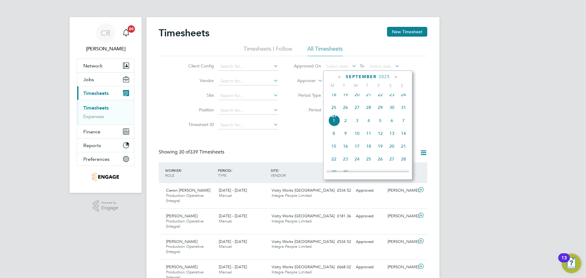
click at [335, 111] on span "25" at bounding box center [334, 108] width 12 height 12
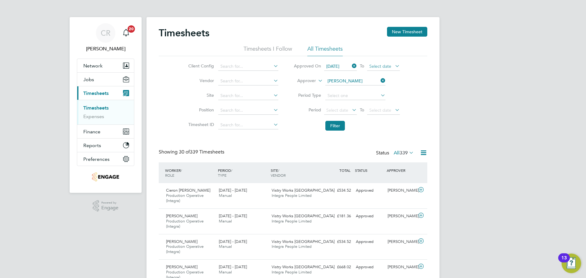
click at [381, 65] on span "Select date" at bounding box center [380, 65] width 22 height 5
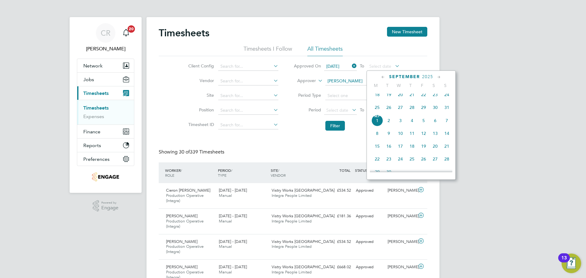
click at [444, 113] on span "31" at bounding box center [447, 108] width 12 height 12
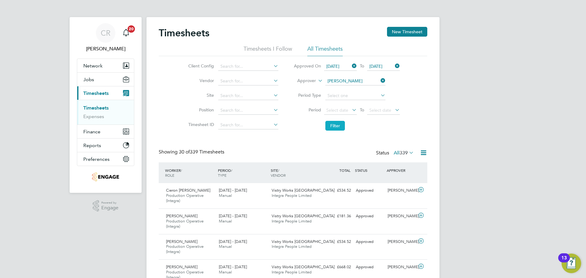
click at [340, 126] on button "Filter" at bounding box center [335, 126] width 20 height 10
click at [351, 66] on icon at bounding box center [351, 66] width 0 height 9
click at [382, 68] on span "[DATE]" at bounding box center [375, 65] width 13 height 5
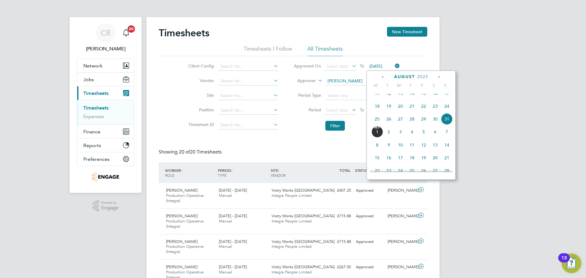
click at [394, 67] on icon at bounding box center [394, 66] width 0 height 9
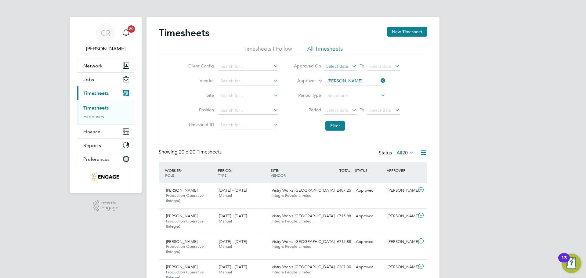
click at [340, 66] on span "Select date" at bounding box center [337, 65] width 22 height 5
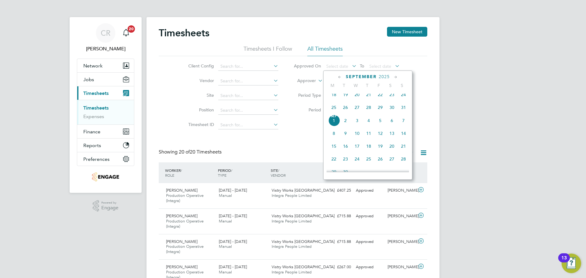
click at [403, 113] on span "31" at bounding box center [403, 108] width 12 height 12
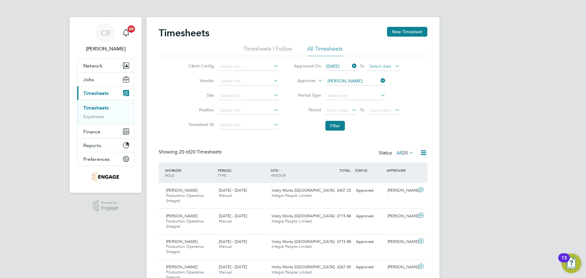
click at [386, 70] on span "Select date" at bounding box center [383, 67] width 33 height 8
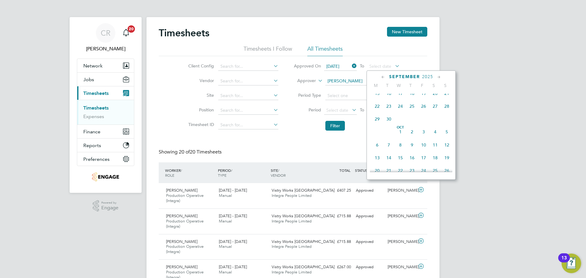
scroll to position [185, 0]
click at [411, 123] on span "4" at bounding box center [412, 121] width 12 height 12
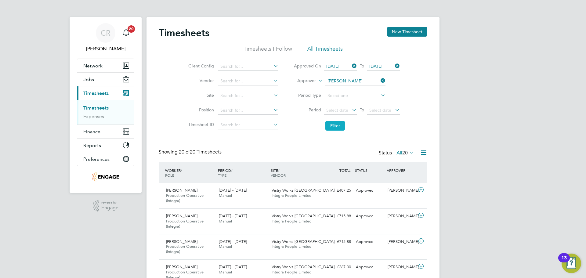
click at [337, 127] on button "Filter" at bounding box center [335, 126] width 20 height 10
click at [229, 63] on input at bounding box center [248, 66] width 60 height 9
click at [398, 30] on button "New Timesheet" at bounding box center [407, 32] width 40 height 10
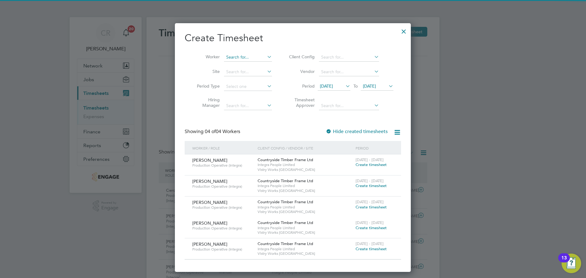
click at [244, 55] on input at bounding box center [248, 57] width 48 height 9
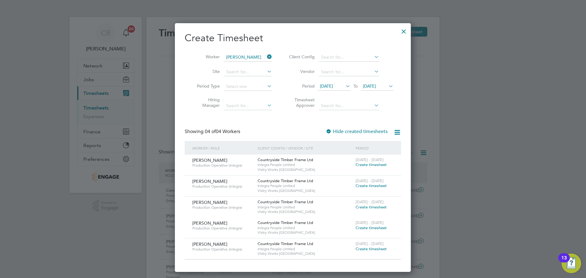
click at [245, 70] on li "Wayne Tunnicliffe" at bounding box center [261, 74] width 75 height 8
type input "Wayne Tunnicliffe"
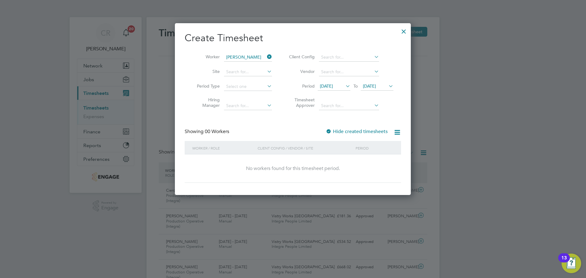
click at [335, 132] on label "Hide created timesheets" at bounding box center [356, 131] width 62 height 6
click at [407, 34] on div at bounding box center [403, 29] width 11 height 11
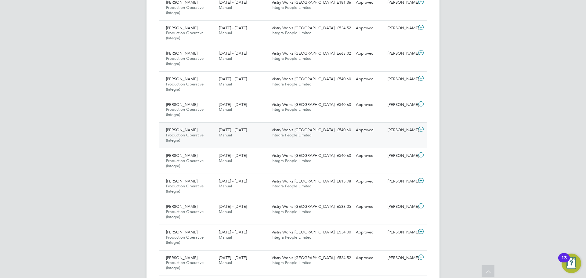
click at [318, 140] on div "Vistry Works Warrington Integra People Limited" at bounding box center [295, 132] width 53 height 15
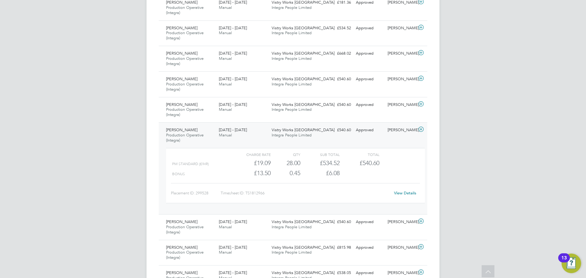
click at [400, 191] on link "View Details" at bounding box center [405, 192] width 22 height 5
click at [405, 133] on div "Naomi Mutter" at bounding box center [401, 130] width 32 height 10
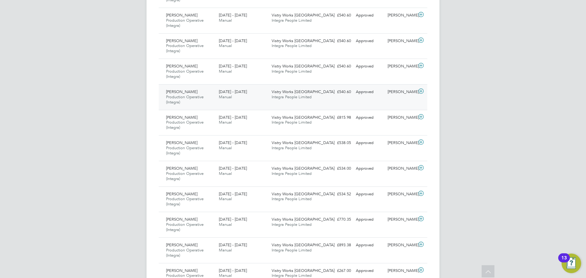
scroll to position [336, 0]
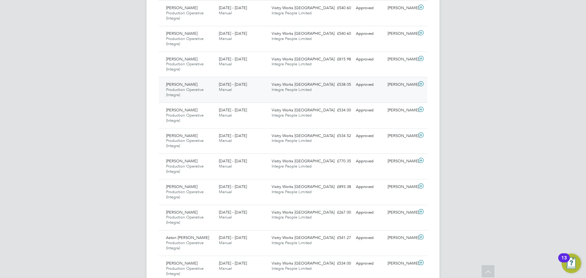
click at [408, 88] on div "Naomi Mutter" at bounding box center [401, 85] width 32 height 10
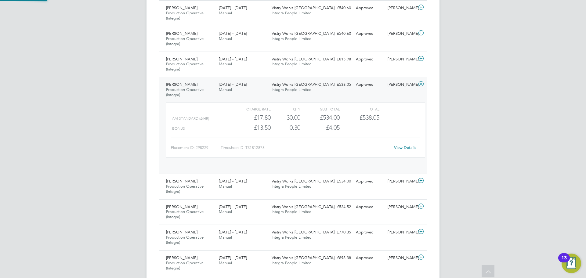
scroll to position [10, 59]
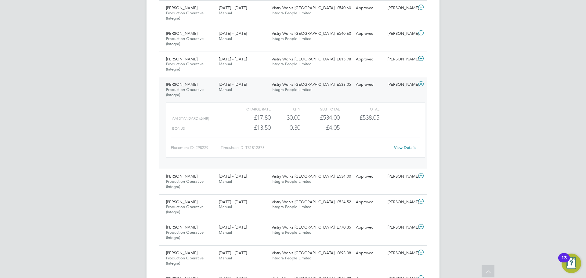
click at [404, 149] on link "View Details" at bounding box center [405, 147] width 22 height 5
click at [392, 87] on div "Naomi Mutter" at bounding box center [401, 85] width 32 height 10
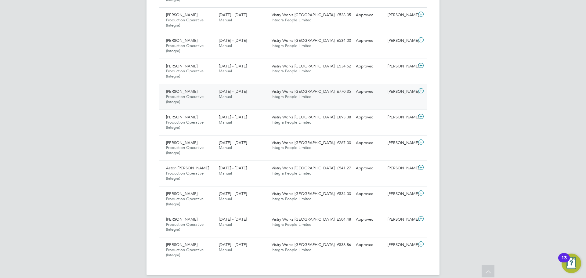
scroll to position [412, 0]
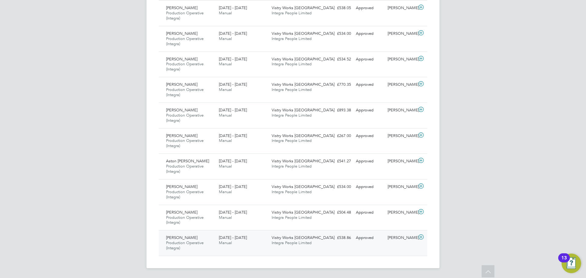
click at [376, 244] on div "Trevor Tavlin Production Operative (Integra) 25 - 31 Aug 2025 25 - 31 Aug 2025 …" at bounding box center [293, 243] width 268 height 26
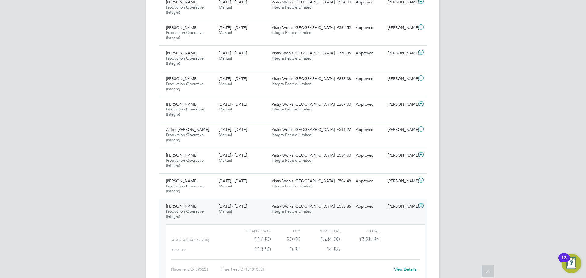
scroll to position [473, 0]
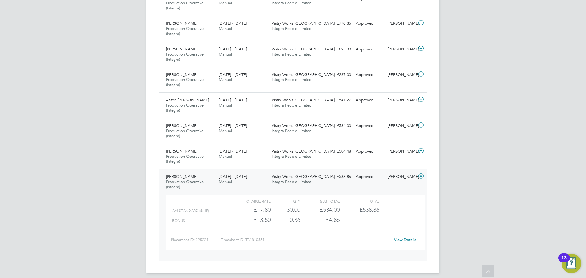
click at [408, 240] on link "View Details" at bounding box center [405, 239] width 22 height 5
click at [352, 180] on div "£538.86 Approved" at bounding box center [338, 177] width 32 height 10
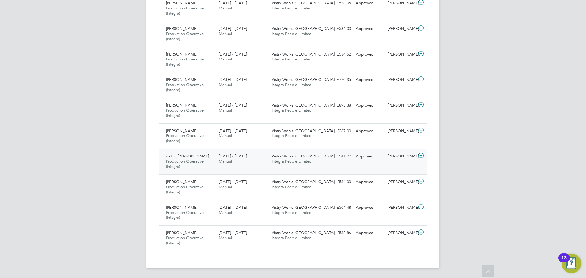
scroll to position [412, 0]
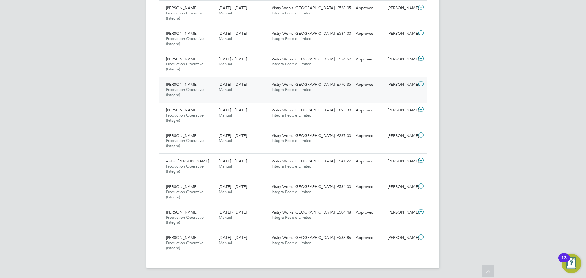
click at [361, 91] on div "Wayne Molloy Production Operative (Integra) 25 - 31 Aug 2025 25 - 31 Aug 2025 M…" at bounding box center [293, 90] width 268 height 26
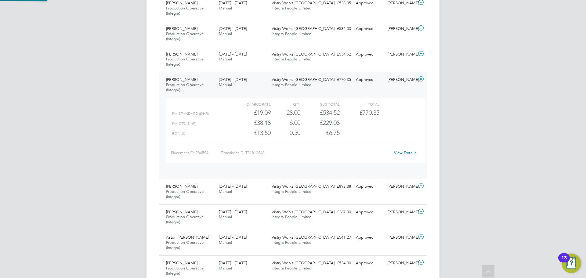
scroll to position [10, 59]
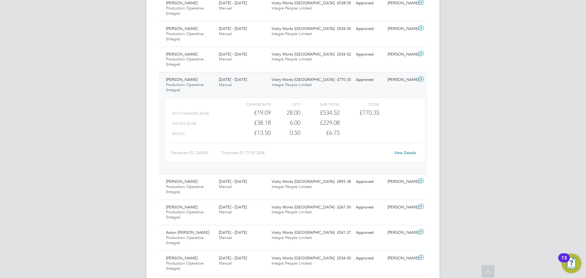
click at [402, 152] on link "View Details" at bounding box center [405, 152] width 22 height 5
drag, startPoint x: 386, startPoint y: 79, endPoint x: 385, endPoint y: 86, distance: 6.7
click at [387, 79] on div "Naomi Mutter" at bounding box center [401, 80] width 32 height 10
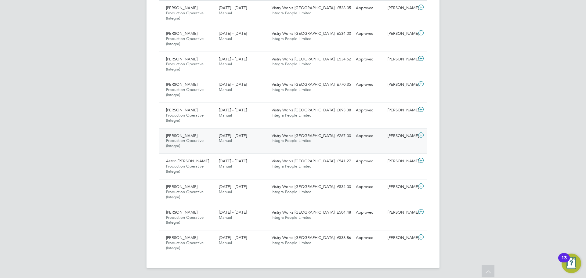
click at [388, 132] on div "Naomi Mutter" at bounding box center [401, 136] width 32 height 10
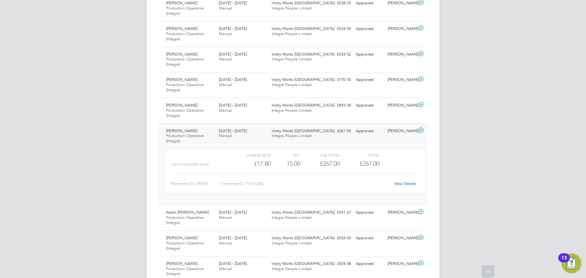
click at [404, 185] on link "View Details" at bounding box center [405, 183] width 22 height 5
click at [411, 182] on link "View Details" at bounding box center [405, 183] width 22 height 5
click at [373, 128] on div "Approved" at bounding box center [369, 131] width 32 height 10
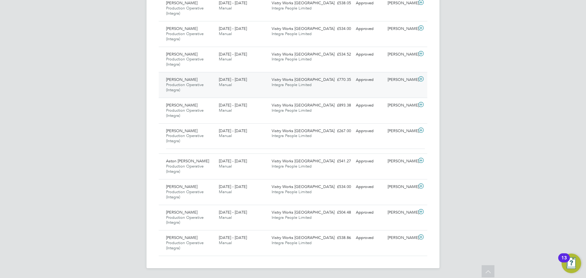
scroll to position [412, 0]
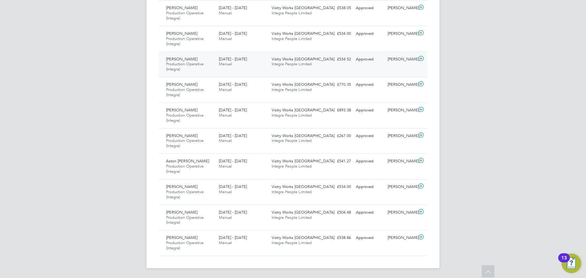
click at [368, 62] on div "Approved" at bounding box center [369, 59] width 32 height 10
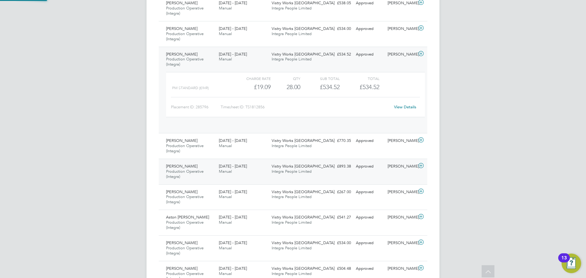
scroll to position [10, 59]
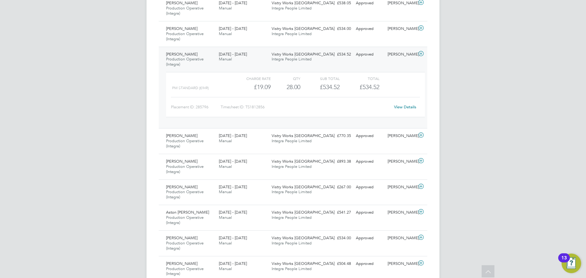
click at [403, 104] on div "View Details" at bounding box center [405, 107] width 30 height 10
click at [406, 106] on link "View Details" at bounding box center [405, 106] width 22 height 5
click at [390, 54] on div "Naomi Mutter" at bounding box center [401, 54] width 32 height 10
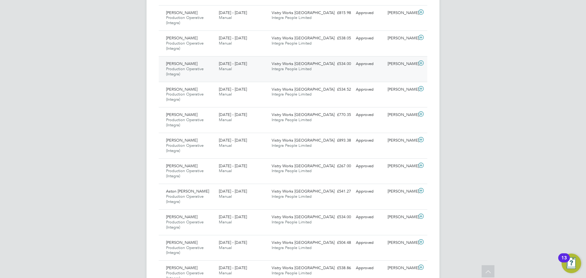
scroll to position [382, 0]
click at [378, 71] on div "Abdalla Guarna Production Operative (Integra) 25 - 31 Aug 2025 25 - 31 Aug 2025…" at bounding box center [293, 69] width 268 height 26
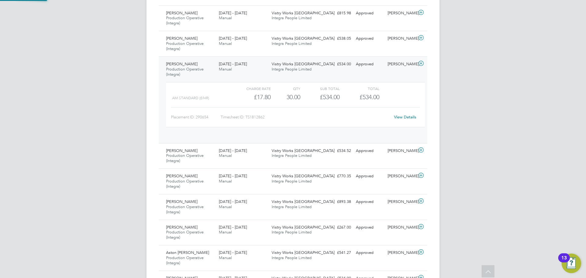
scroll to position [10, 59]
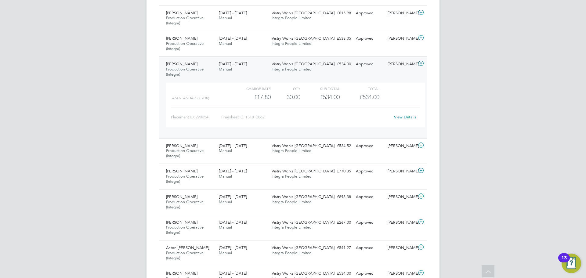
click at [401, 115] on link "View Details" at bounding box center [405, 116] width 22 height 5
drag, startPoint x: 390, startPoint y: 68, endPoint x: 386, endPoint y: 80, distance: 12.6
click at [391, 68] on div "Naomi Mutter" at bounding box center [401, 64] width 32 height 10
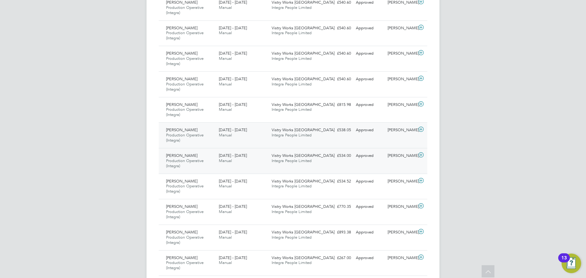
scroll to position [351, 0]
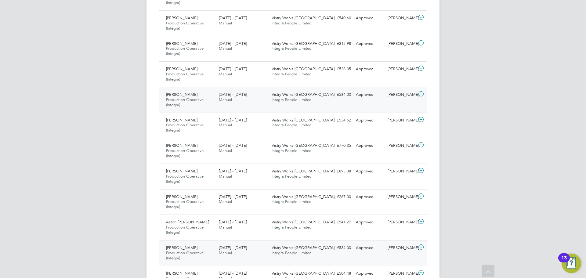
click at [391, 247] on div "Naomi Mutter" at bounding box center [401, 248] width 32 height 10
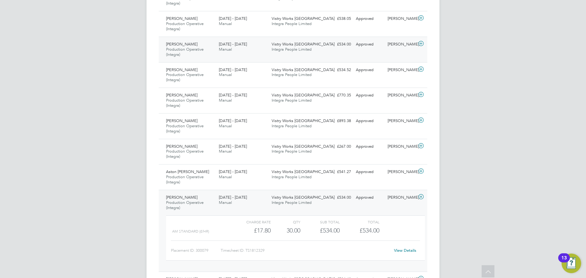
scroll to position [443, 0]
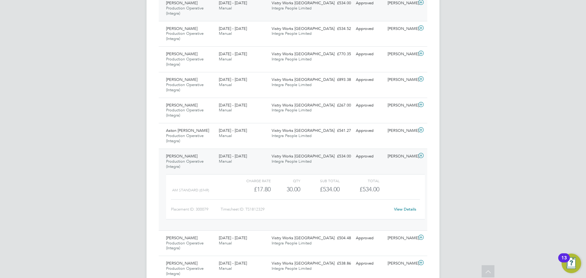
click at [404, 208] on link "View Details" at bounding box center [405, 209] width 22 height 5
click at [373, 161] on div "Approved" at bounding box center [369, 156] width 32 height 10
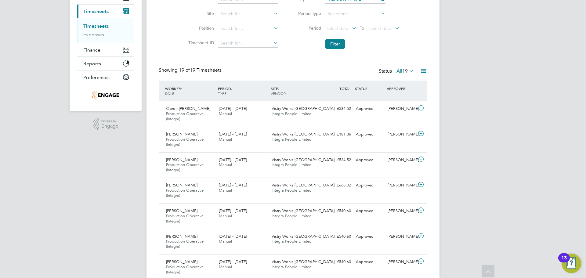
scroll to position [0, 0]
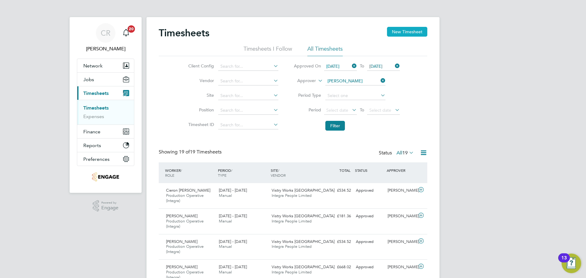
click at [399, 31] on button "New Timesheet" at bounding box center [407, 32] width 40 height 10
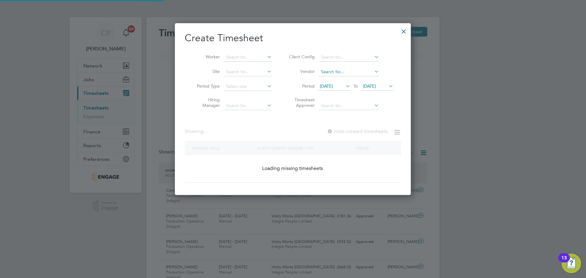
scroll to position [249, 236]
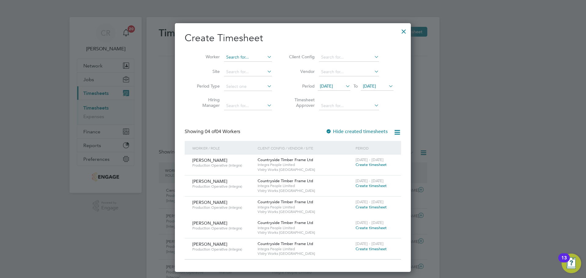
click at [252, 58] on input at bounding box center [248, 57] width 48 height 9
click at [405, 34] on div at bounding box center [403, 29] width 11 height 11
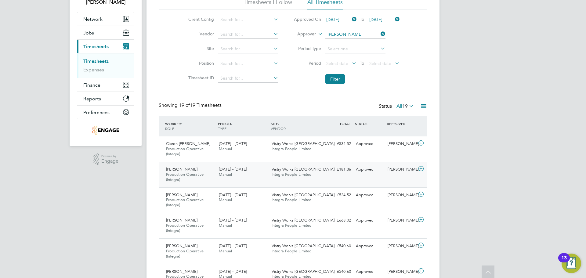
scroll to position [61, 0]
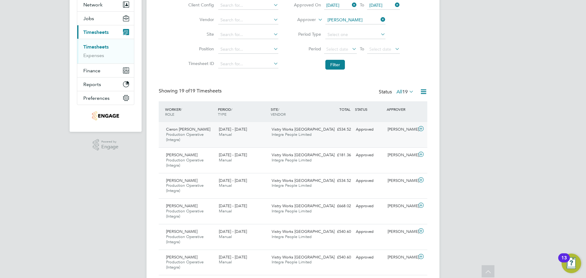
click at [380, 137] on div "Cieron Kirkham Production Operative (Integra) 25 - 31 Aug 2025 25 - 31 Aug 2025…" at bounding box center [293, 134] width 268 height 25
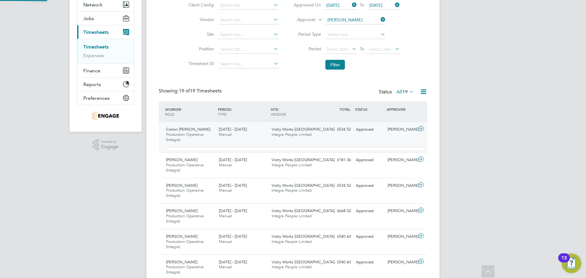
scroll to position [10, 59]
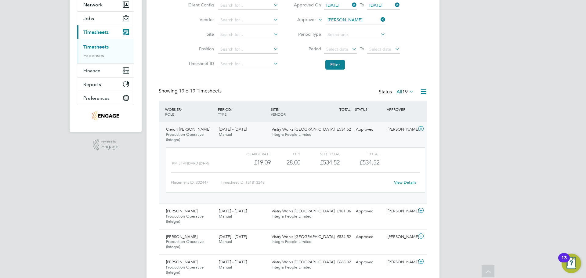
click at [404, 179] on div "View Details" at bounding box center [405, 183] width 30 height 10
click at [404, 182] on link "View Details" at bounding box center [405, 182] width 22 height 5
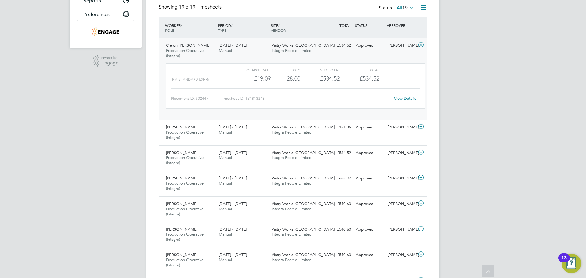
scroll to position [92, 0]
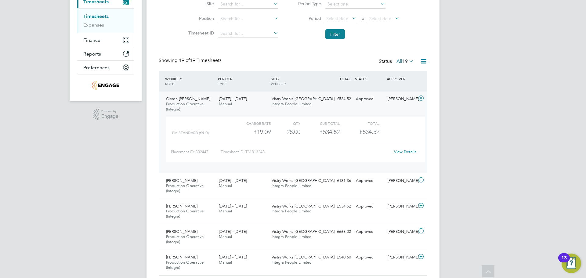
click at [394, 77] on div "APPROVER" at bounding box center [401, 78] width 32 height 11
click at [401, 153] on link "View Details" at bounding box center [405, 151] width 22 height 5
click at [395, 80] on div "APPROVER" at bounding box center [401, 78] width 32 height 11
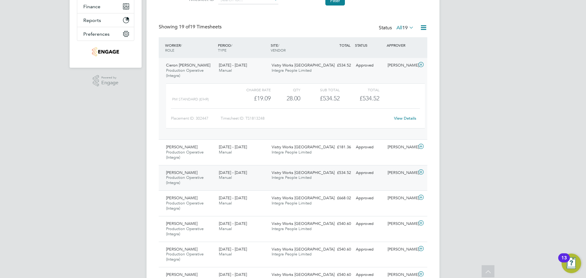
scroll to position [183, 0]
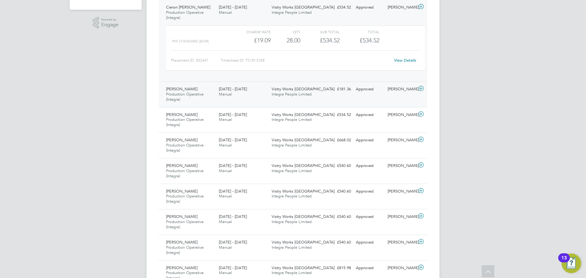
click at [381, 96] on div "Nathan Lowe Production Operative (Integra) 25 - 31 Aug 2025 25 - 31 Aug 2025 Ma…" at bounding box center [293, 94] width 268 height 26
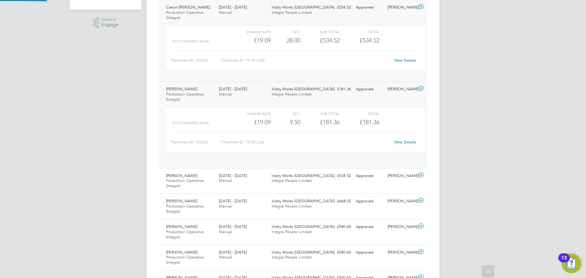
scroll to position [10, 59]
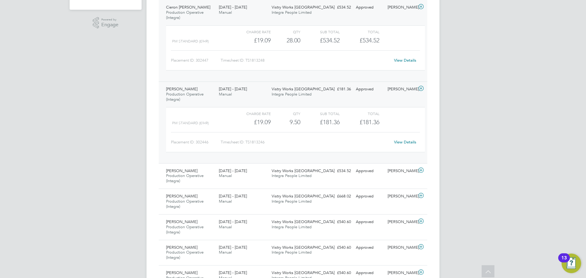
click at [404, 143] on link "View Details" at bounding box center [405, 141] width 22 height 5
click at [297, 201] on span "Integra People Limited" at bounding box center [292, 201] width 40 height 5
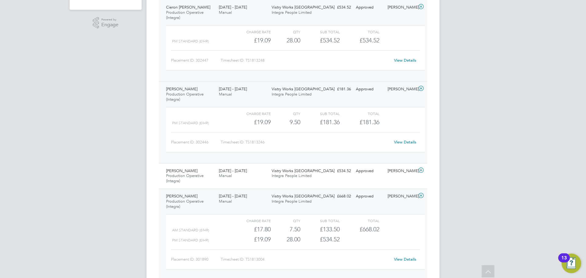
click at [399, 260] on link "View Details" at bounding box center [405, 259] width 22 height 5
click at [395, 202] on div "Philip Wraith Production Operative (Integra) 25 - 31 Aug 2025 25 - 31 Aug 2025 …" at bounding box center [293, 235] width 268 height 92
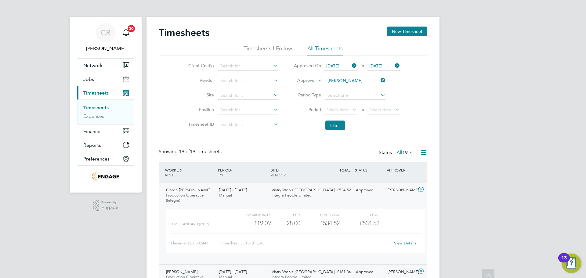
scroll to position [0, 0]
click at [379, 79] on icon at bounding box center [379, 80] width 0 height 9
click at [357, 80] on input at bounding box center [355, 81] width 60 height 9
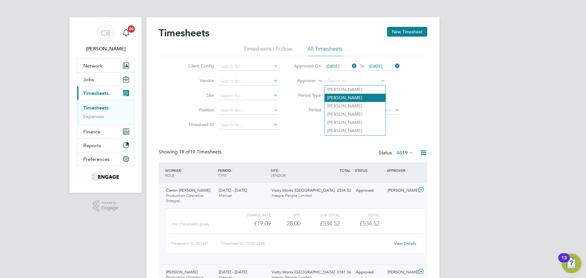
click at [344, 99] on li "James Davies" at bounding box center [355, 98] width 61 height 8
type input "James Davies"
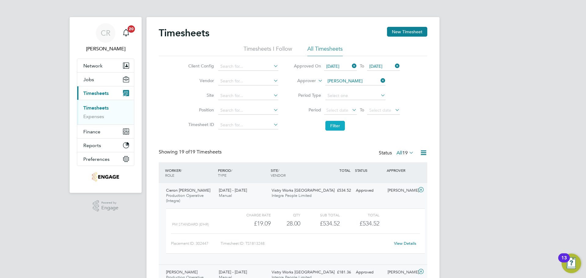
click at [336, 125] on button "Filter" at bounding box center [335, 126] width 20 height 10
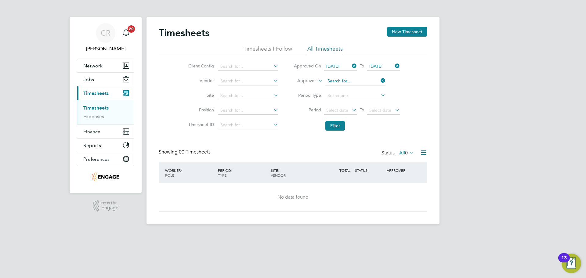
drag, startPoint x: 359, startPoint y: 79, endPoint x: 361, endPoint y: 83, distance: 4.0
click at [359, 79] on input at bounding box center [355, 81] width 60 height 9
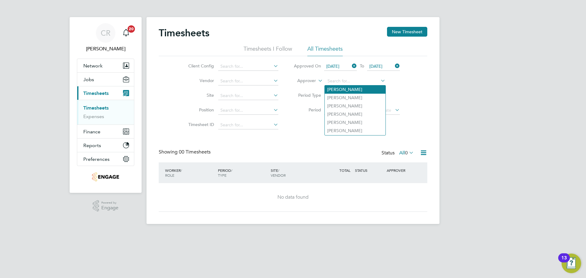
click at [348, 86] on li "Richard Walsh" at bounding box center [355, 89] width 61 height 8
type input "Richard Walsh"
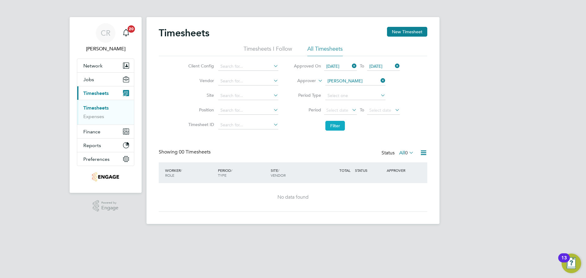
click at [338, 123] on button "Filter" at bounding box center [335, 126] width 20 height 10
click at [379, 80] on icon at bounding box center [379, 80] width 0 height 9
drag, startPoint x: 279, startPoint y: 53, endPoint x: 384, endPoint y: 39, distance: 105.6
click at [280, 52] on li "Timesheets I Follow" at bounding box center [267, 50] width 49 height 11
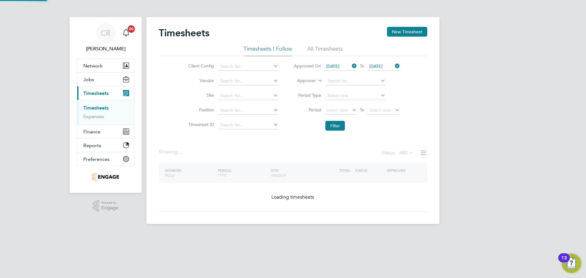
click at [388, 38] on div "Timesheets New Timesheet" at bounding box center [293, 36] width 268 height 18
click at [399, 32] on button "New Timesheet" at bounding box center [407, 32] width 40 height 10
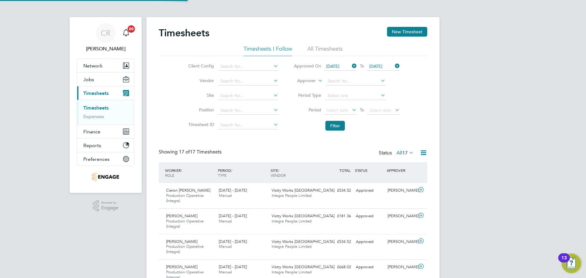
scroll to position [20, 53]
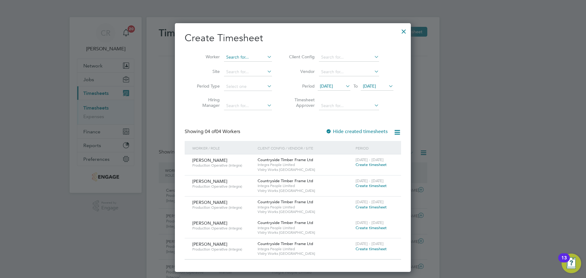
click at [246, 54] on input at bounding box center [248, 57] width 48 height 9
click at [257, 68] on li "Jiri Matas" at bounding box center [248, 65] width 49 height 8
type input "Jiri Matas"
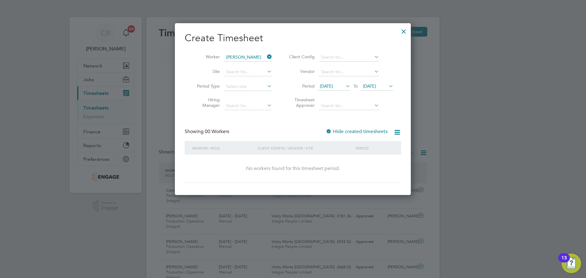
click at [369, 85] on span "25 Aug 2025" at bounding box center [369, 85] width 13 height 5
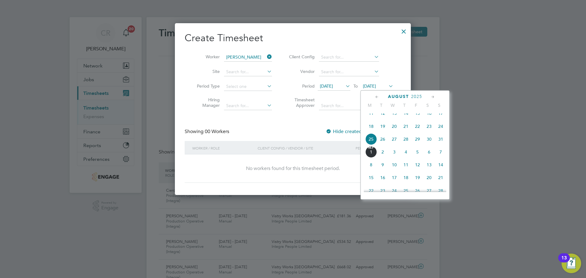
click at [370, 144] on span "25" at bounding box center [371, 139] width 12 height 12
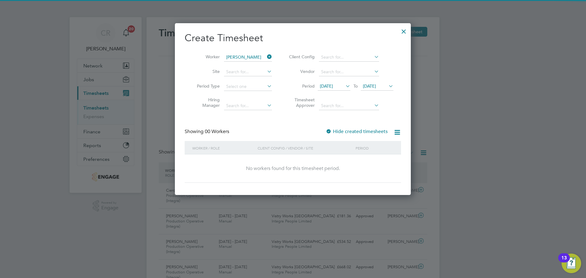
click at [376, 87] on span "25 Aug 2025" at bounding box center [369, 85] width 13 height 5
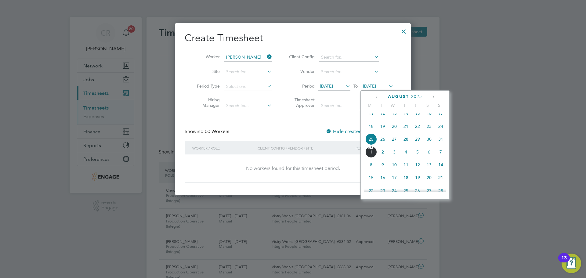
drag, startPoint x: 438, startPoint y: 143, endPoint x: 433, endPoint y: 142, distance: 4.9
click at [438, 143] on span "31" at bounding box center [441, 139] width 12 height 12
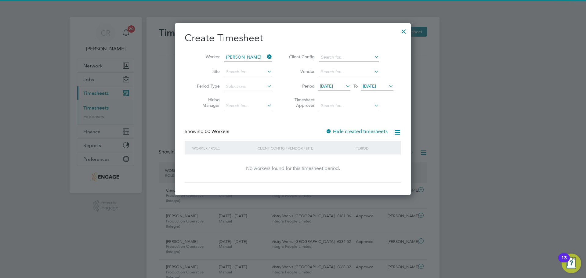
click at [333, 85] on span "18 Aug 2025" at bounding box center [326, 85] width 13 height 5
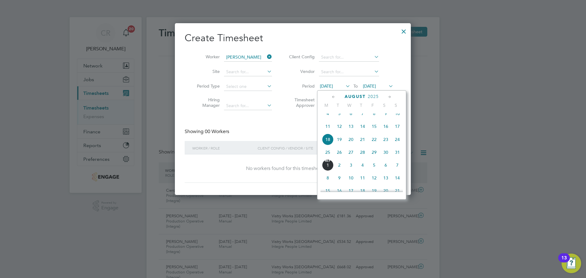
click at [329, 155] on span "25" at bounding box center [328, 152] width 12 height 12
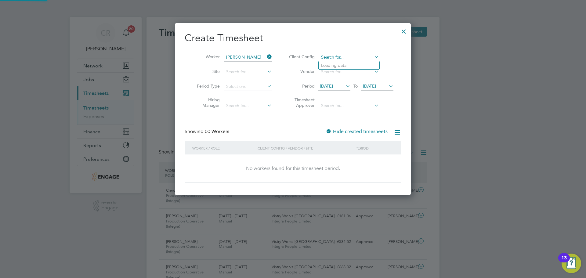
click at [338, 56] on input at bounding box center [349, 57] width 60 height 9
click at [339, 66] on li "Countryside Timber Frame Ltd" at bounding box center [350, 65] width 64 height 8
type input "Countryside Timber Frame Ltd"
click at [328, 131] on div at bounding box center [328, 132] width 6 height 6
click at [354, 70] on input at bounding box center [349, 72] width 60 height 9
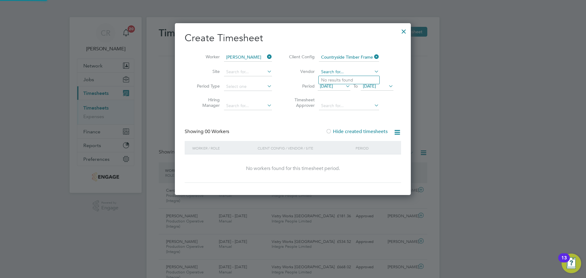
click at [353, 73] on input at bounding box center [349, 72] width 60 height 9
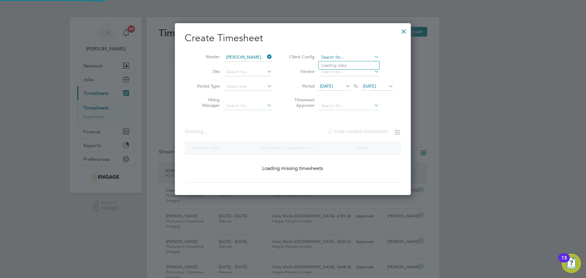
click at [352, 55] on input at bounding box center [349, 57] width 60 height 9
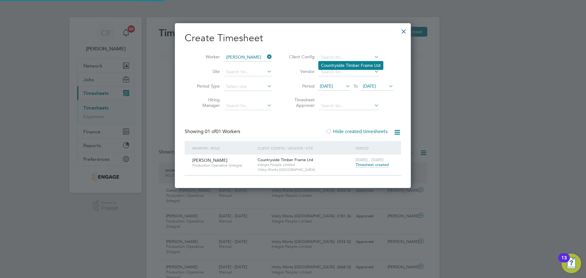
click at [349, 68] on li "Countryside Timber Frame Ltd" at bounding box center [350, 65] width 64 height 8
type input "Countryside Timber Frame Ltd"
click at [368, 163] on span "Timesheet created" at bounding box center [371, 164] width 33 height 5
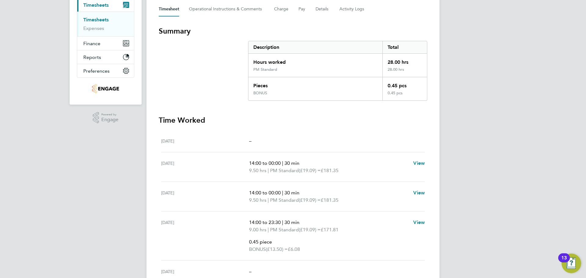
scroll to position [31, 0]
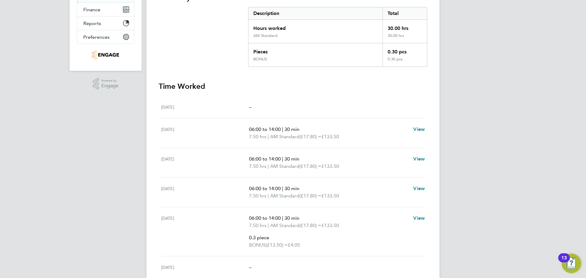
scroll to position [31, 0]
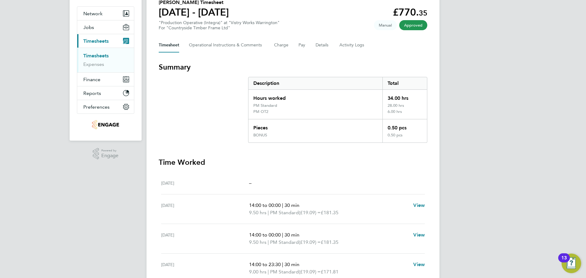
scroll to position [23, 0]
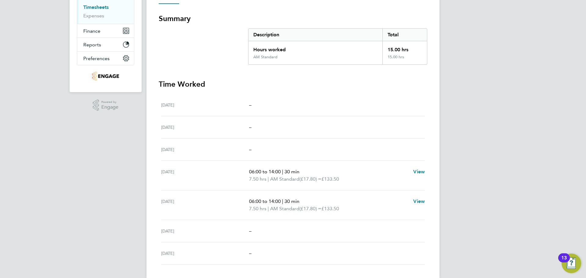
scroll to position [112, 0]
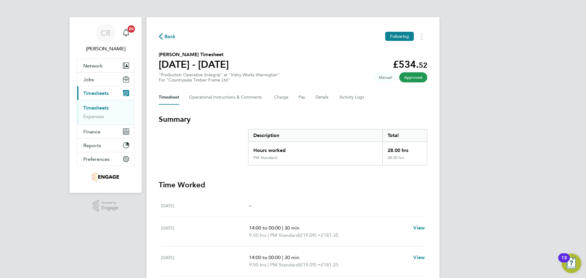
click at [178, 34] on div "Back Following" at bounding box center [293, 36] width 268 height 9
click at [161, 37] on icon "button" at bounding box center [161, 36] width 4 height 6
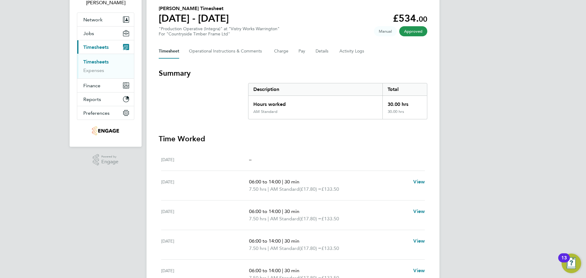
scroll to position [92, 0]
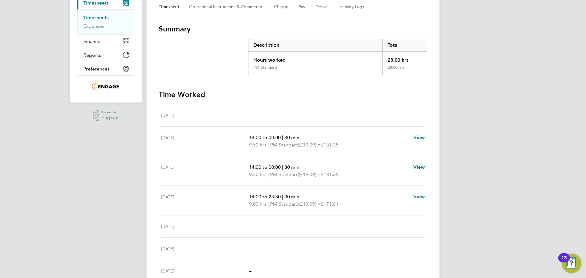
scroll to position [92, 0]
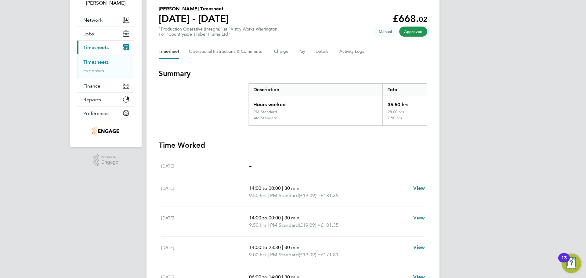
scroll to position [41, 0]
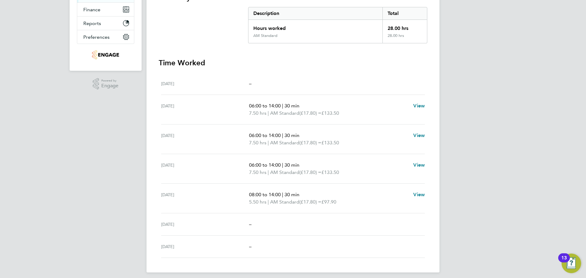
scroll to position [92, 0]
